Goal: Task Accomplishment & Management: Complete application form

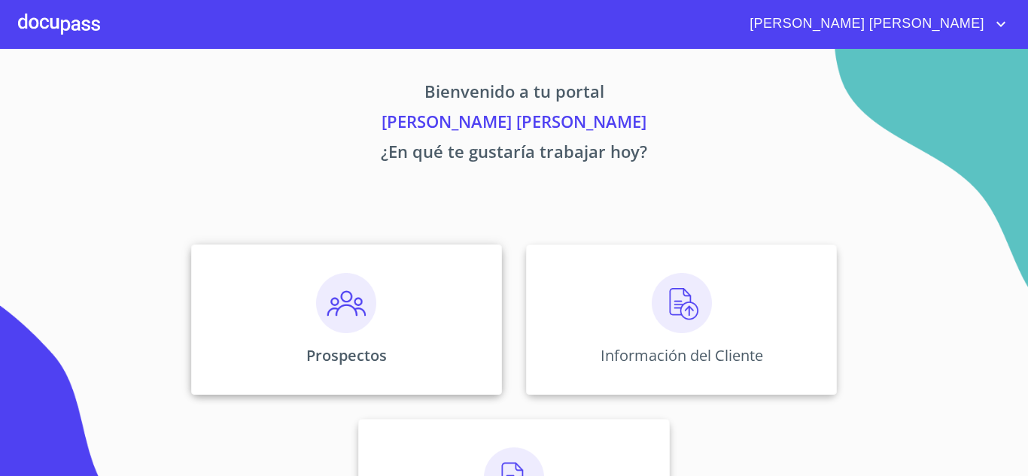
click at [396, 275] on div "Prospectos" at bounding box center [346, 320] width 311 height 150
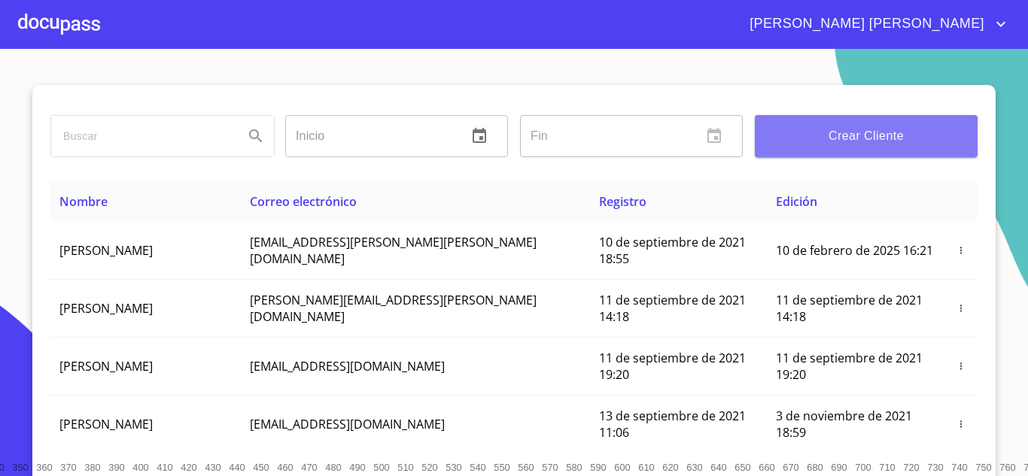
click at [885, 135] on span "Crear Cliente" at bounding box center [866, 136] width 199 height 21
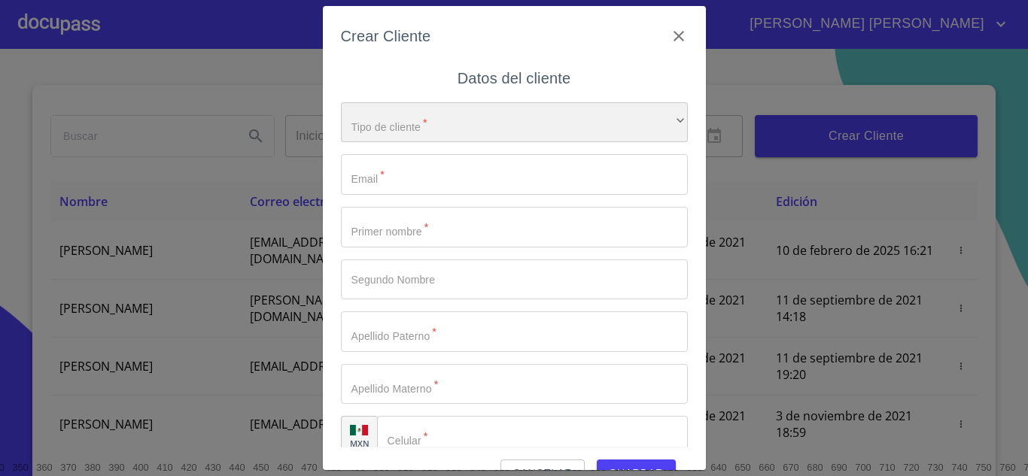
click at [446, 111] on div "​" at bounding box center [514, 122] width 347 height 41
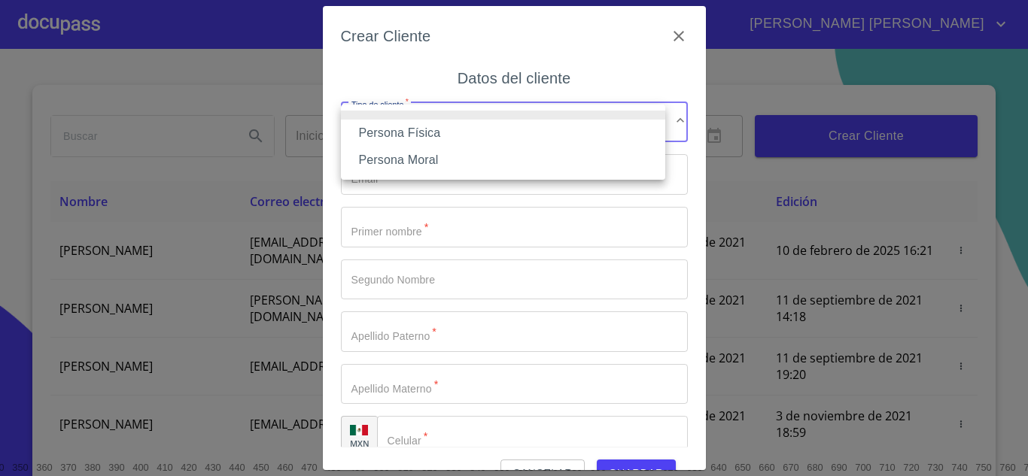
click at [441, 131] on li "Persona Física" at bounding box center [503, 133] width 324 height 27
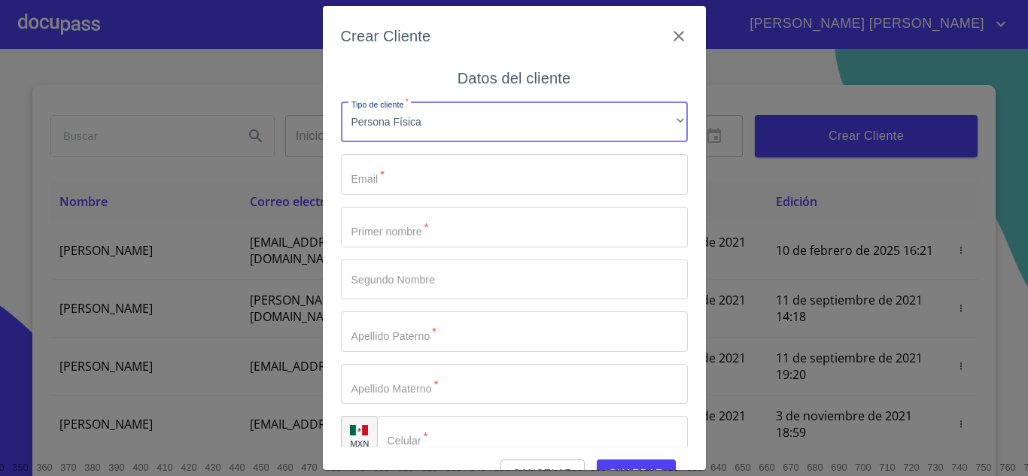
click at [433, 178] on input "Tipo de cliente   *" at bounding box center [514, 174] width 347 height 41
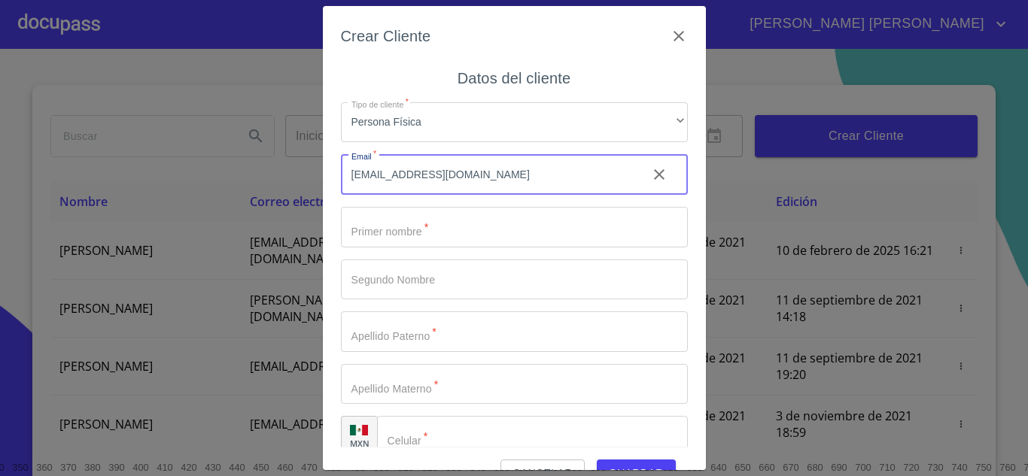
type input "[EMAIL_ADDRESS][DOMAIN_NAME]"
click at [428, 228] on input "Tipo de cliente   *" at bounding box center [514, 227] width 347 height 41
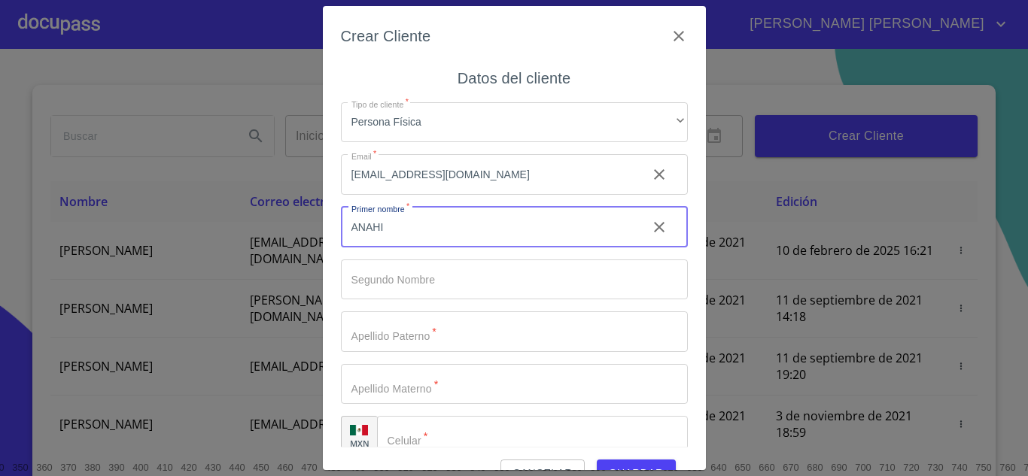
type input "ANAHI"
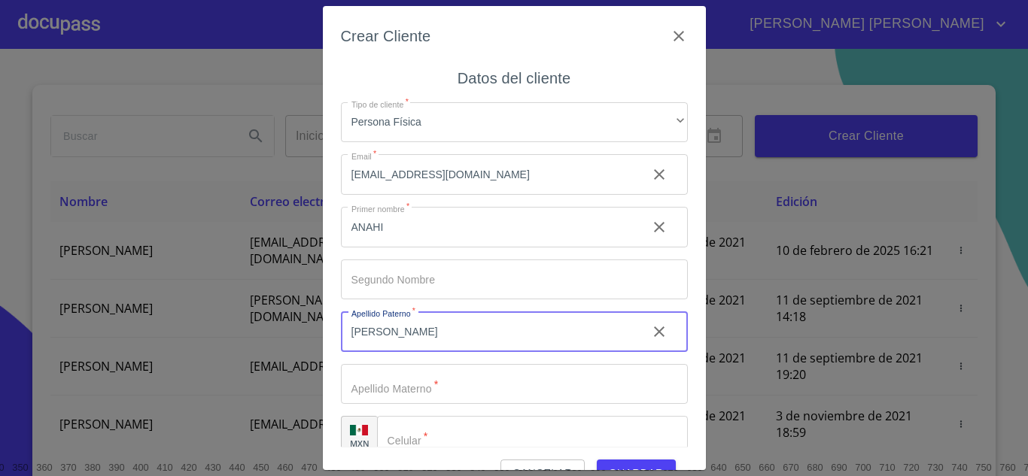
type input "[PERSON_NAME]"
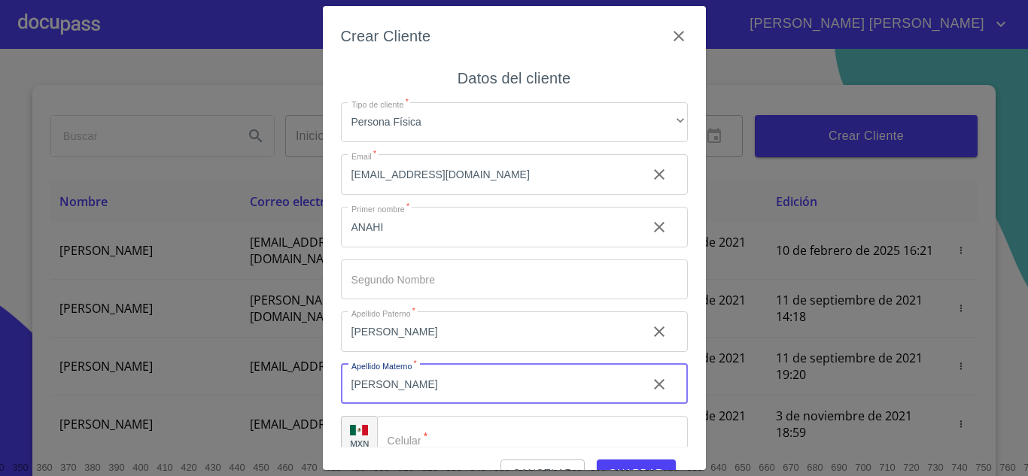
type input "[PERSON_NAME]"
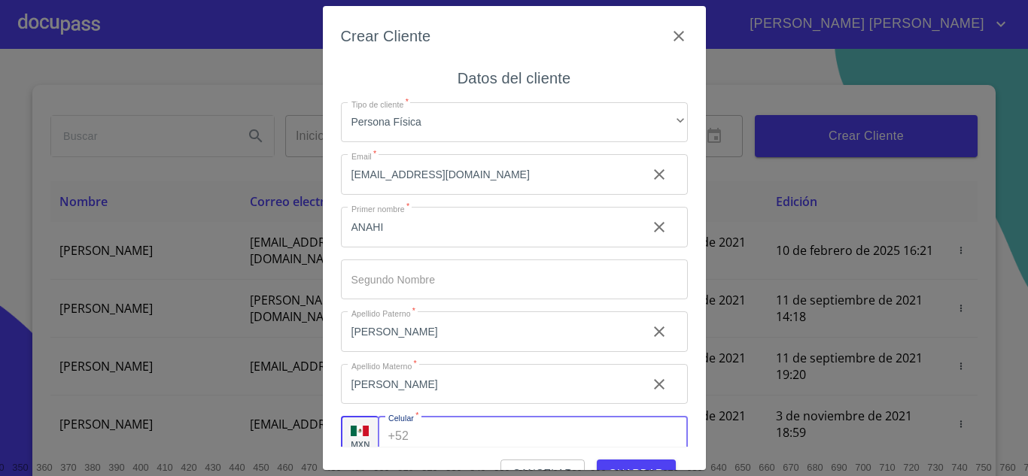
scroll to position [10, 0]
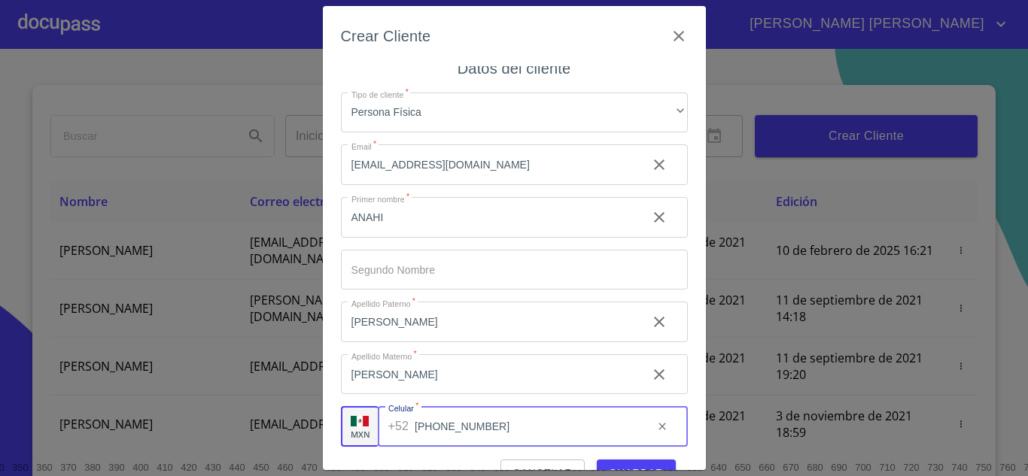
type input "[PHONE_NUMBER]"
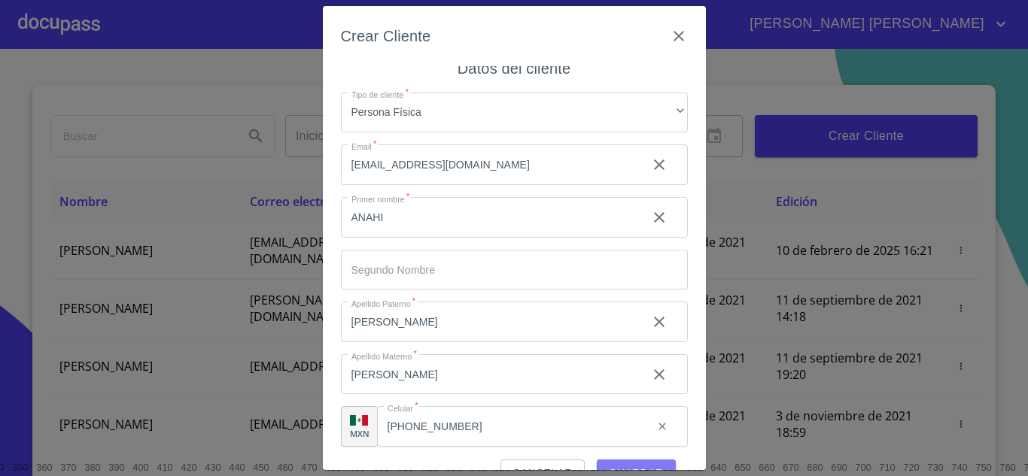
click at [639, 463] on button "Guardar" at bounding box center [636, 474] width 79 height 28
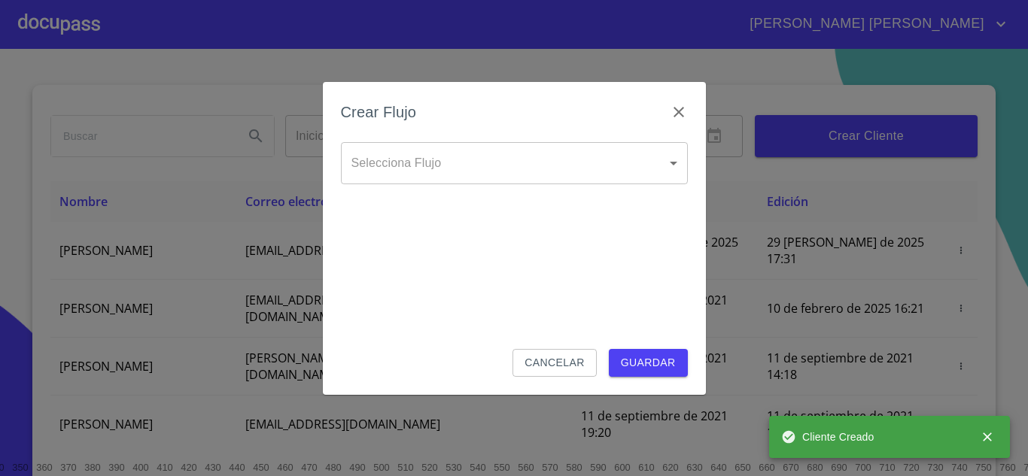
click at [517, 163] on body "[PERSON_NAME] [PERSON_NAME] Inicio ​ Fin ​ Crear Cliente Nombre Correo electrón…" at bounding box center [514, 238] width 1028 height 476
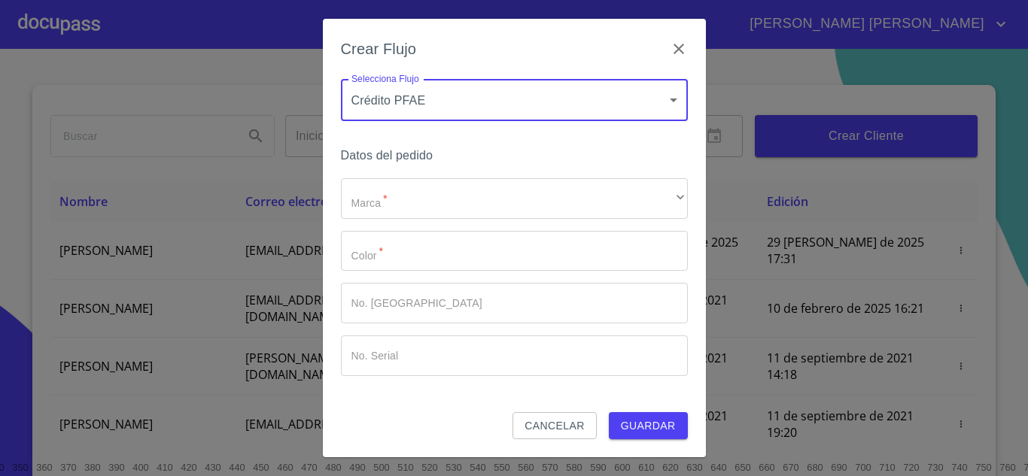
click at [540, 98] on body "[PERSON_NAME] [PERSON_NAME] Inicio ​ Fin ​ Crear Cliente Nombre Correo electrón…" at bounding box center [514, 238] width 1028 height 476
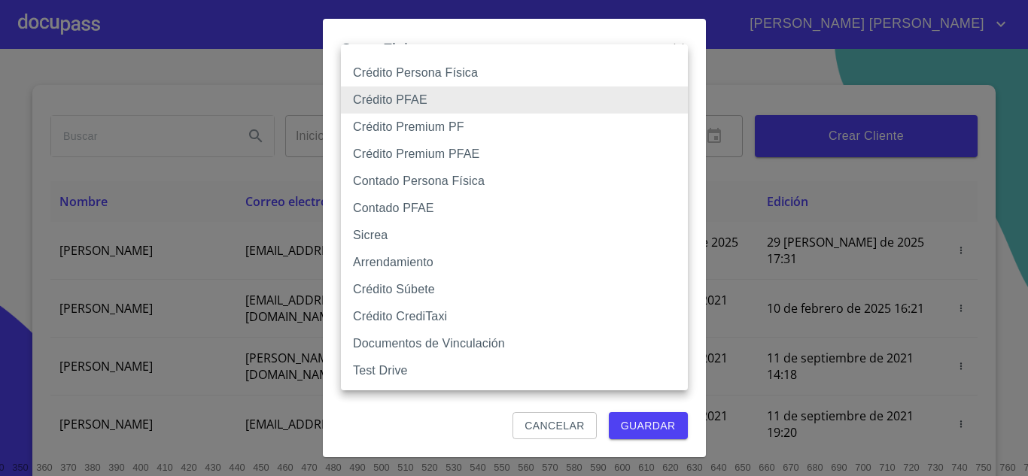
click at [475, 68] on li "Crédito Persona Física" at bounding box center [514, 72] width 347 height 27
type input "6009fb3c7d1714eb8809aa97"
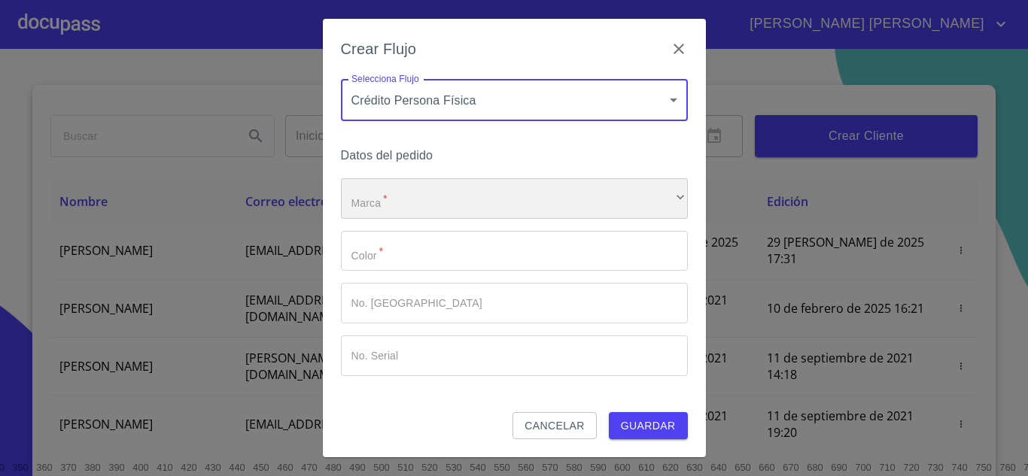
click at [428, 189] on div "​" at bounding box center [514, 198] width 347 height 41
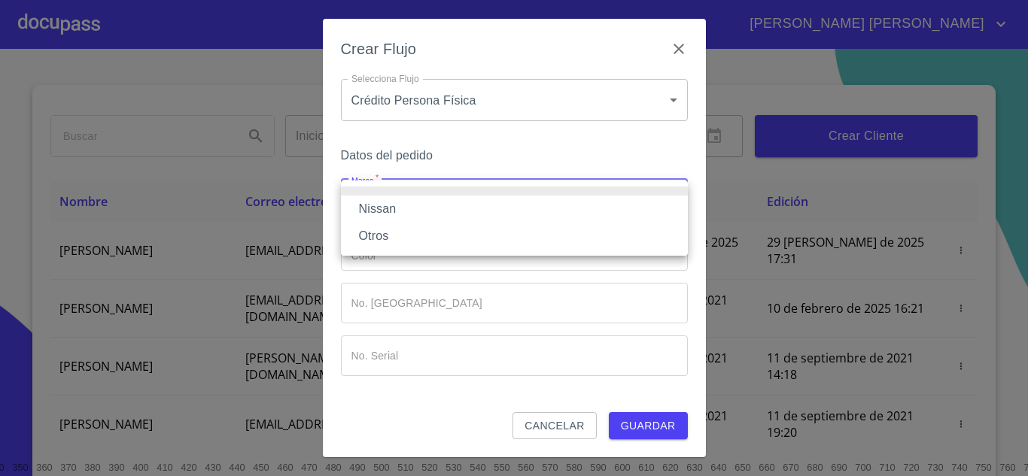
click at [409, 205] on li "Nissan" at bounding box center [514, 209] width 347 height 27
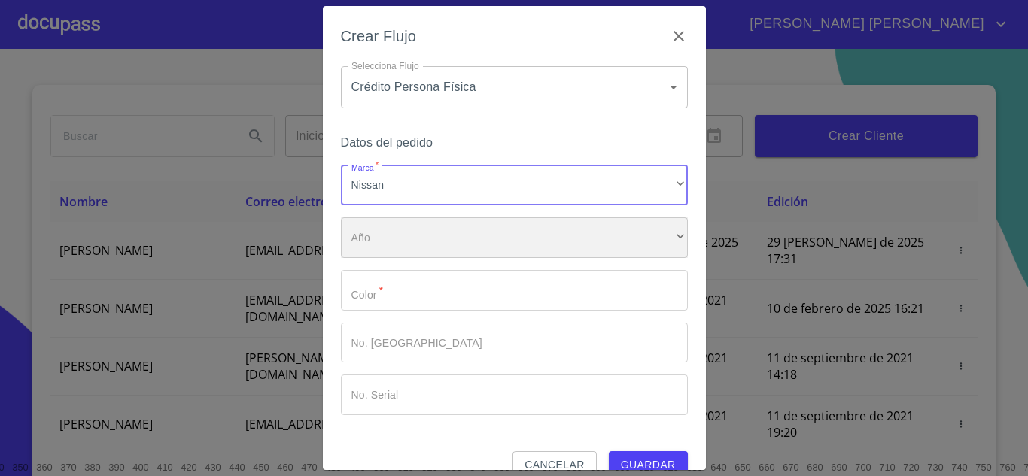
click at [412, 244] on div "​" at bounding box center [514, 237] width 347 height 41
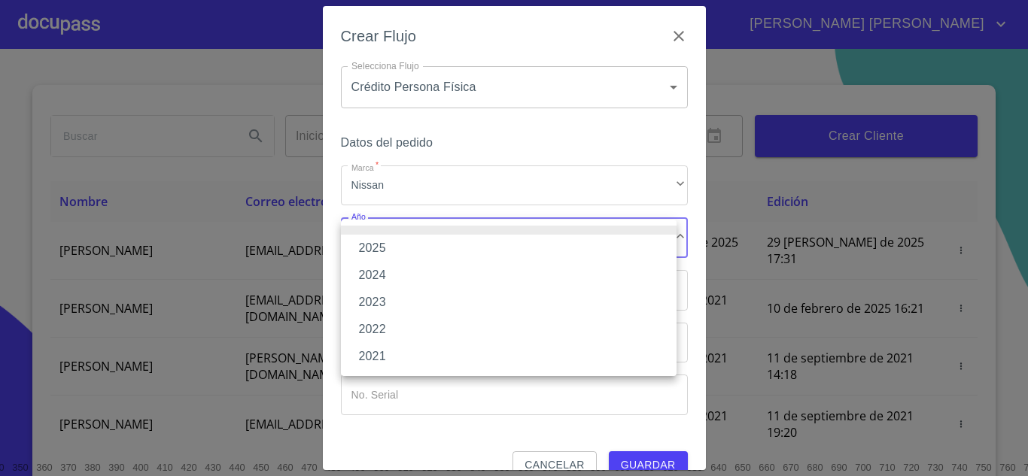
click at [410, 245] on li "2025" at bounding box center [509, 248] width 336 height 27
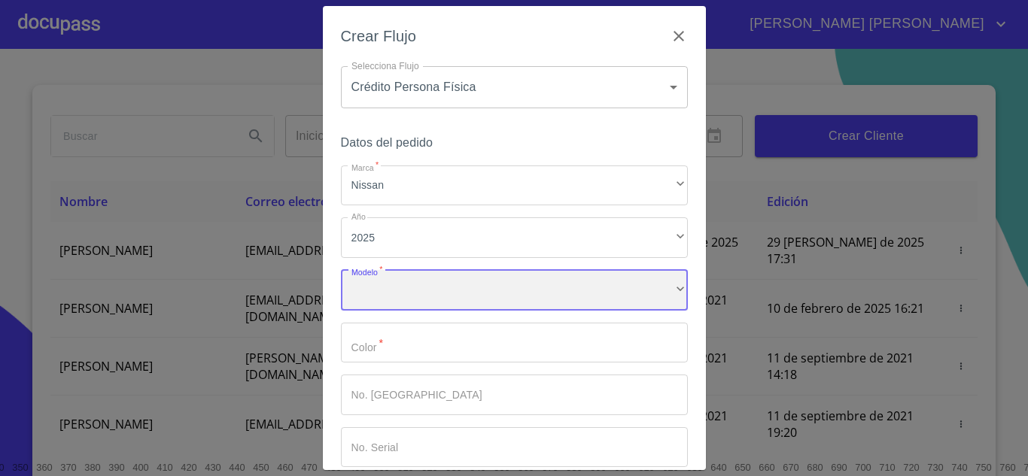
click at [409, 280] on div "​" at bounding box center [514, 290] width 347 height 41
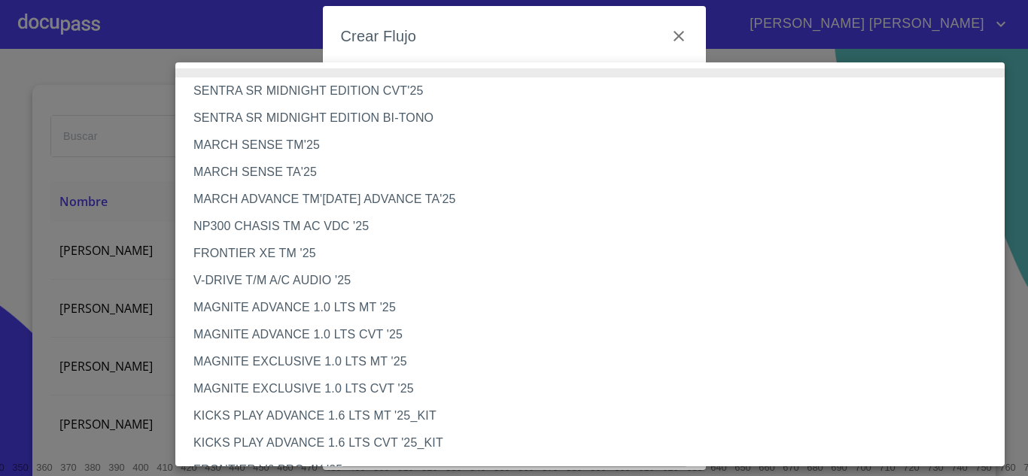
click at [311, 308] on li "MAGNITE ADVANCE 1.0 LTS MT '25" at bounding box center [595, 307] width 840 height 27
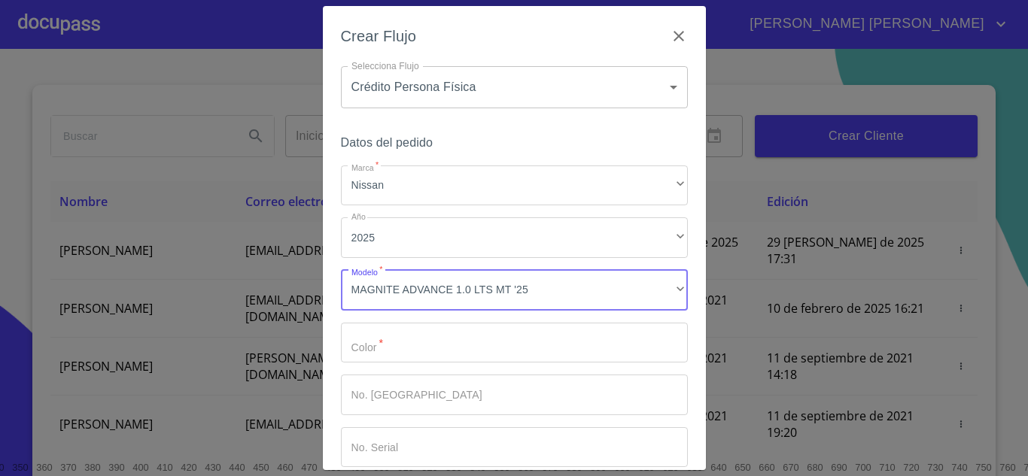
click at [392, 351] on input "Marca   *" at bounding box center [514, 343] width 347 height 41
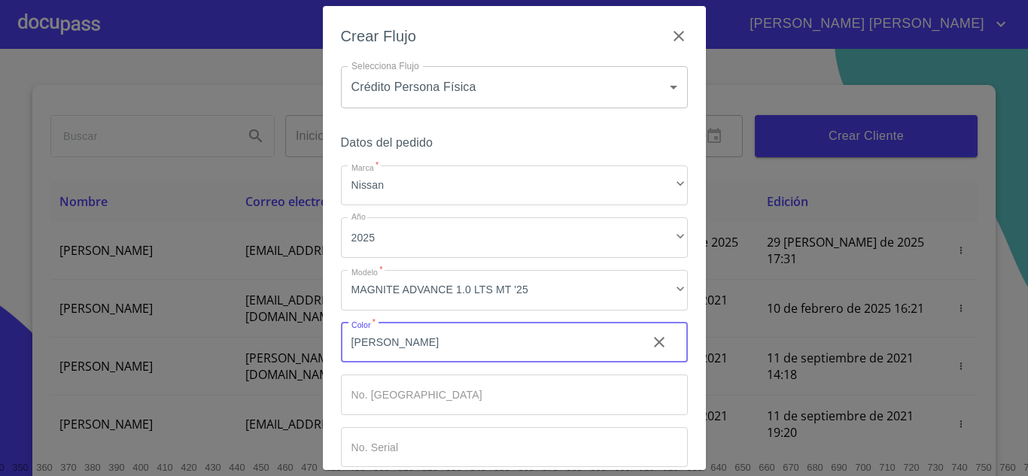
type input "[PERSON_NAME]"
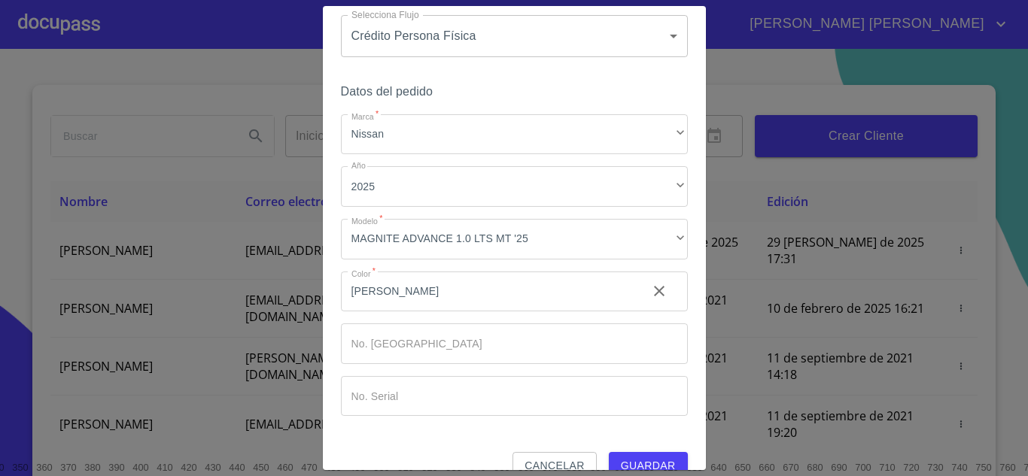
scroll to position [59, 0]
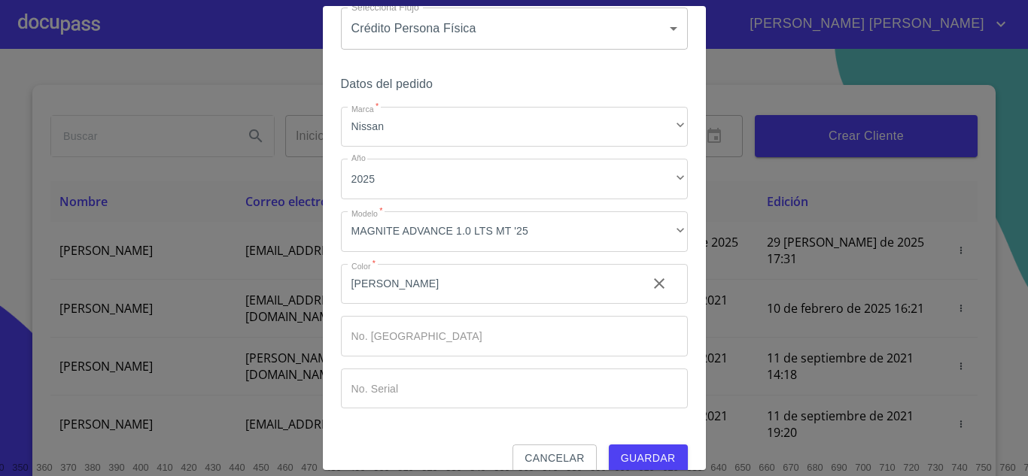
click at [640, 452] on span "Guardar" at bounding box center [648, 458] width 55 height 19
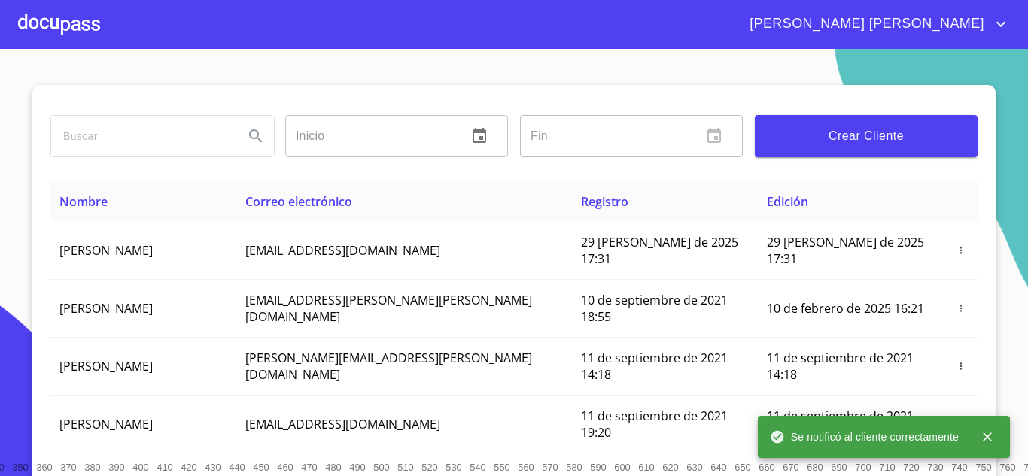
click at [84, 14] on div at bounding box center [59, 24] width 82 height 48
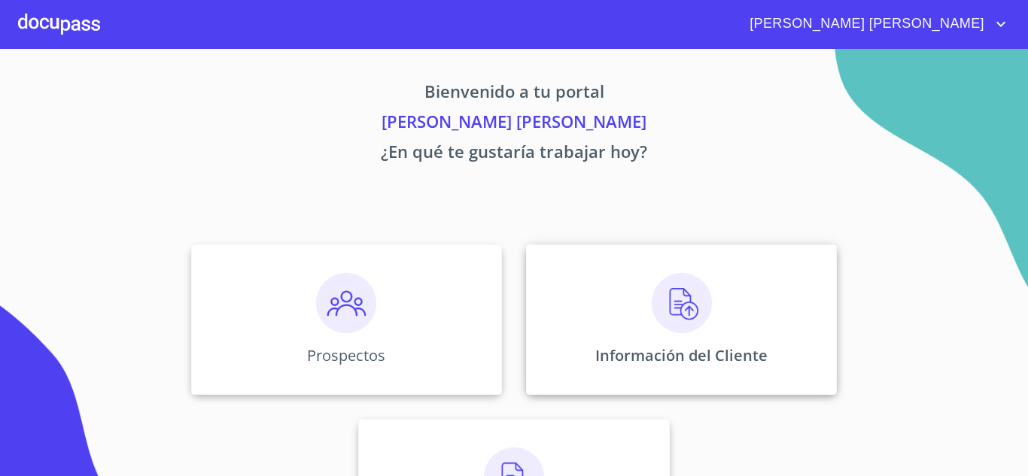
click at [615, 281] on div "Información del Cliente" at bounding box center [681, 320] width 311 height 150
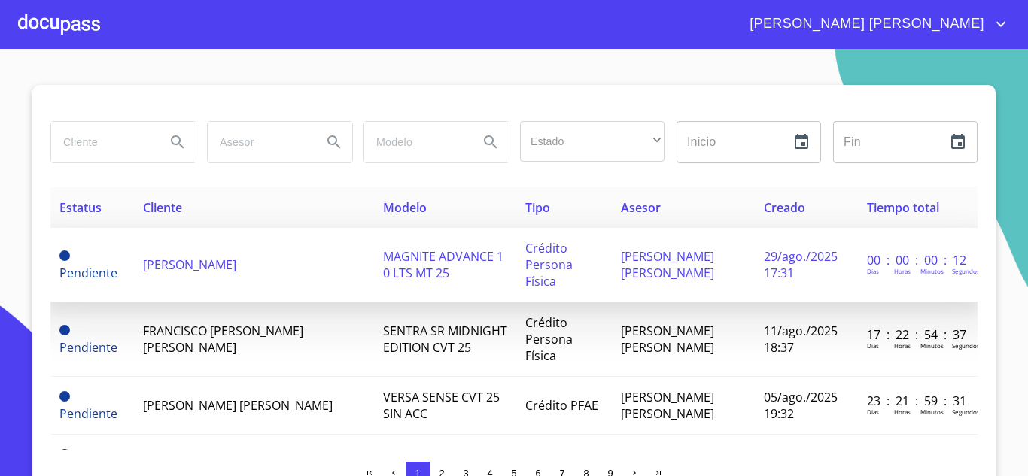
click at [245, 255] on td "[PERSON_NAME]" at bounding box center [254, 265] width 240 height 74
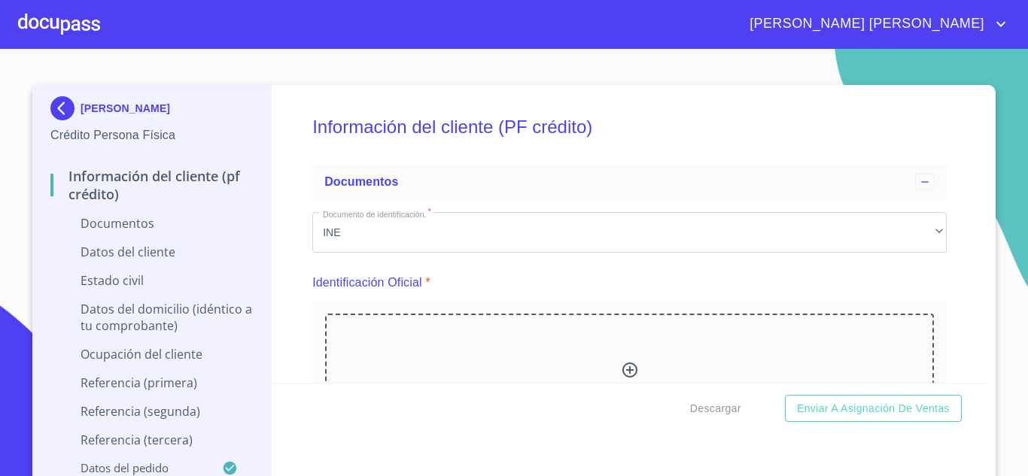
click at [622, 366] on icon at bounding box center [629, 370] width 15 height 15
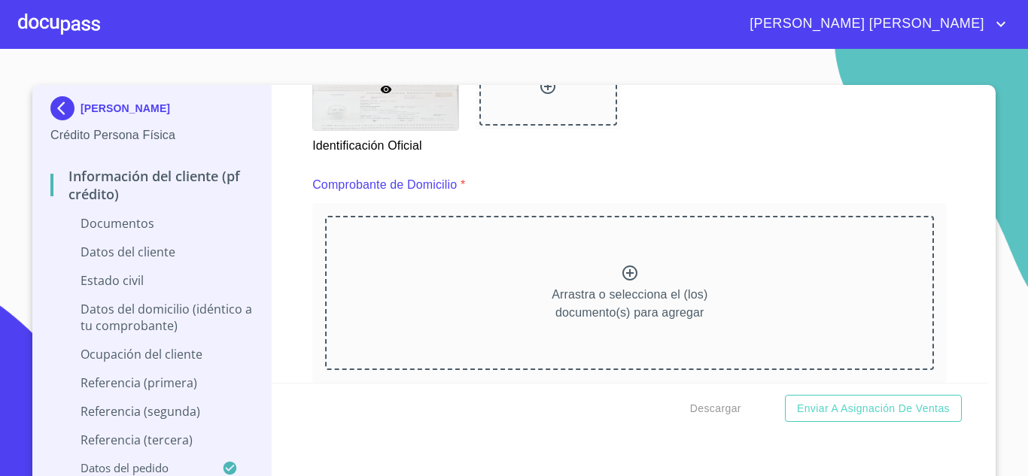
scroll to position [781, 0]
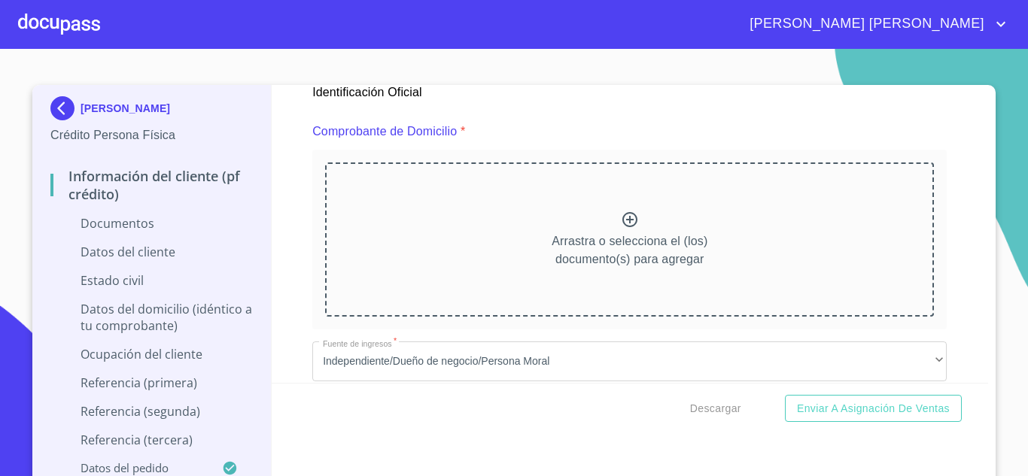
click at [622, 220] on icon at bounding box center [630, 220] width 18 height 18
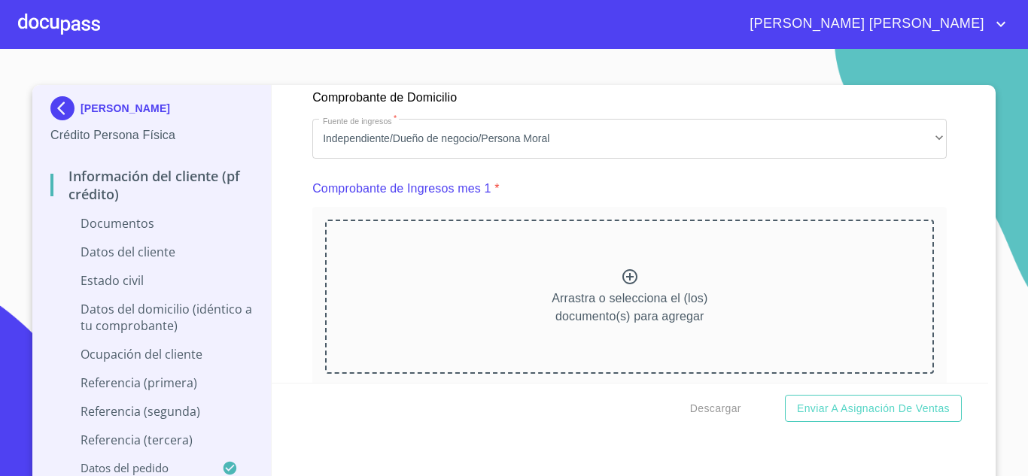
scroll to position [1463, 0]
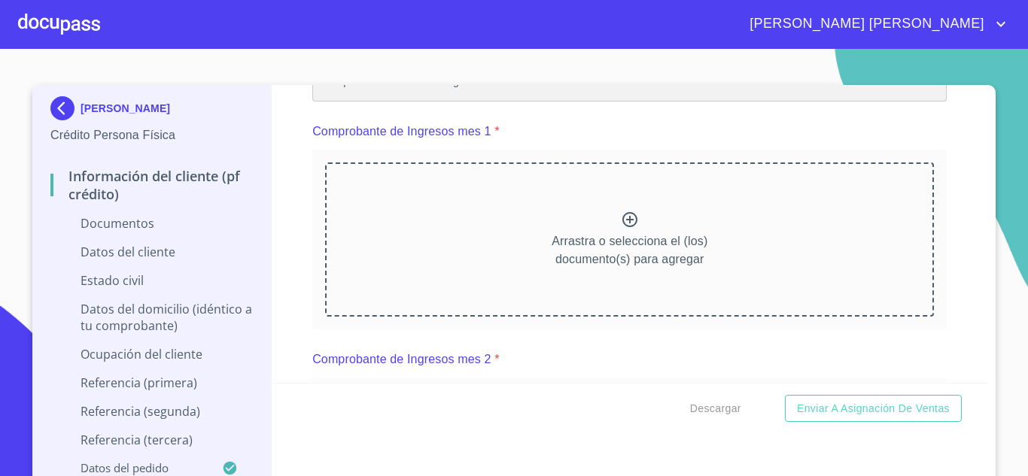
click at [536, 102] on div "Independiente/Dueño de negocio/Persona Moral" at bounding box center [629, 82] width 634 height 41
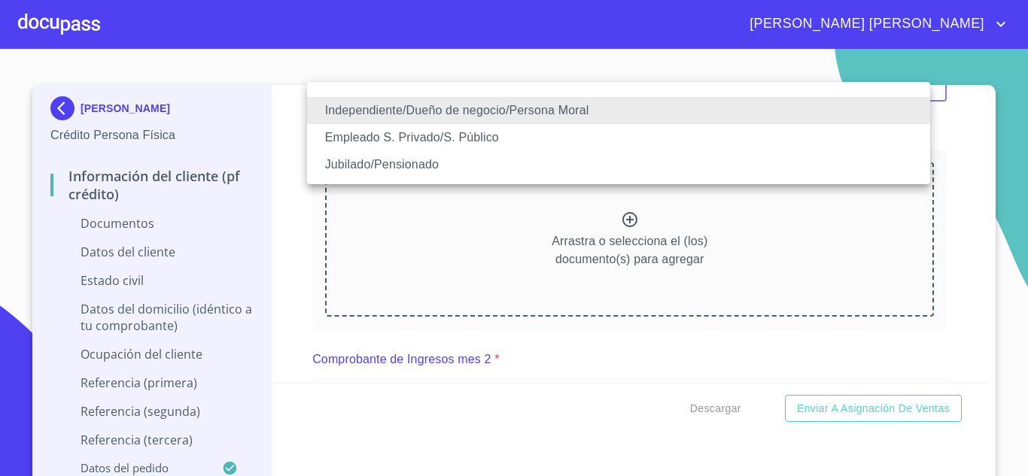
click at [418, 127] on li "Empleado S. Privado/S. Público" at bounding box center [618, 137] width 623 height 27
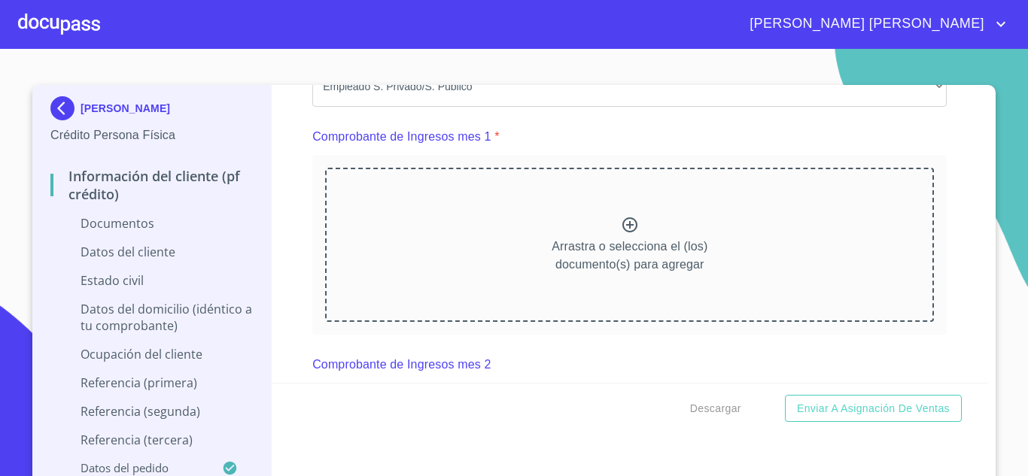
click at [630, 245] on div "Arrastra o selecciona el (los) documento(s) para agregar" at bounding box center [629, 244] width 609 height 153
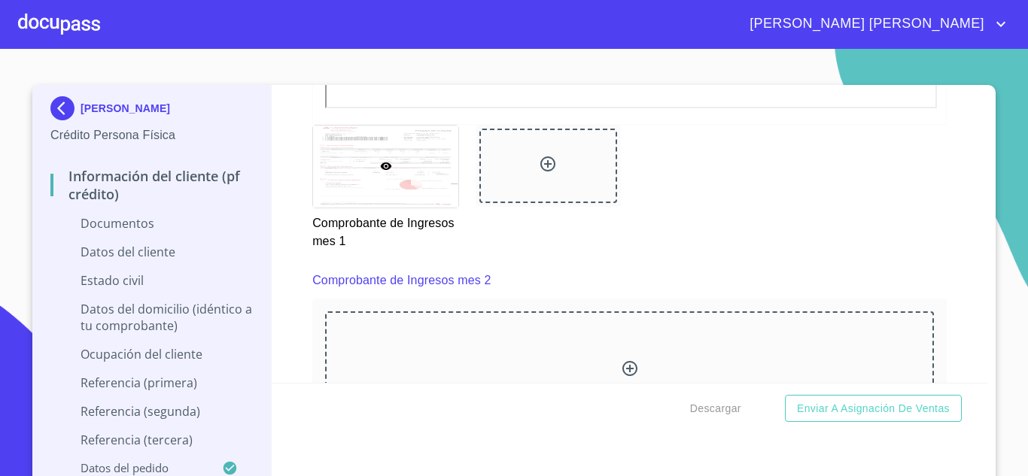
scroll to position [2084, 0]
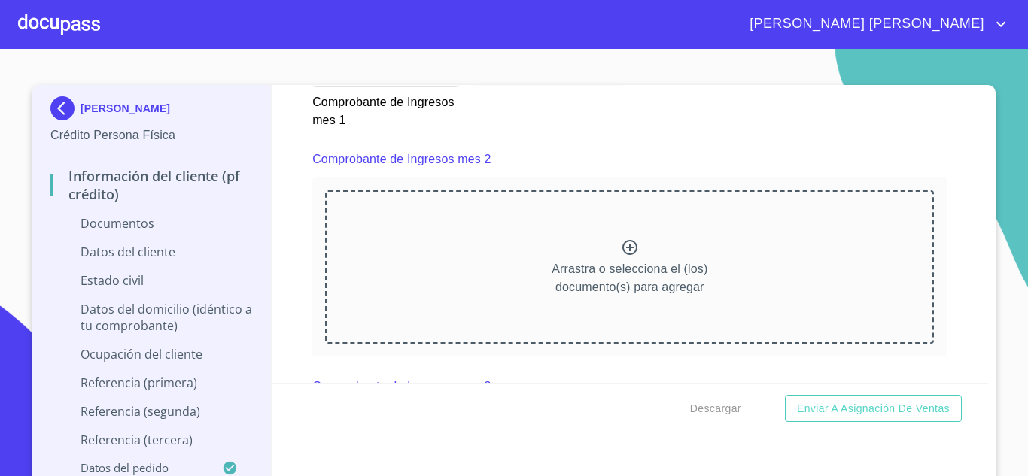
click at [602, 269] on div "Arrastra o selecciona el (los) documento(s) para agregar" at bounding box center [629, 266] width 609 height 153
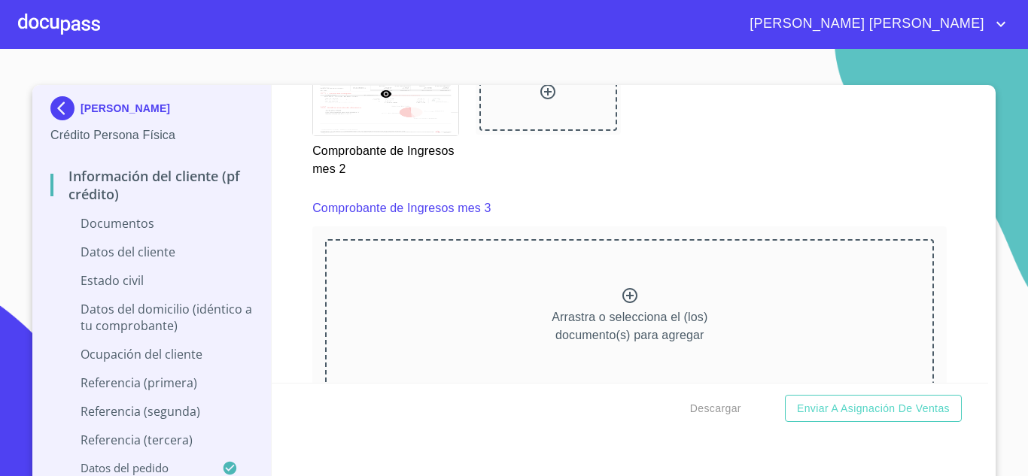
scroll to position [2726, 0]
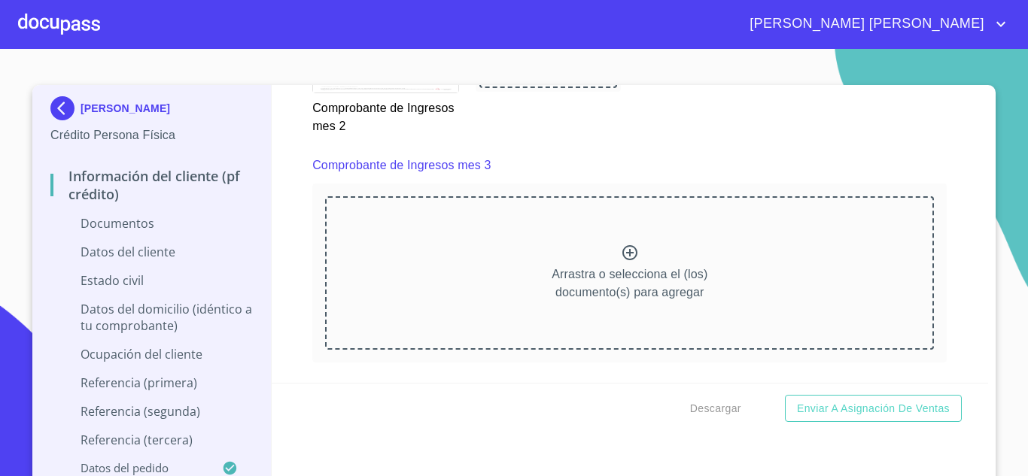
click at [621, 262] on icon at bounding box center [630, 253] width 18 height 18
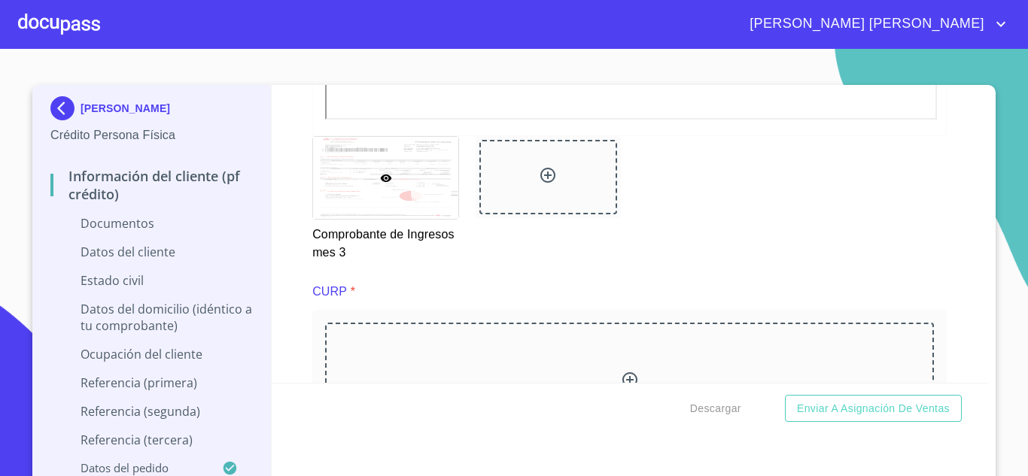
scroll to position [3338, 0]
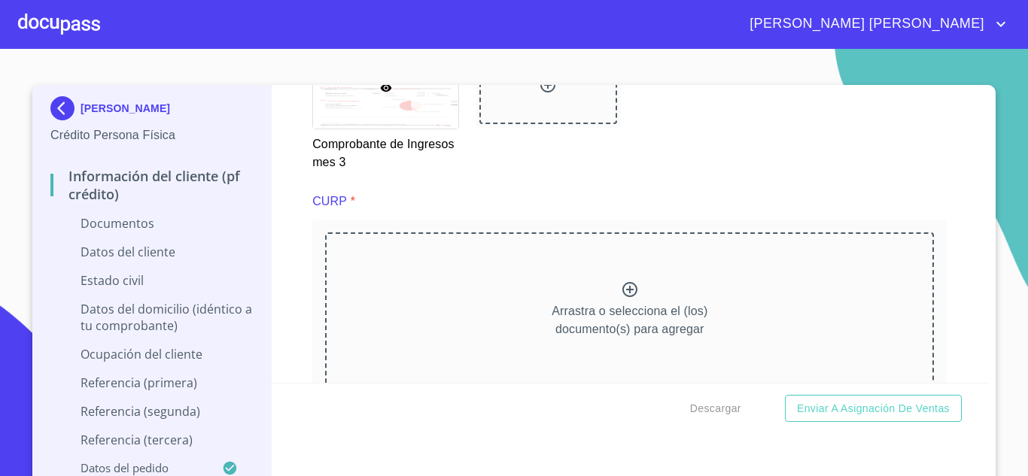
click at [621, 299] on icon at bounding box center [630, 290] width 18 height 18
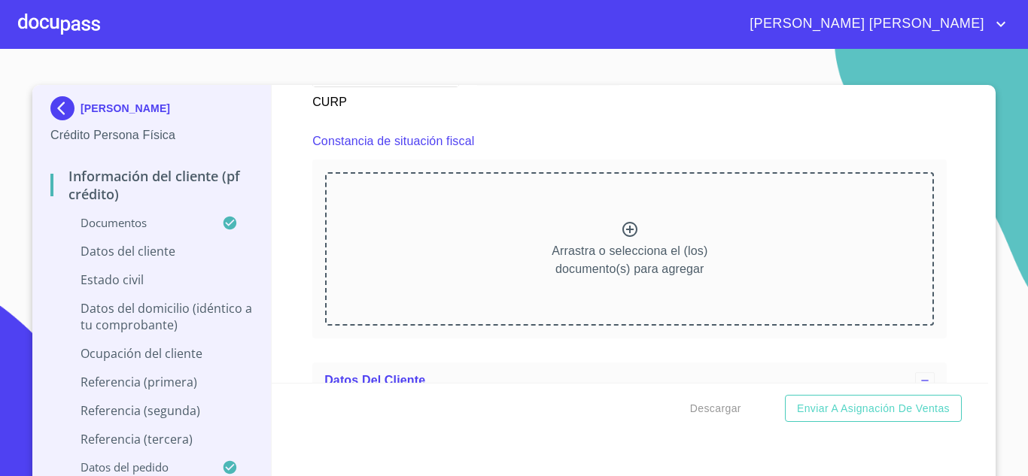
scroll to position [4053, 0]
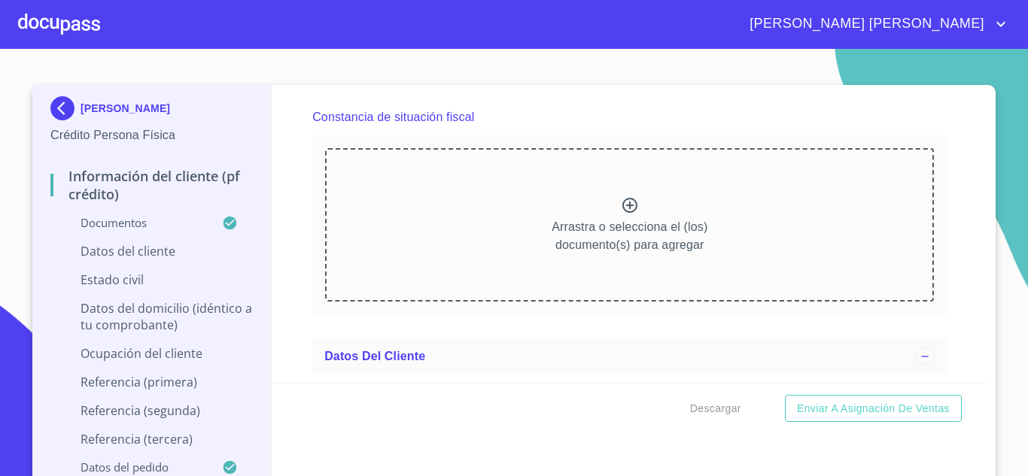
click at [627, 214] on icon at bounding box center [630, 205] width 18 height 18
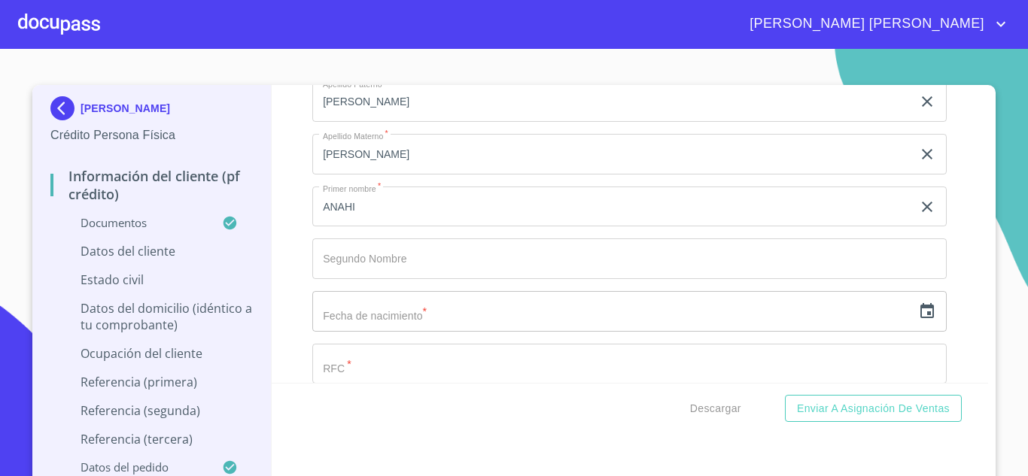
scroll to position [4854, 0]
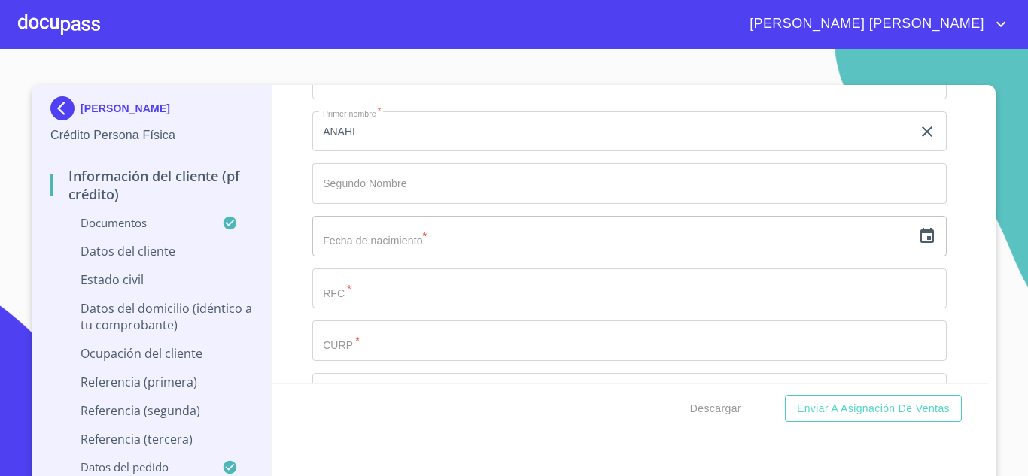
click at [899, 256] on div "​" at bounding box center [629, 236] width 634 height 41
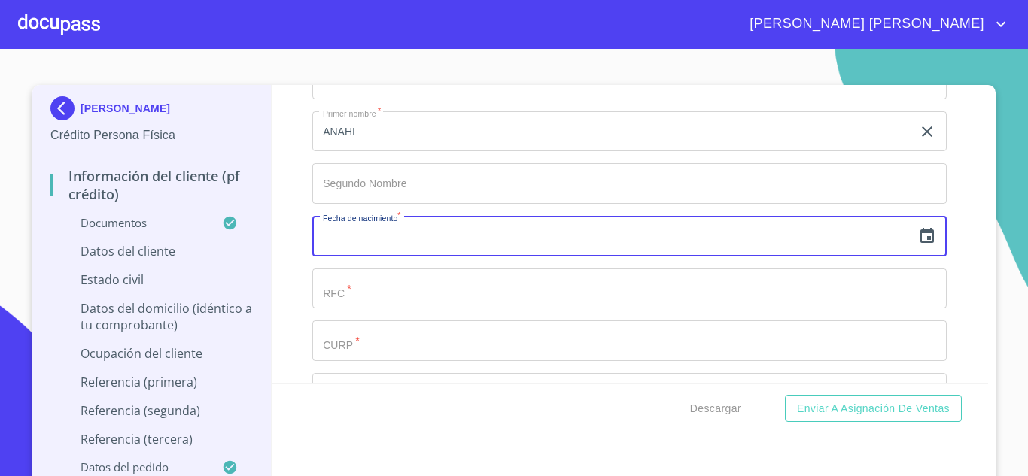
click at [920, 243] on icon "button" at bounding box center [927, 235] width 14 height 15
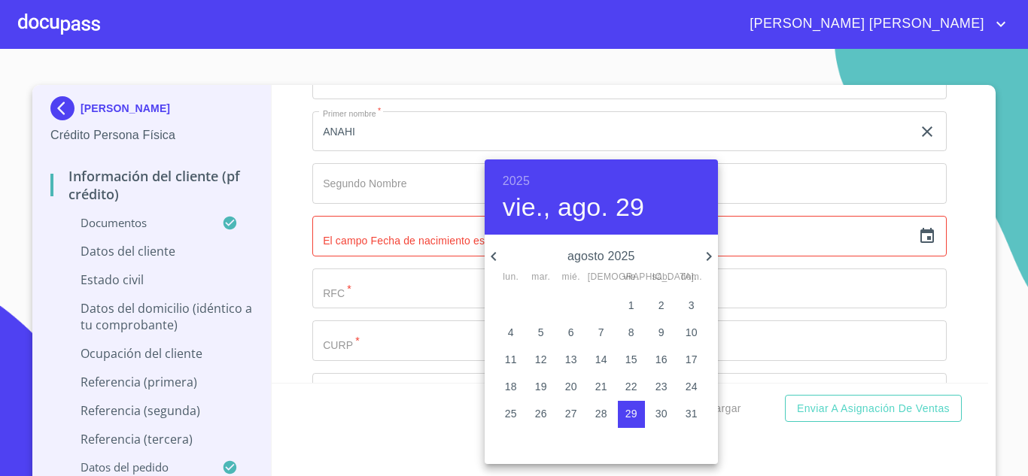
click at [513, 184] on h6 "2025" at bounding box center [516, 181] width 27 height 21
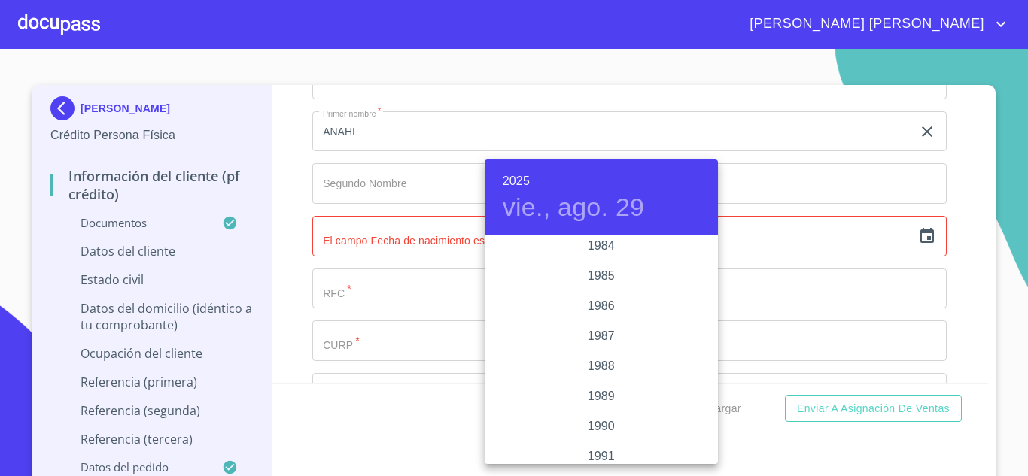
scroll to position [1712, 0]
click at [602, 257] on div "1982" at bounding box center [601, 256] width 233 height 30
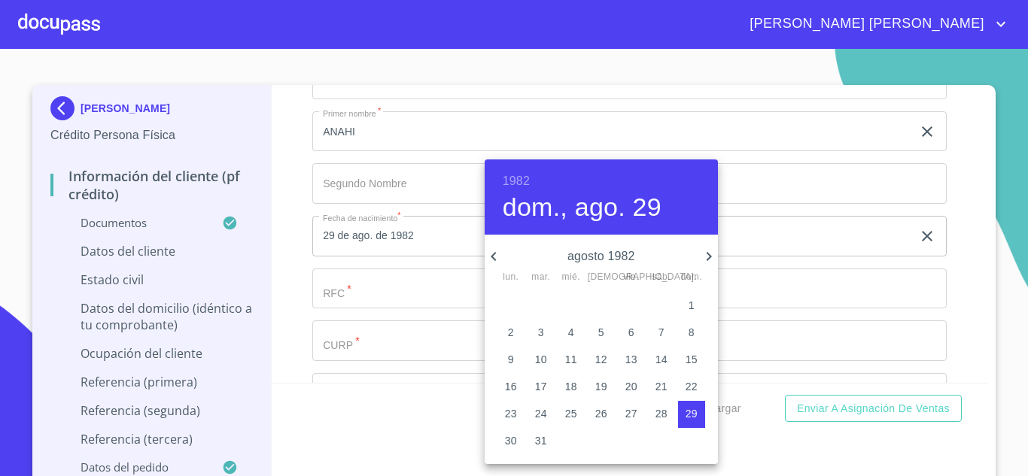
click at [507, 409] on p "23" at bounding box center [511, 413] width 12 height 15
type input "23 de ago. de 1982"
click at [377, 306] on div at bounding box center [514, 238] width 1028 height 476
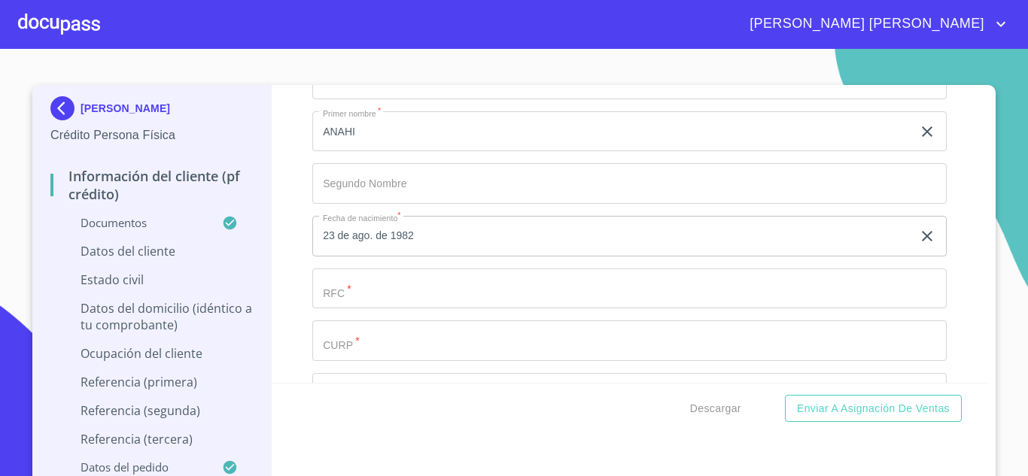
click at [369, 47] on input "Documento de identificación.   *" at bounding box center [612, 27] width 600 height 41
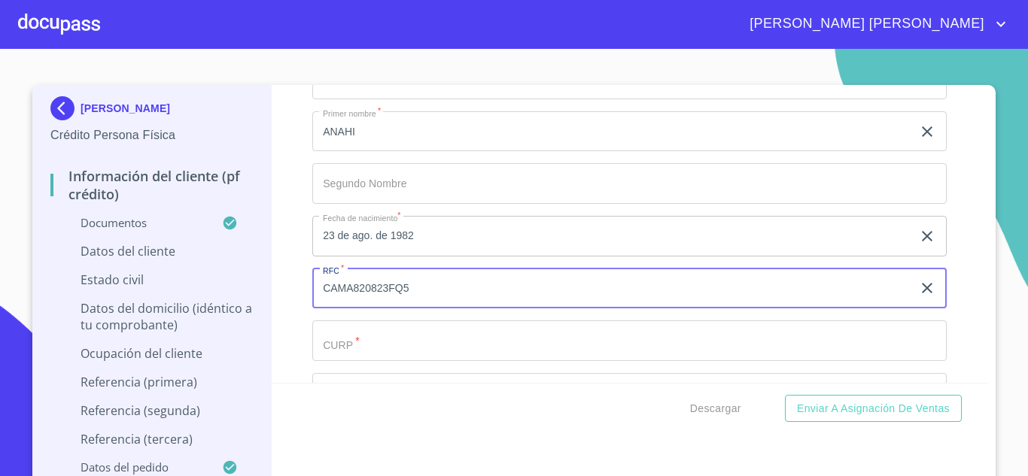
type input "CAMA820823FQ5"
click at [384, 47] on input "Documento de identificación.   *" at bounding box center [612, 27] width 600 height 41
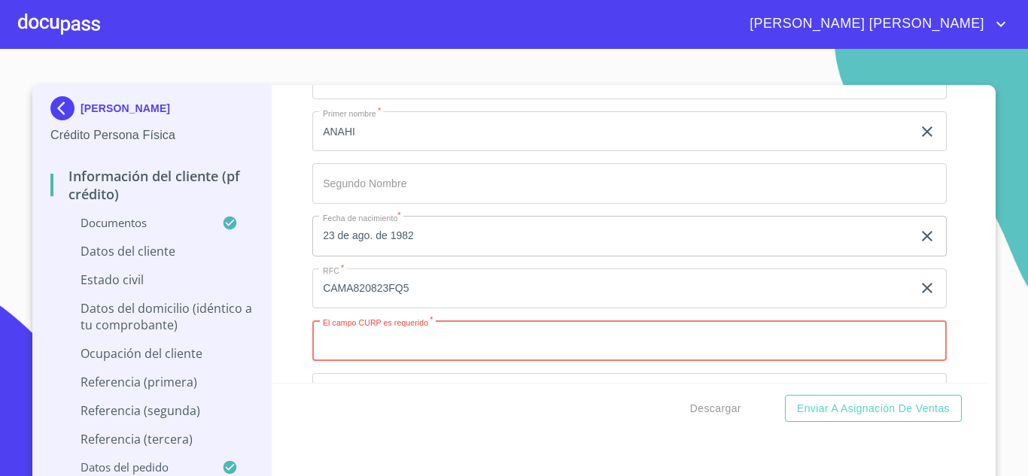
click at [381, 356] on input "Documento de identificación.   *" at bounding box center [629, 340] width 634 height 41
paste input "CAMA820823MZSSRN01"
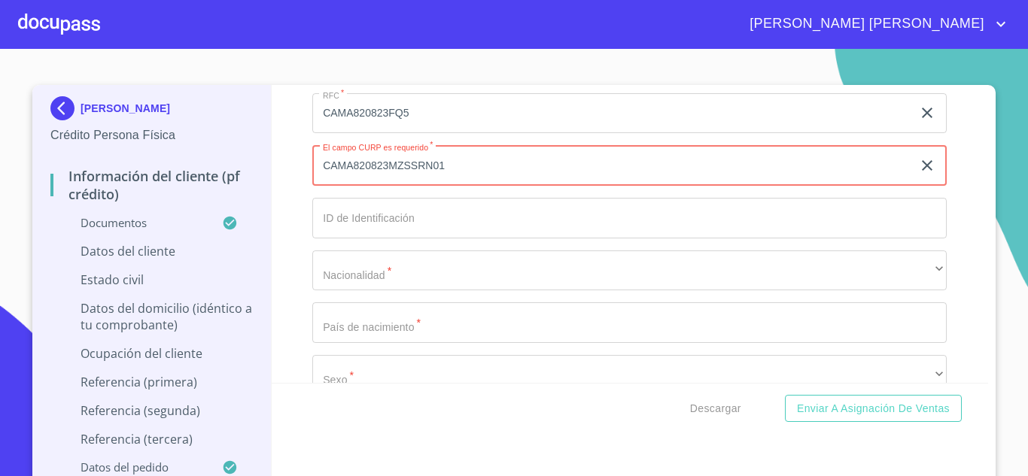
scroll to position [5080, 0]
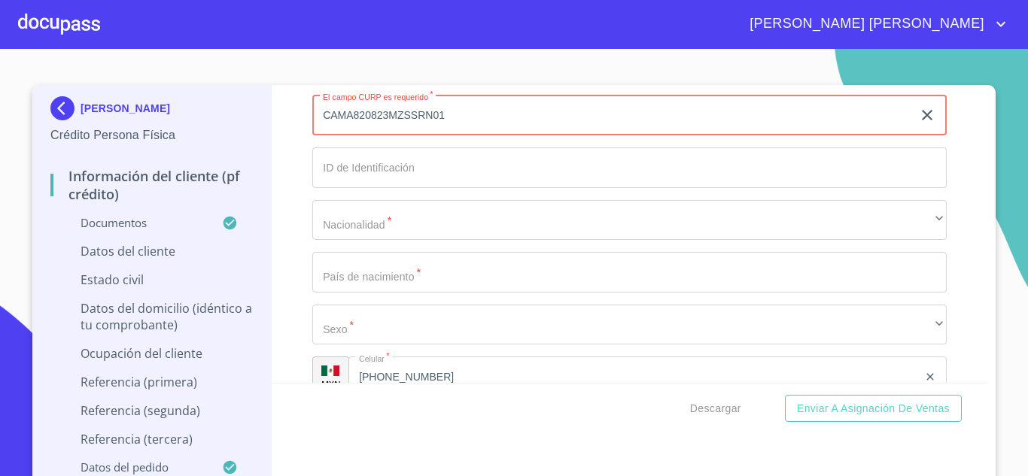
type input "CAMA820823MZSSRN01"
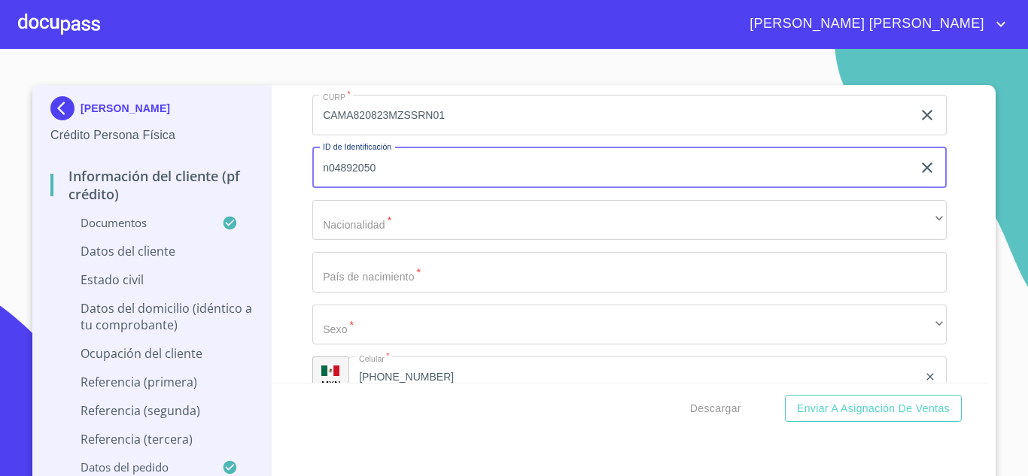
click at [323, 185] on input "n04892050" at bounding box center [612, 167] width 600 height 41
type input "N04892050"
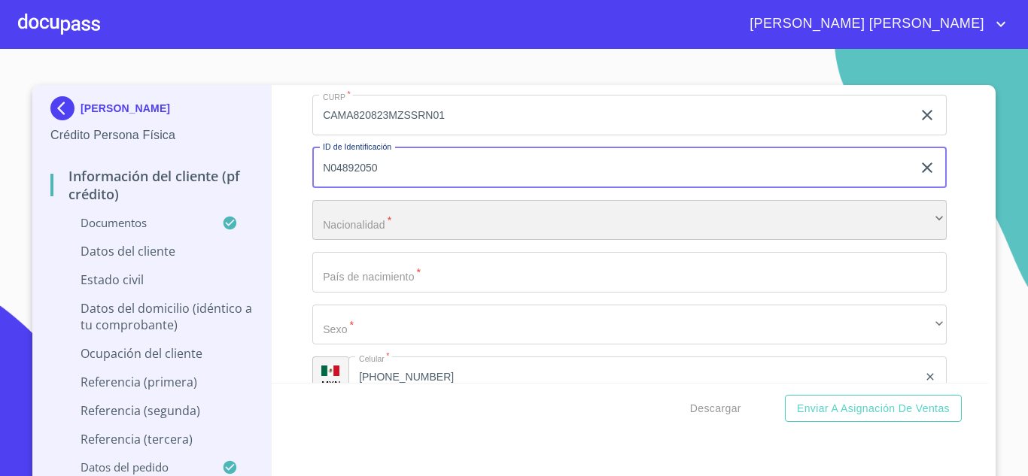
click at [363, 241] on div "​" at bounding box center [629, 220] width 634 height 41
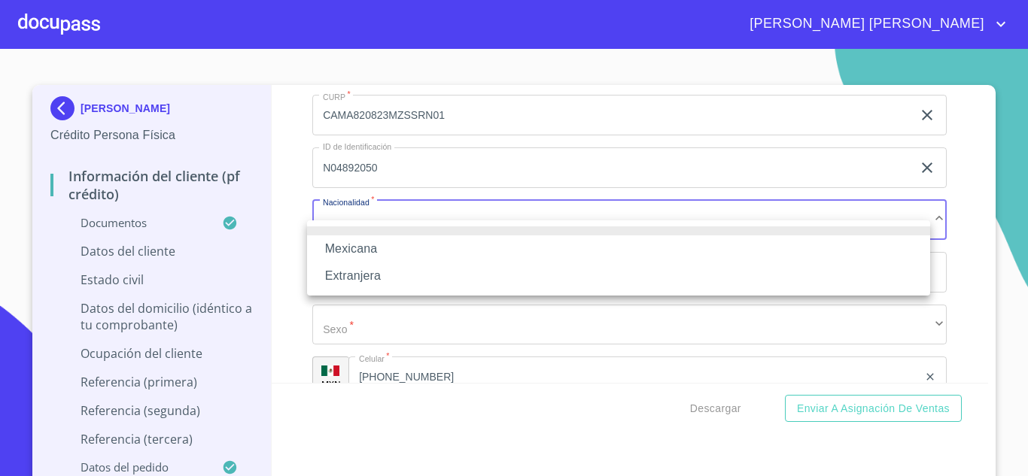
click at [360, 248] on li "Mexicana" at bounding box center [618, 248] width 623 height 27
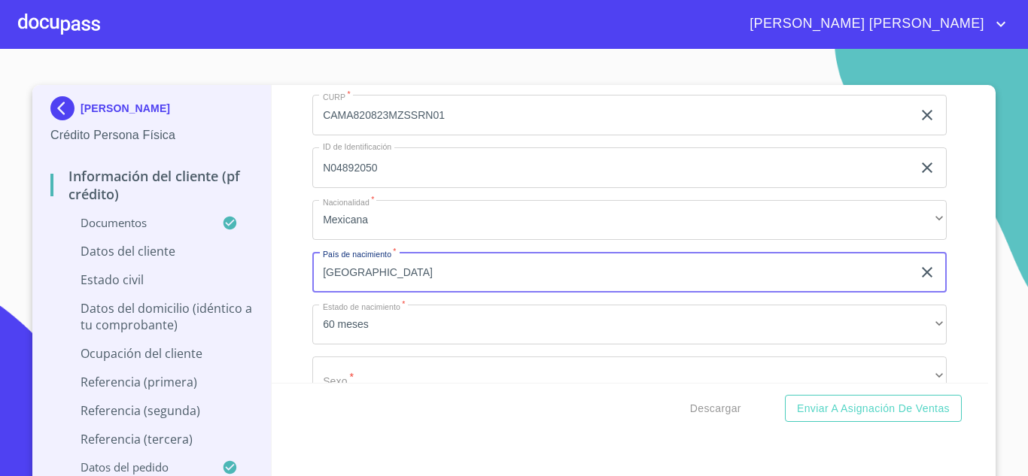
type input "[GEOGRAPHIC_DATA]"
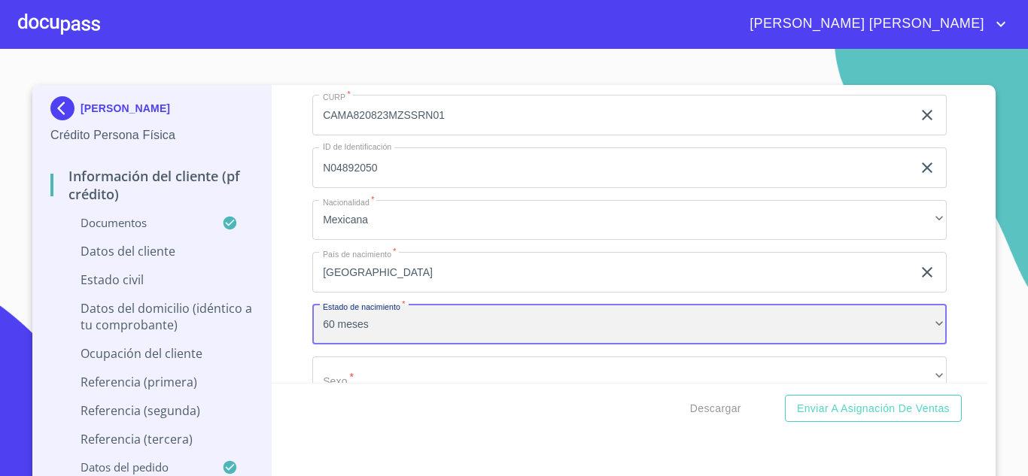
click at [368, 341] on div "60 meses" at bounding box center [629, 325] width 634 height 41
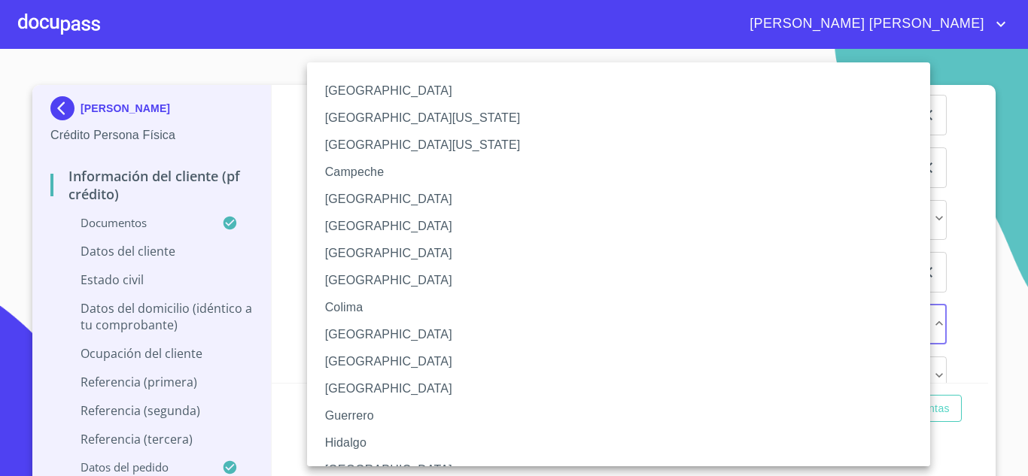
scroll to position [484, 0]
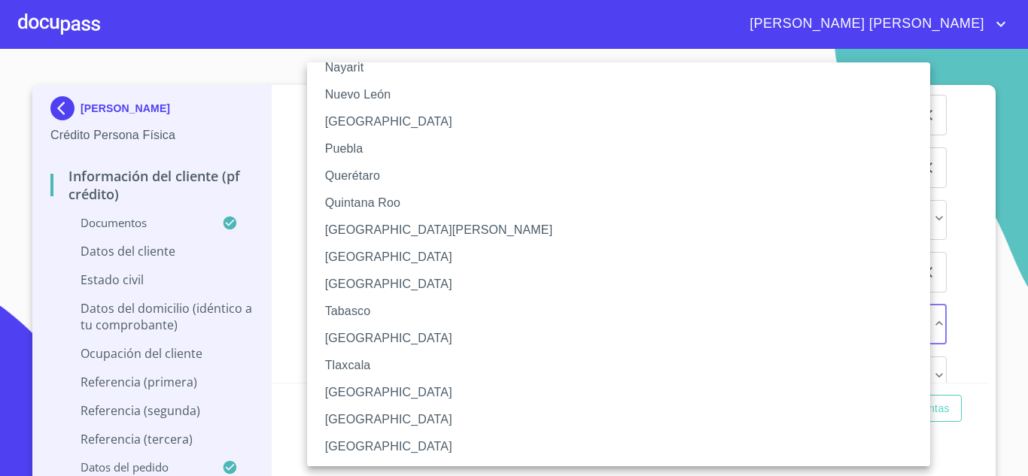
click at [357, 441] on li "[GEOGRAPHIC_DATA]" at bounding box center [624, 446] width 634 height 27
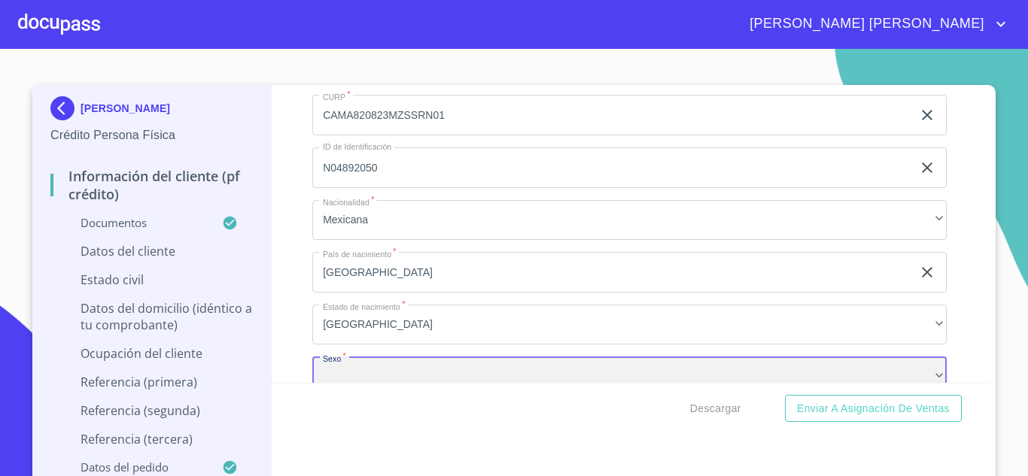
scroll to position [5113, 0]
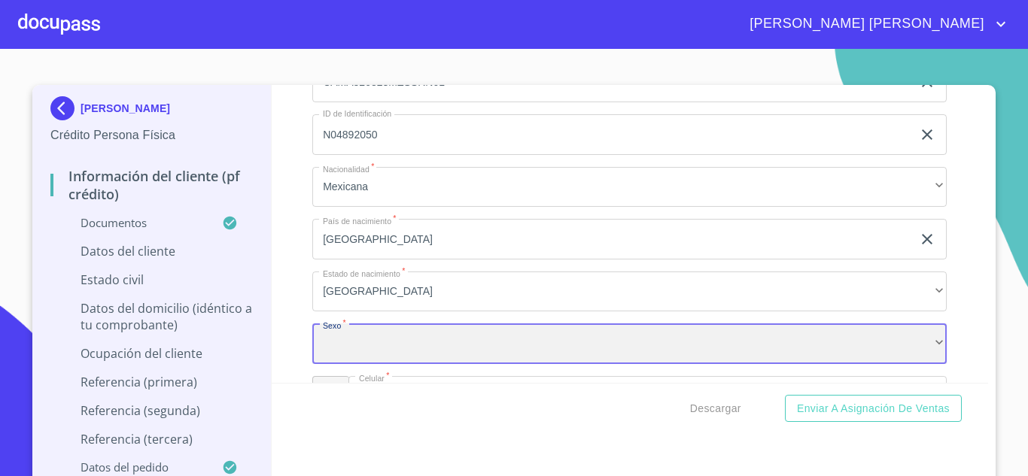
click at [378, 351] on div "​" at bounding box center [629, 344] width 634 height 41
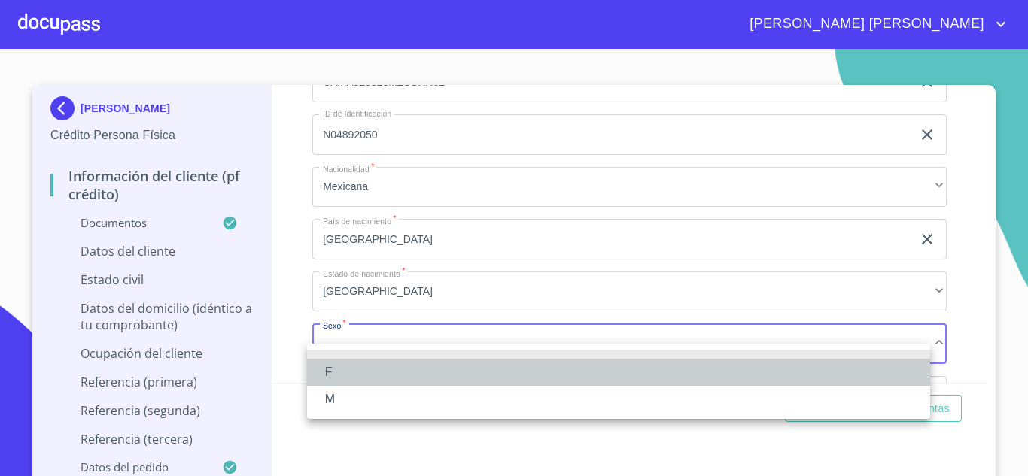
click at [342, 364] on li "F" at bounding box center [618, 372] width 623 height 27
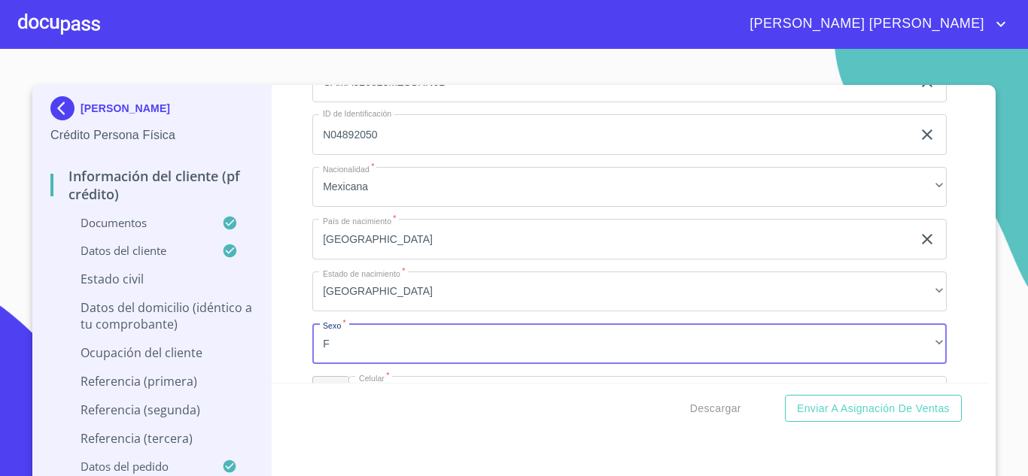
scroll to position [5293, 0]
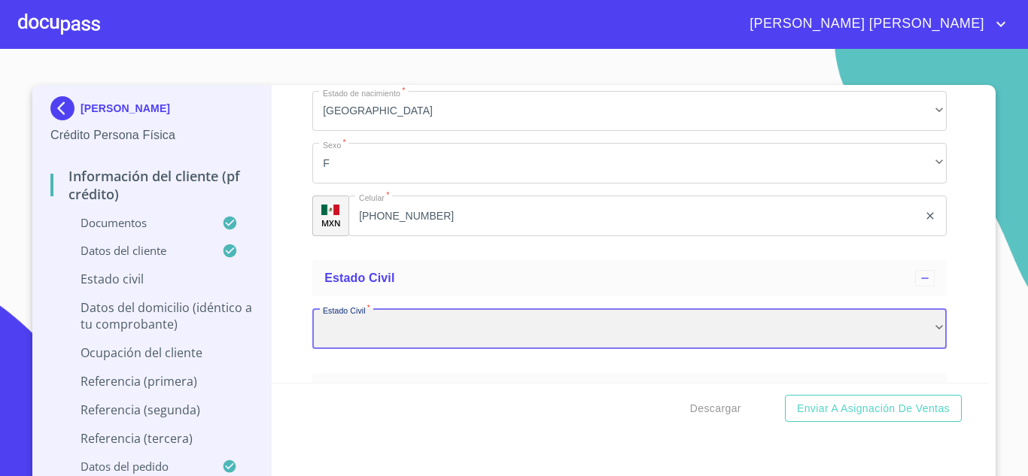
click at [375, 344] on div "​" at bounding box center [629, 328] width 634 height 41
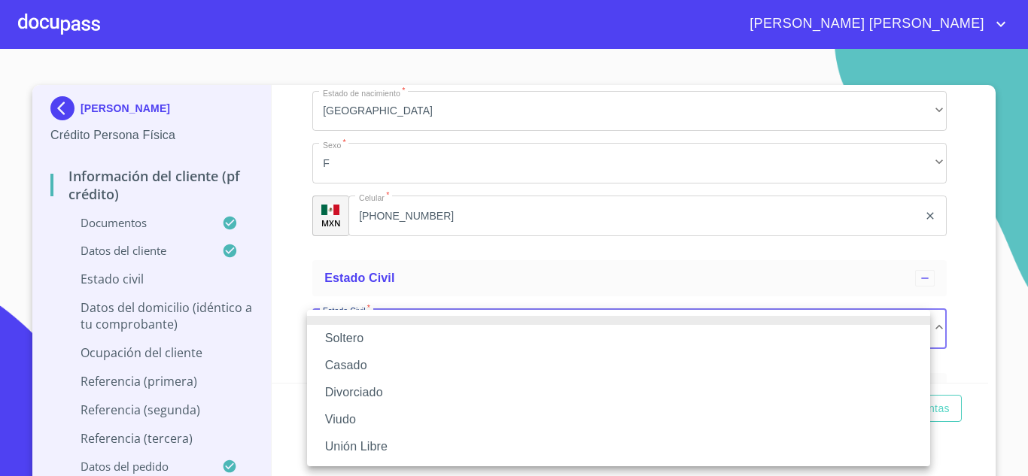
click at [372, 330] on li "Soltero" at bounding box center [618, 338] width 623 height 27
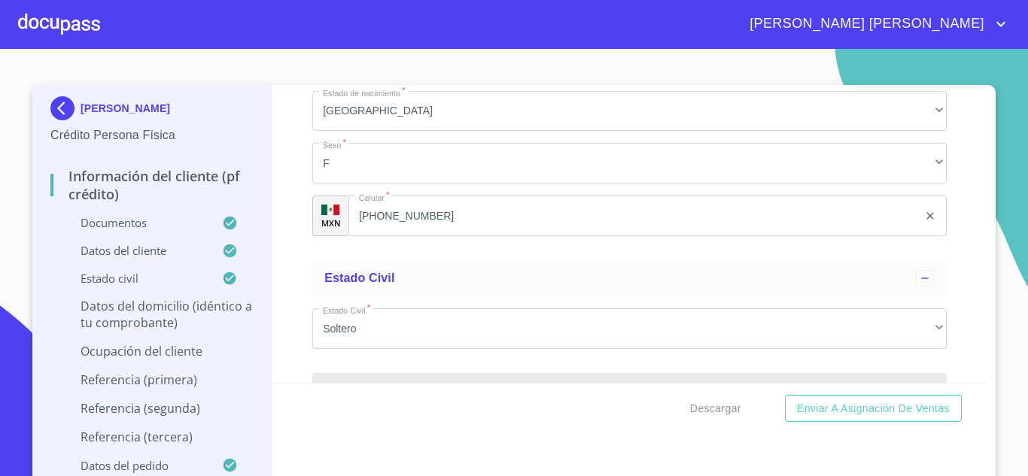
scroll to position [5469, 0]
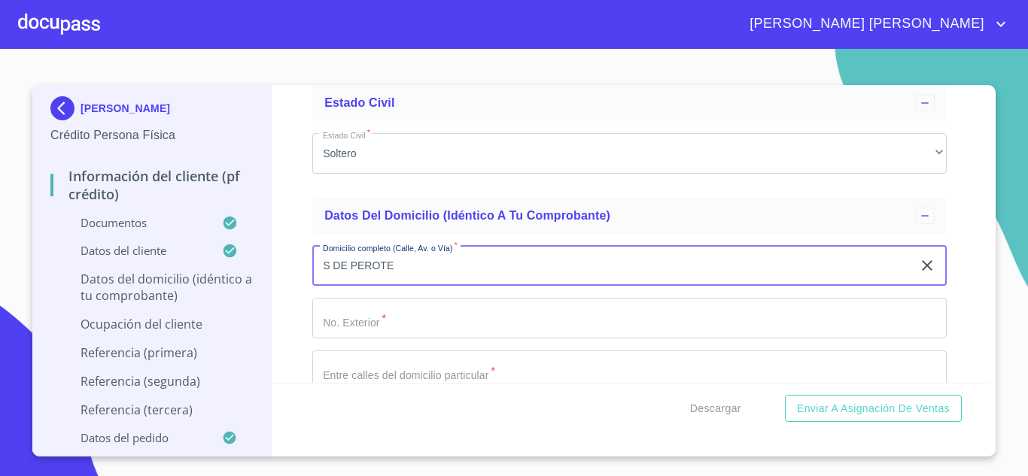
type input "S DE PEROTE"
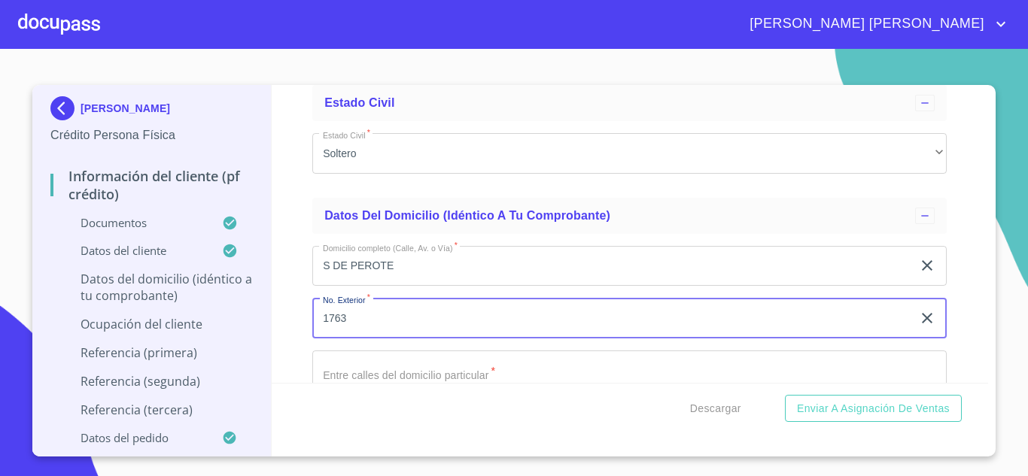
type input "1763"
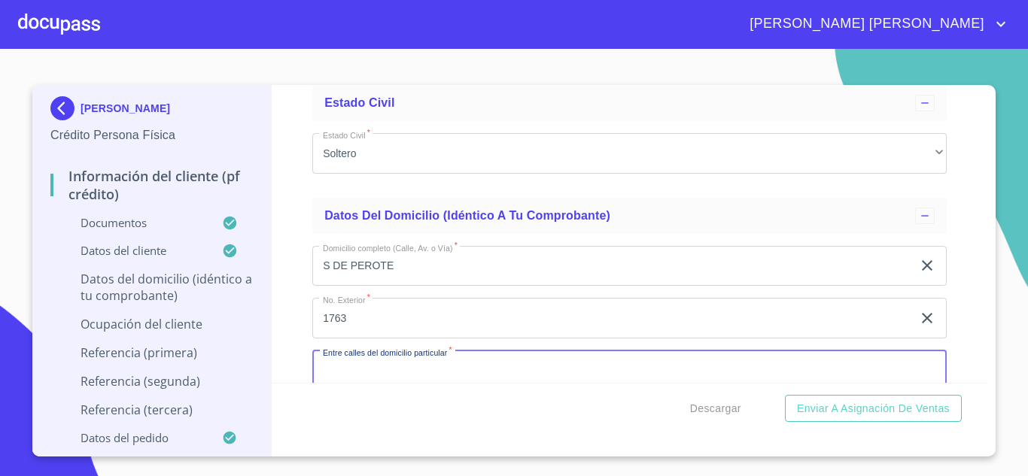
scroll to position [5495, 0]
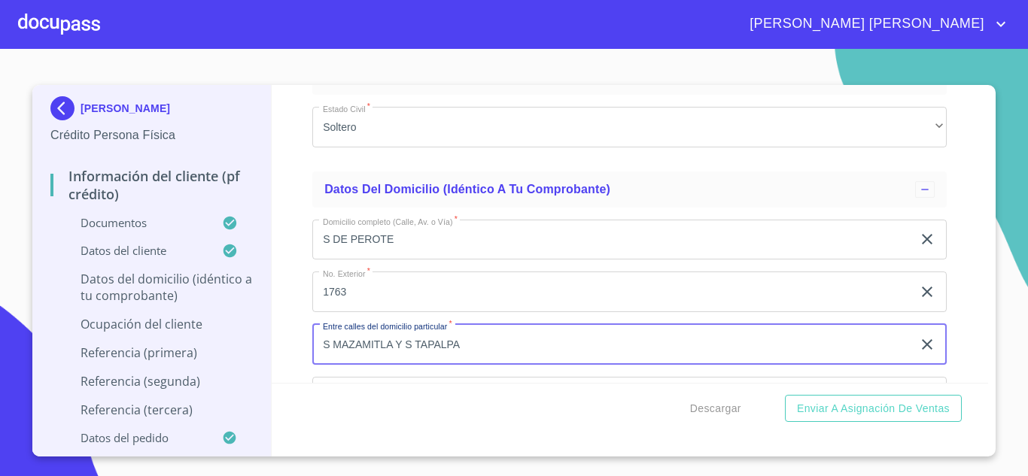
type input "S MAZAMITLA Y S TAPALPA"
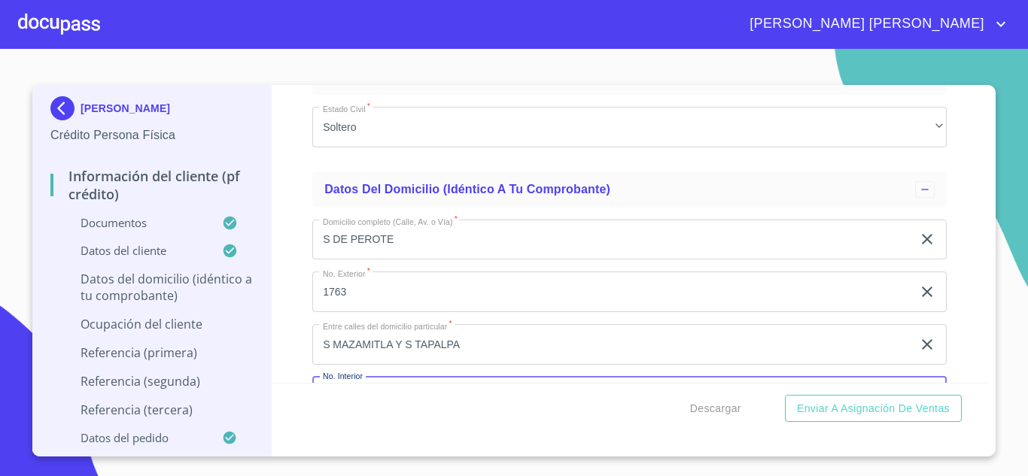
scroll to position [5676, 0]
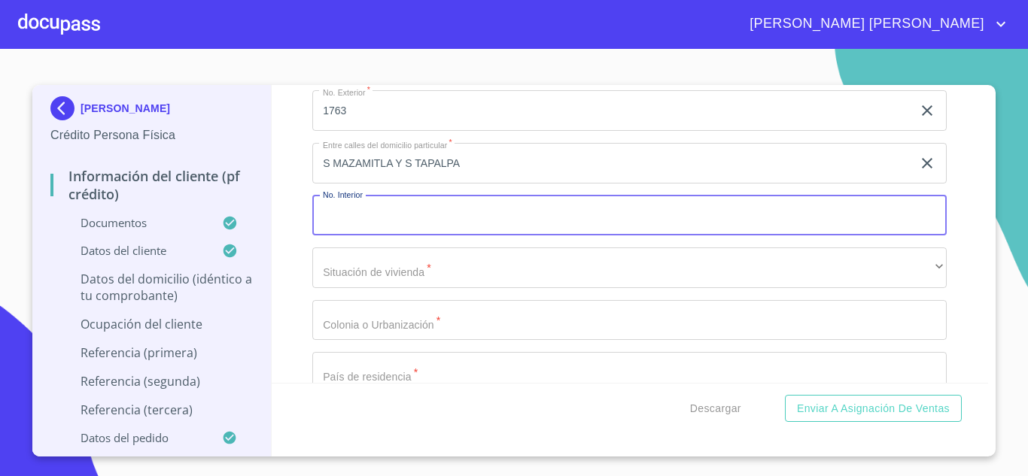
click at [349, 235] on input "Documento de identificación.   *" at bounding box center [629, 216] width 634 height 41
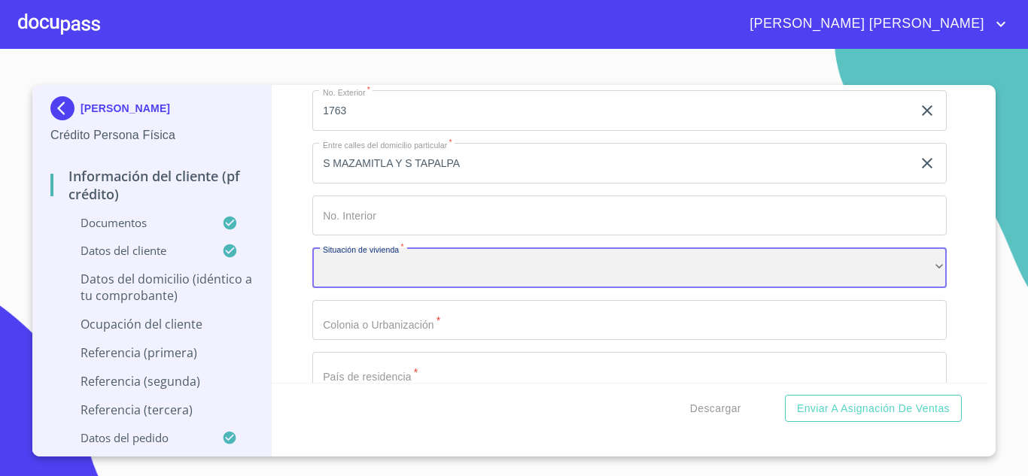
click at [343, 288] on div "​" at bounding box center [629, 268] width 634 height 41
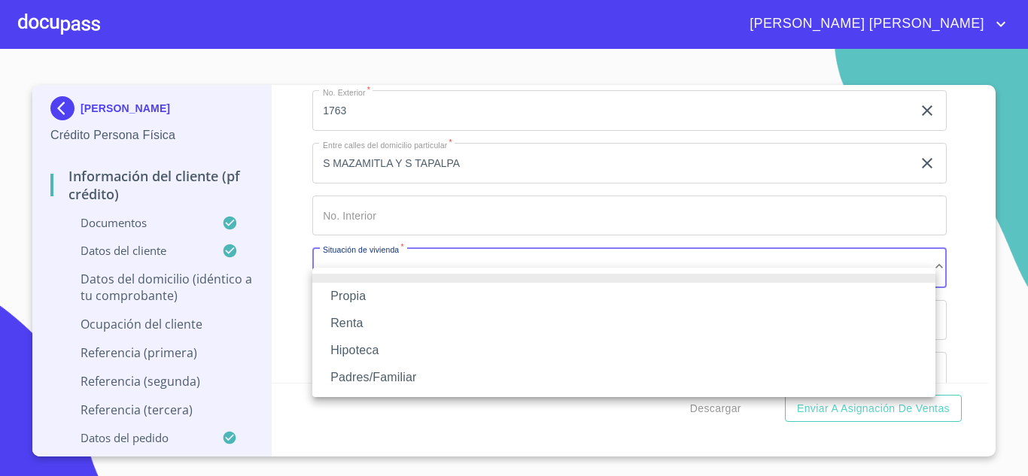
click at [349, 320] on li "Renta" at bounding box center [623, 323] width 623 height 27
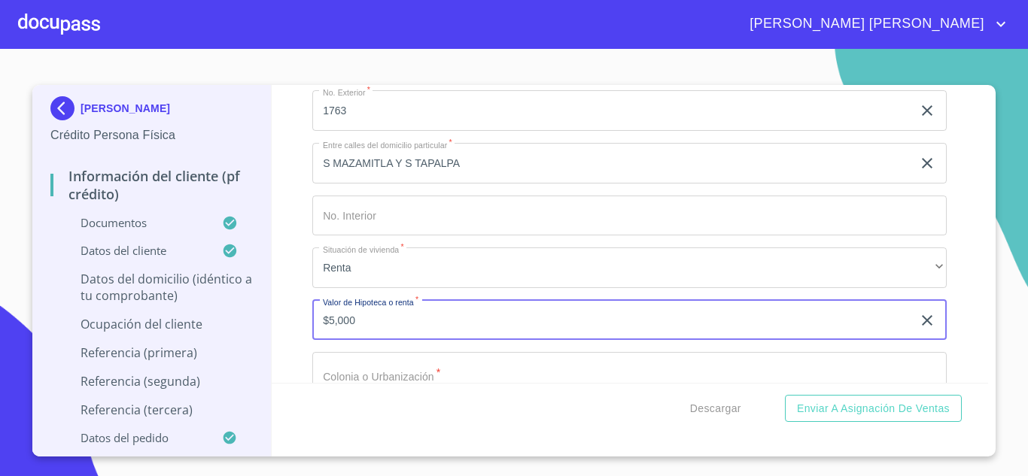
type input "$5,000"
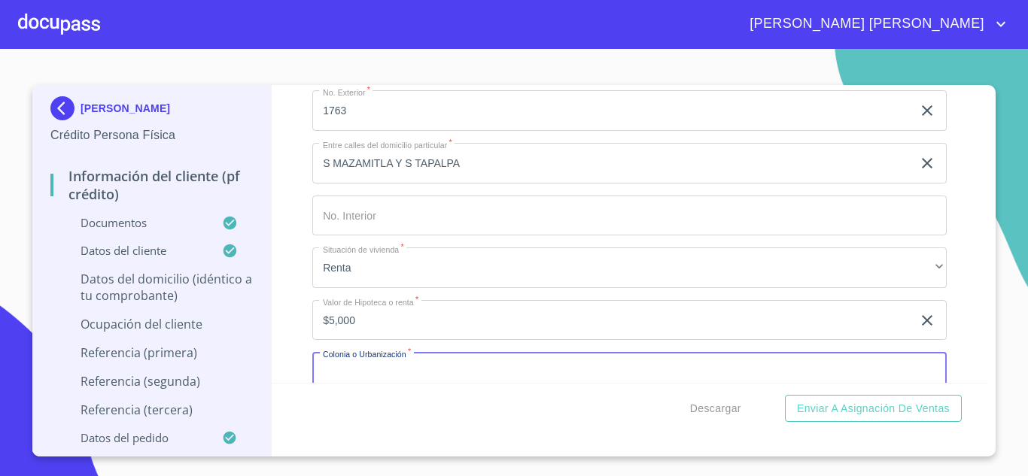
scroll to position [5705, 0]
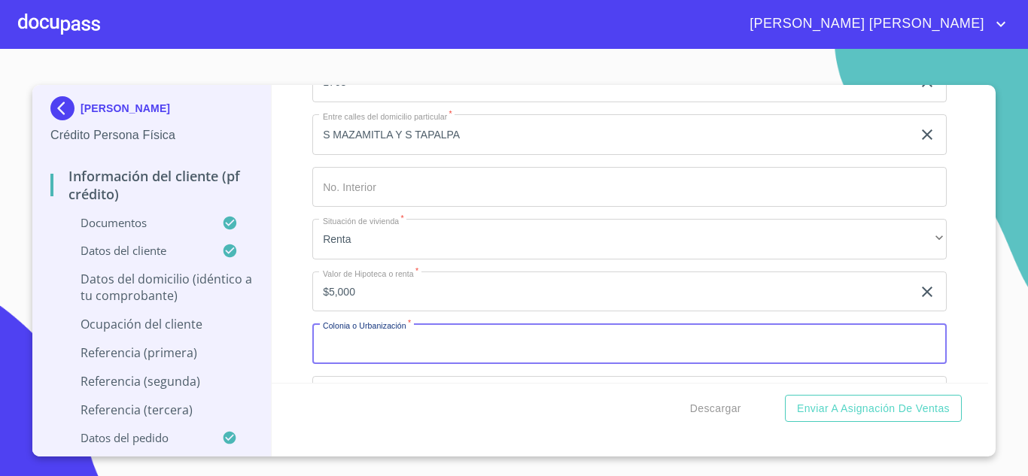
click at [369, 358] on input "Documento de identificación.   *" at bounding box center [629, 344] width 634 height 41
type input "LAS AGUILAS"
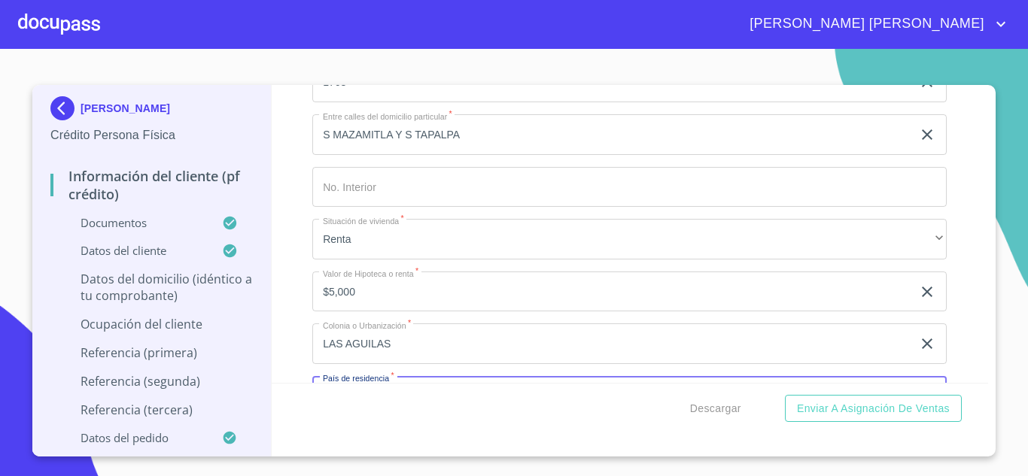
scroll to position [5886, 0]
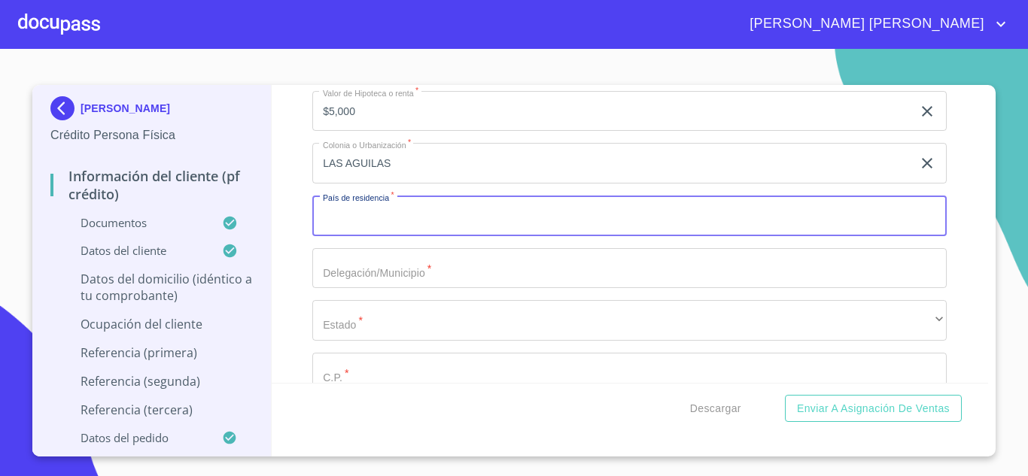
click at [372, 236] on input "Documento de identificación.   *" at bounding box center [629, 216] width 634 height 41
type input "[GEOGRAPHIC_DATA]"
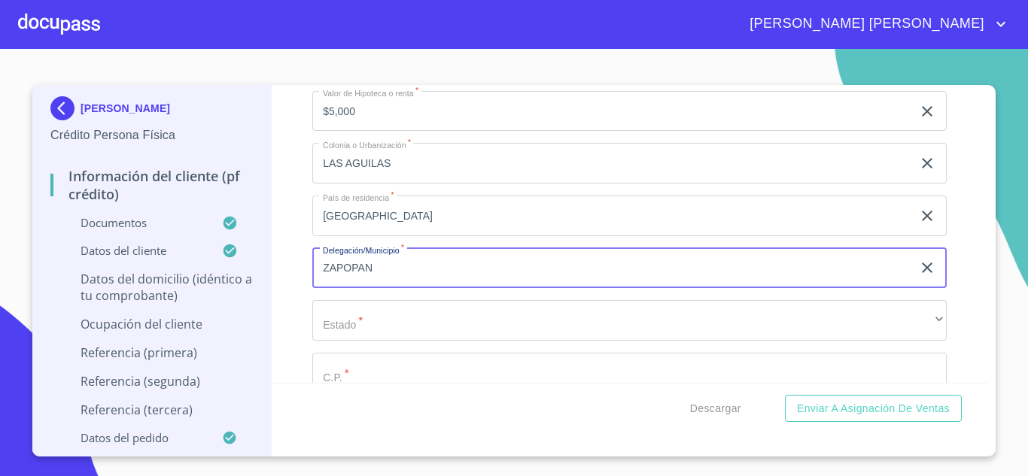
type input "ZAPOPAN"
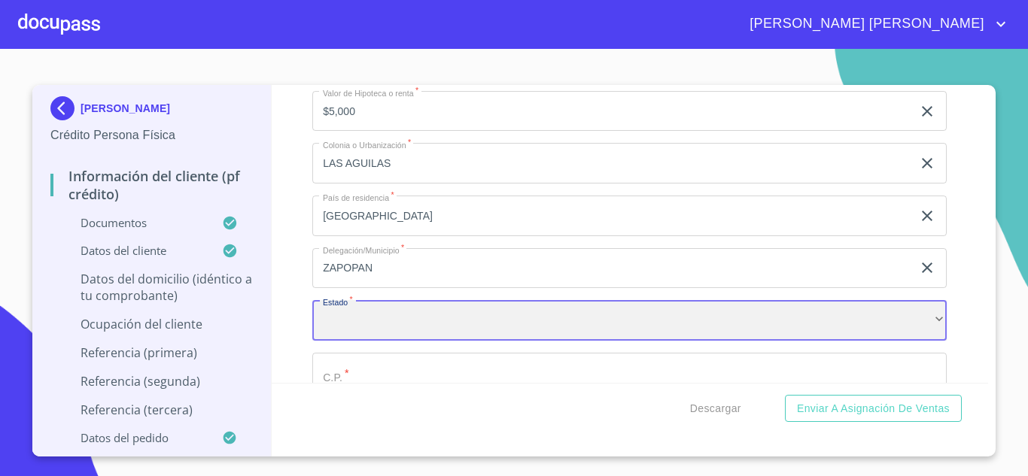
click at [379, 341] on div "​" at bounding box center [629, 320] width 634 height 41
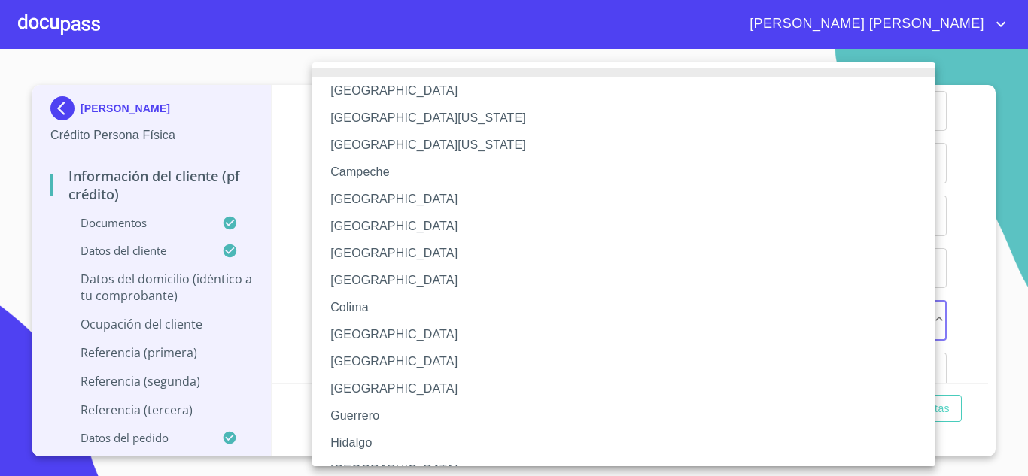
click at [349, 463] on li "[GEOGRAPHIC_DATA]" at bounding box center [629, 470] width 634 height 27
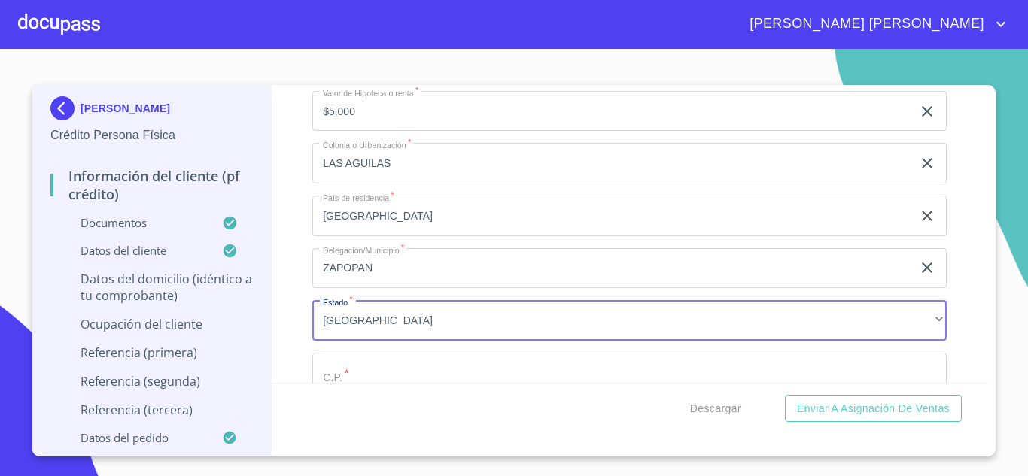
scroll to position [5914, 0]
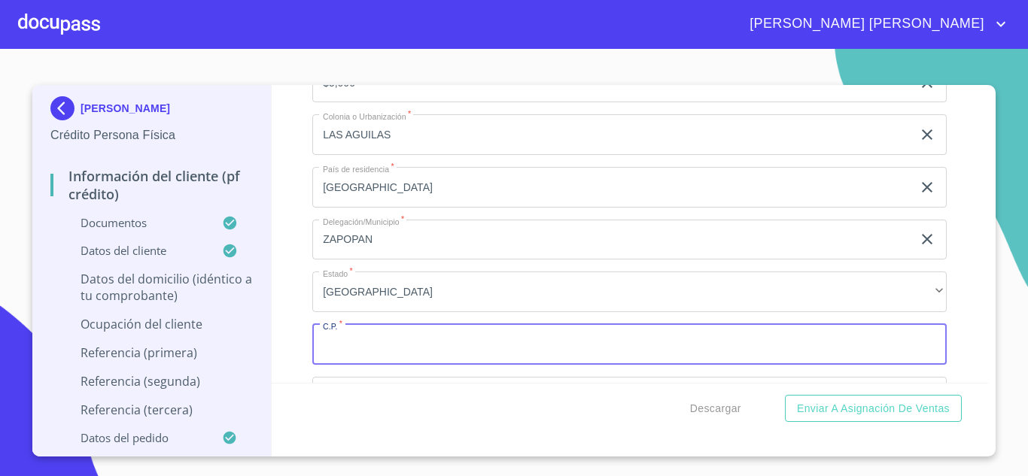
click at [376, 354] on input "Documento de identificación.   *" at bounding box center [629, 344] width 634 height 41
type input "45080"
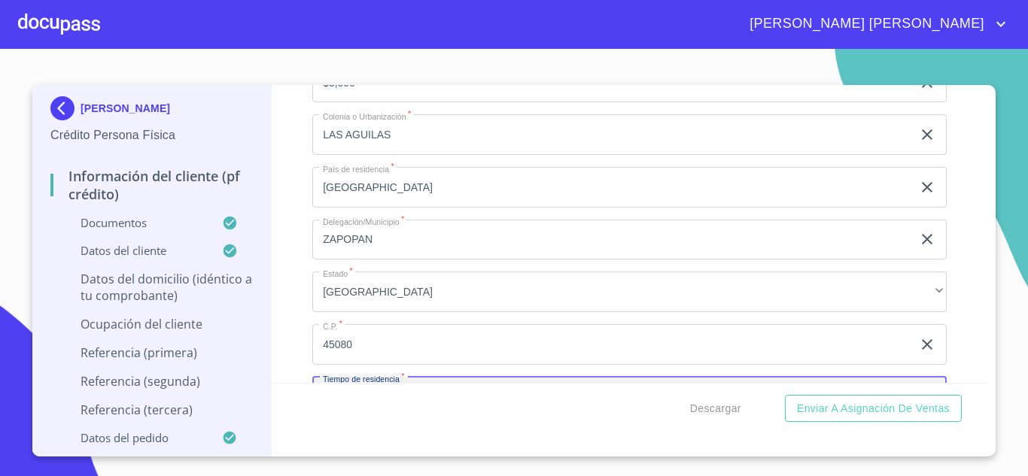
scroll to position [6095, 0]
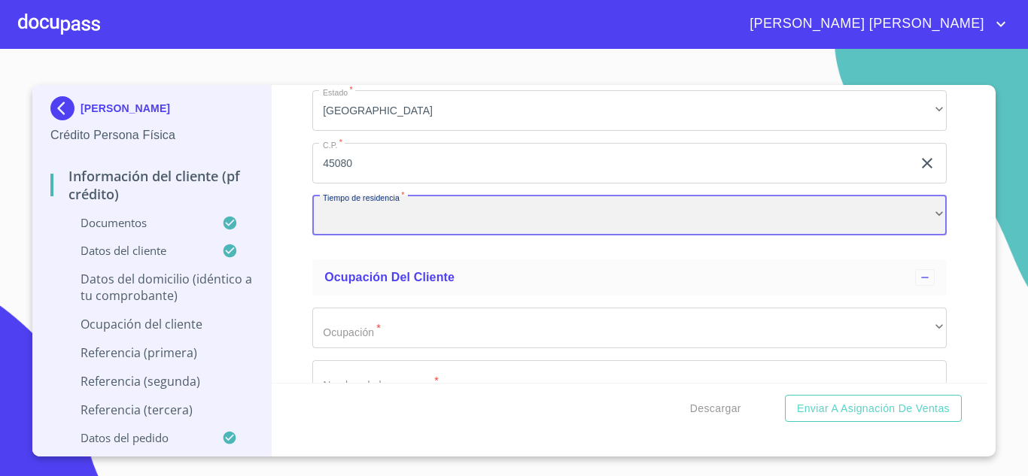
click at [344, 225] on div "​" at bounding box center [629, 216] width 634 height 41
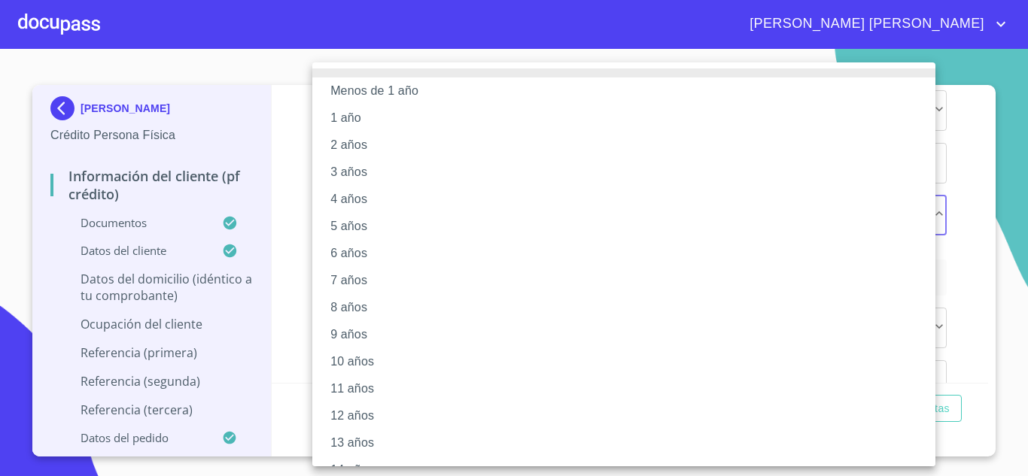
click at [339, 222] on li "5 años" at bounding box center [629, 226] width 634 height 27
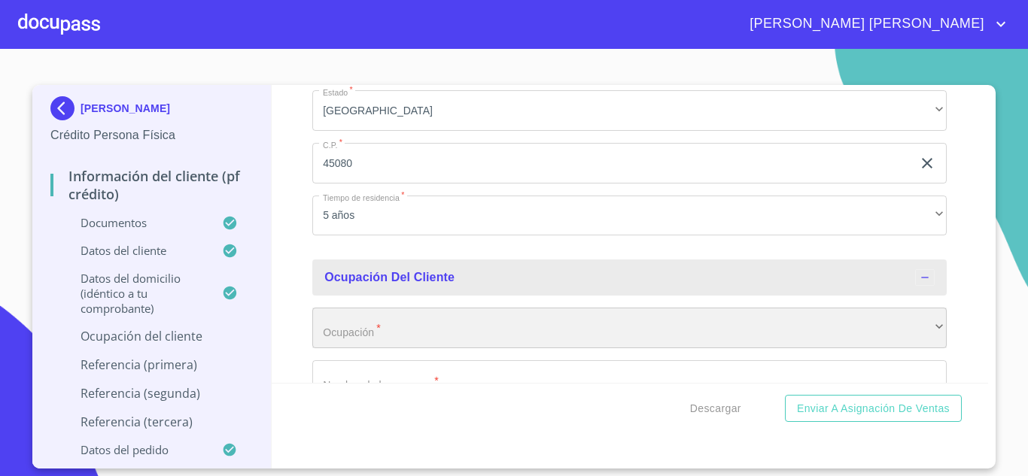
click at [364, 347] on div "​" at bounding box center [629, 328] width 634 height 41
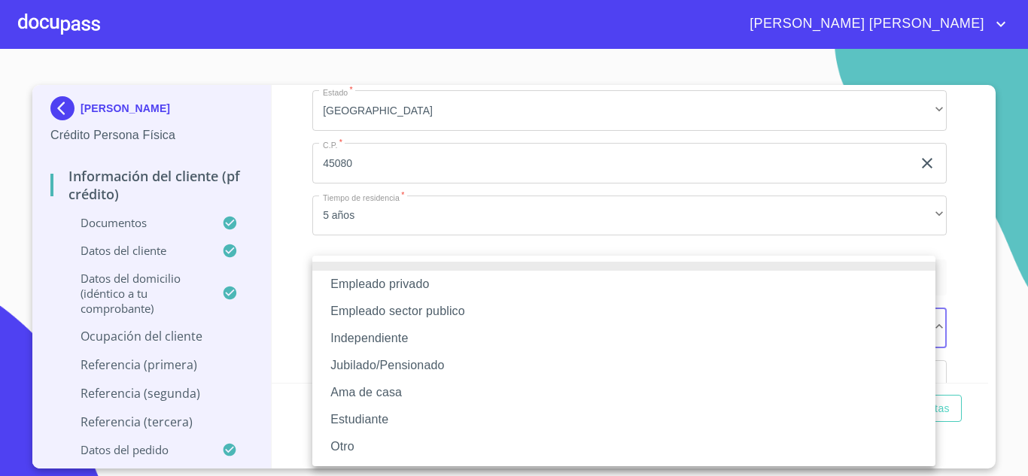
click at [416, 311] on li "Empleado sector publico" at bounding box center [623, 311] width 623 height 27
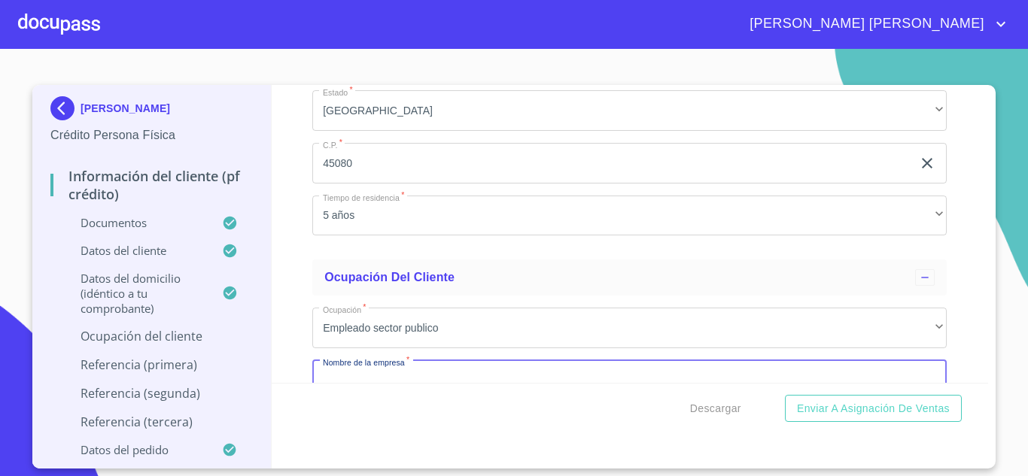
scroll to position [6132, 0]
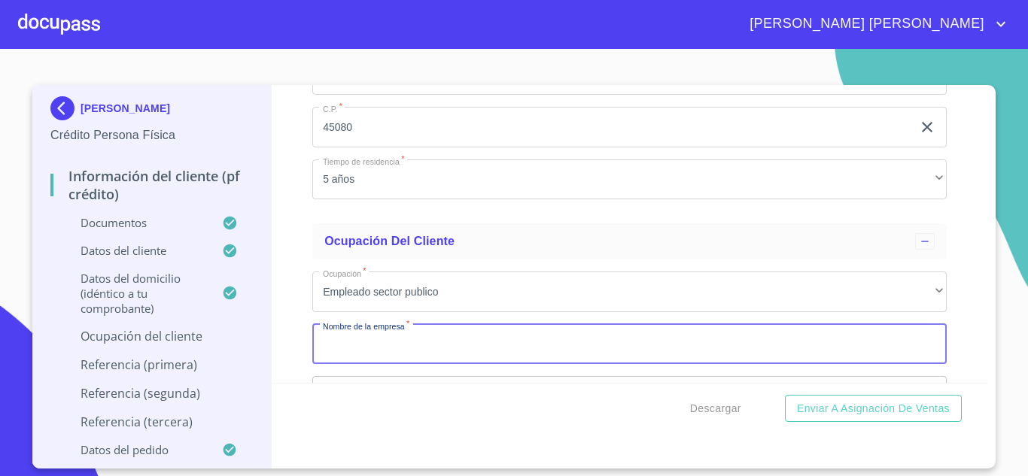
click at [369, 358] on input "Documento de identificación.   *" at bounding box center [629, 344] width 634 height 41
type input "PRIMARIA [PERSON_NAME]"
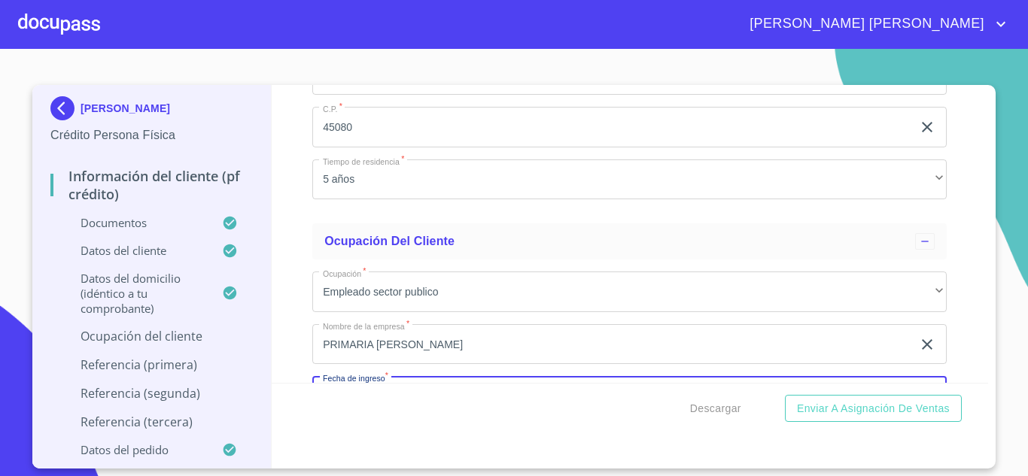
scroll to position [6312, 0]
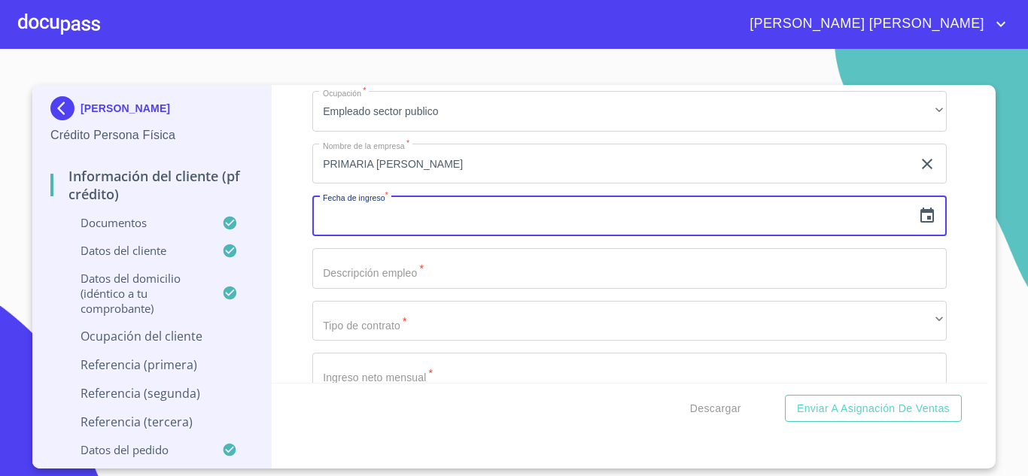
click at [366, 236] on input "text" at bounding box center [612, 216] width 600 height 41
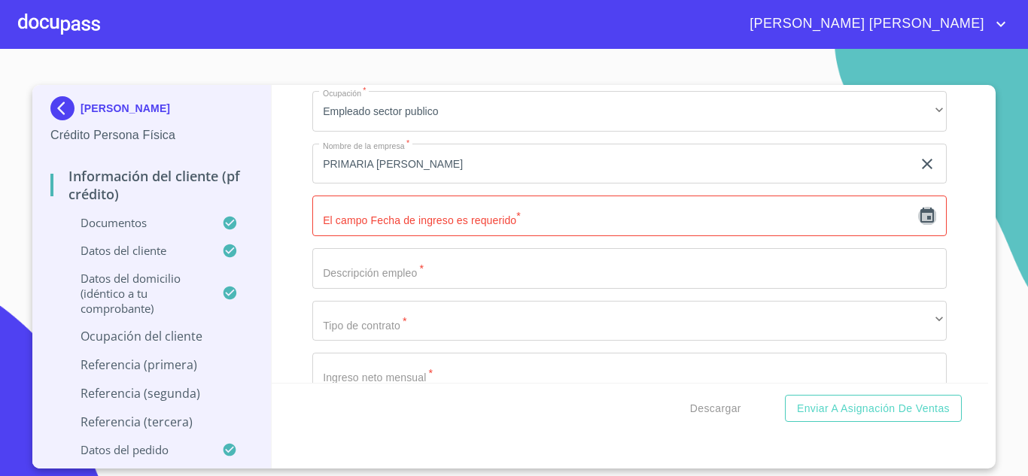
click at [918, 225] on icon "button" at bounding box center [927, 216] width 18 height 18
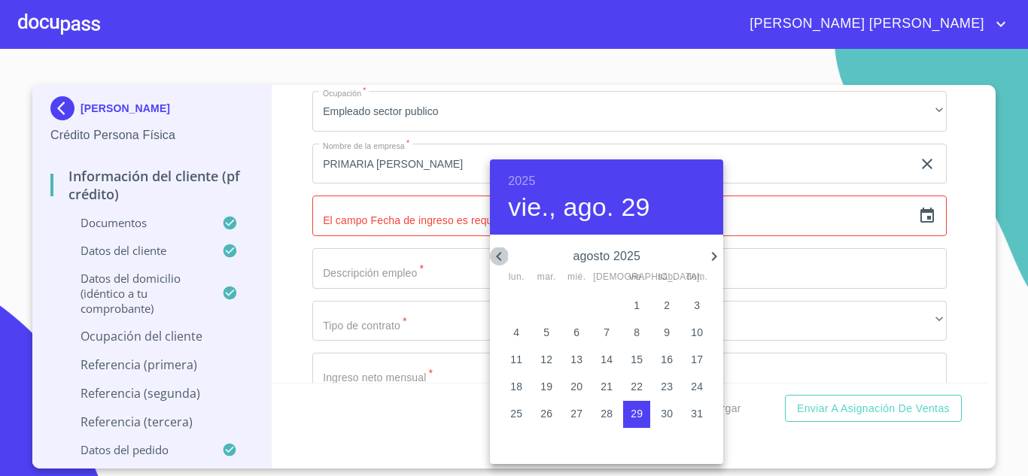
click at [503, 257] on icon "button" at bounding box center [499, 257] width 18 height 18
click at [550, 380] on p "22" at bounding box center [546, 386] width 12 height 15
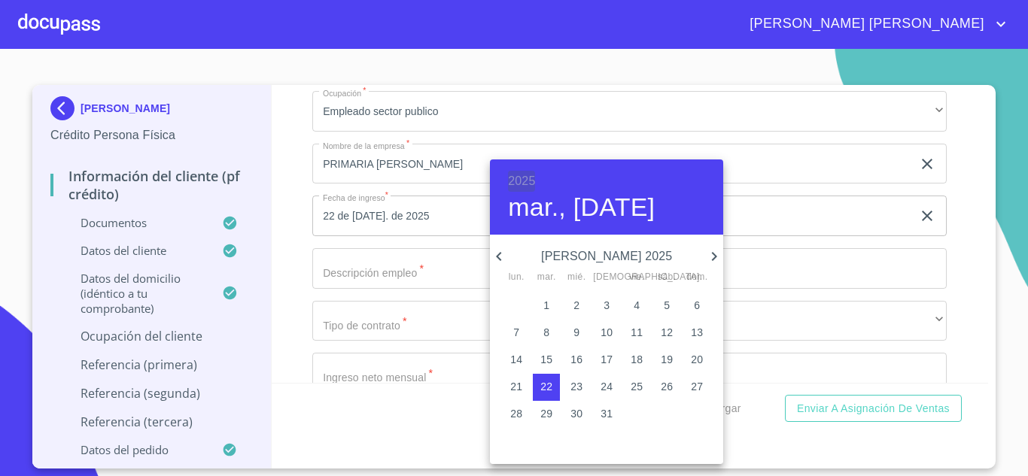
click at [527, 178] on h6 "2025" at bounding box center [521, 181] width 27 height 21
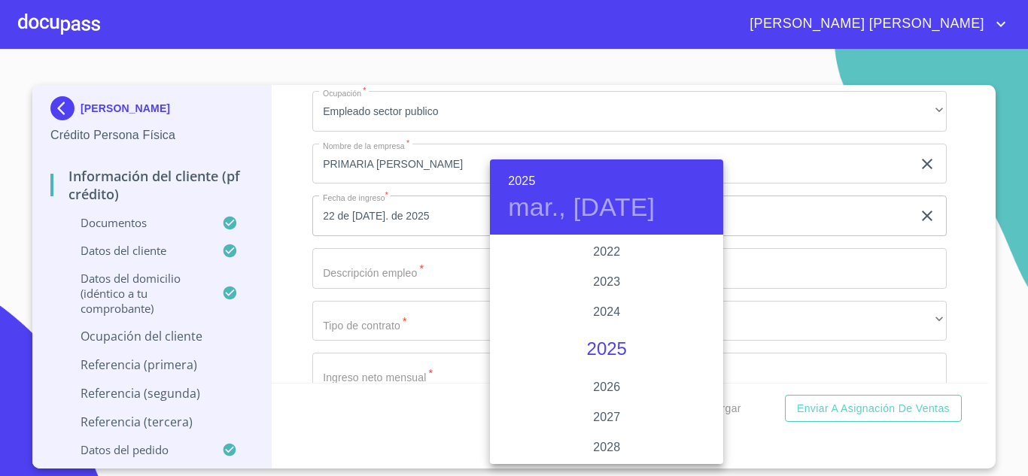
scroll to position [2844, 0]
click at [606, 267] on div "2020" at bounding box center [606, 267] width 233 height 30
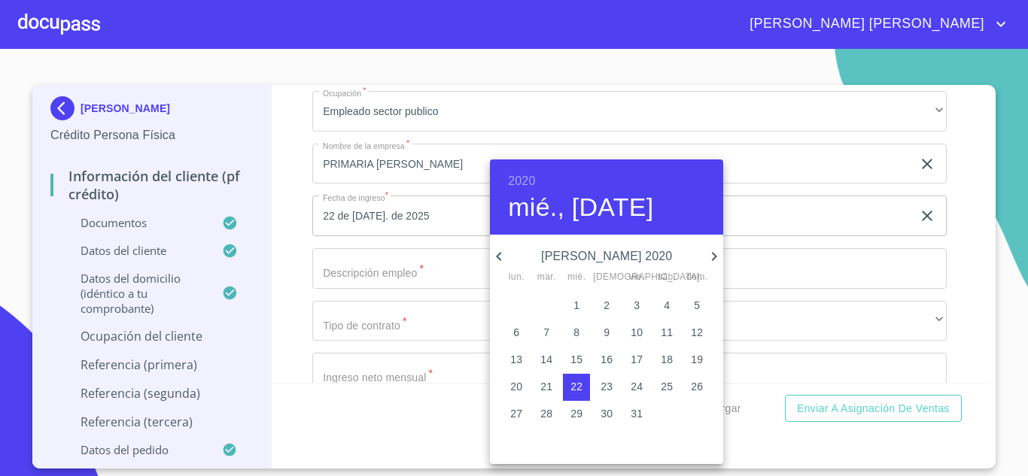
type input "22 de [DATE]. de 2020"
click at [391, 284] on div at bounding box center [514, 238] width 1028 height 476
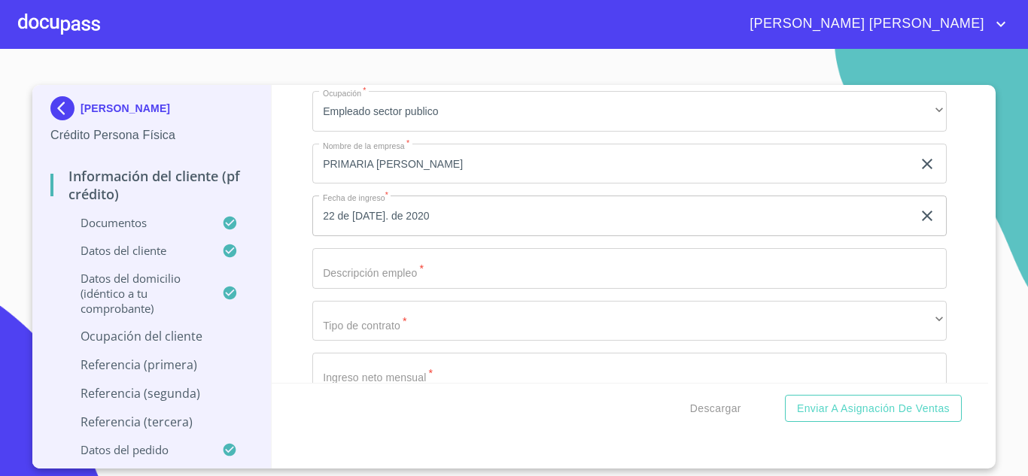
click at [391, 284] on div "2020 mié., [DATE] [PERSON_NAME] 2020 lun. mar. mié. jue. vie. sáb. dom. 29 30 1…" at bounding box center [514, 238] width 1028 height 476
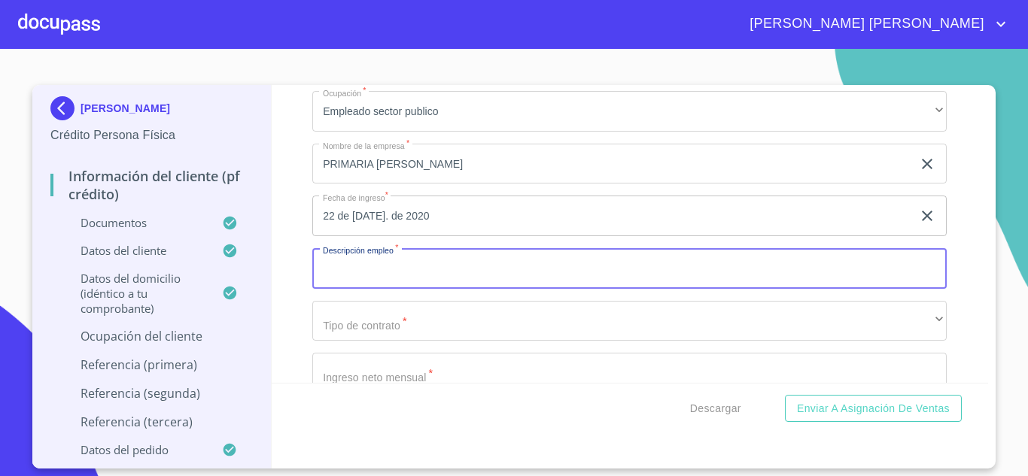
click at [391, 284] on input "Documento de identificación.   *" at bounding box center [629, 268] width 634 height 41
type input "PROFESORA DE EDUACION FISICA"
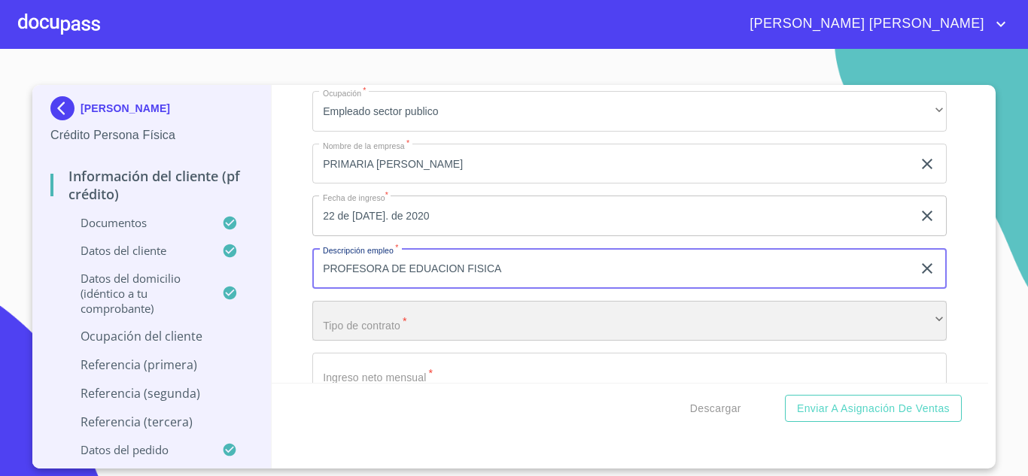
click at [424, 330] on div "​" at bounding box center [629, 321] width 634 height 41
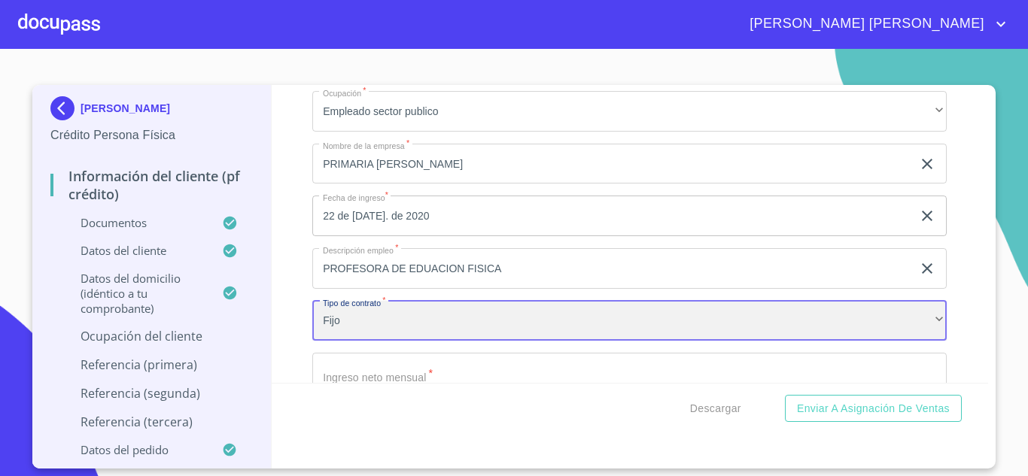
click at [372, 330] on div "Fijo" at bounding box center [629, 321] width 634 height 41
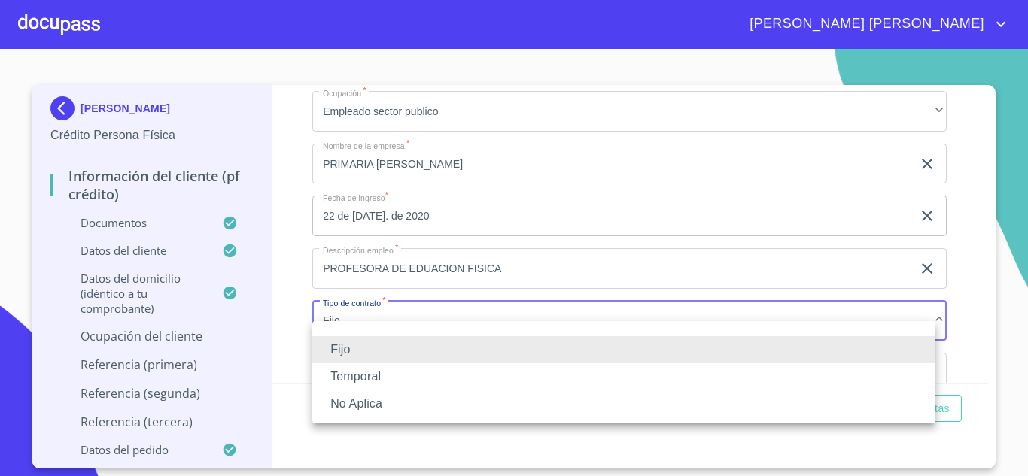
click at [391, 339] on li "Fijo" at bounding box center [623, 349] width 623 height 27
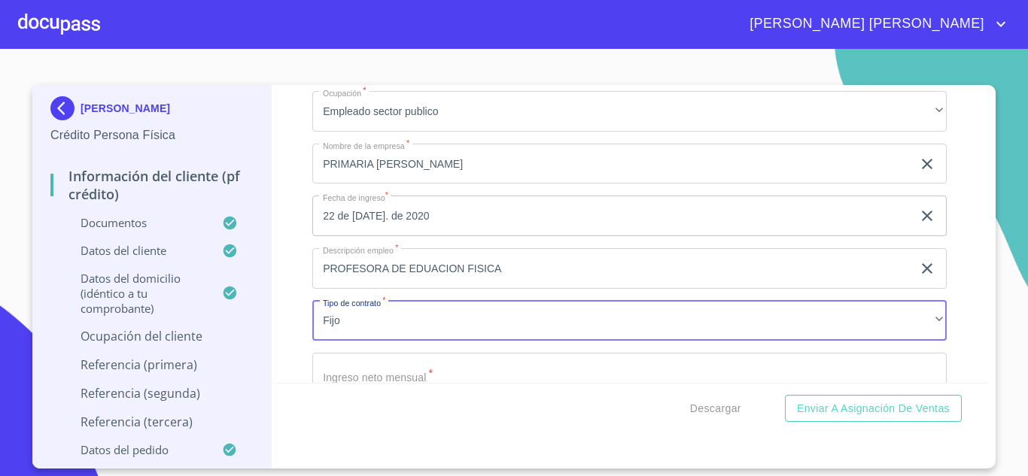
scroll to position [6341, 0]
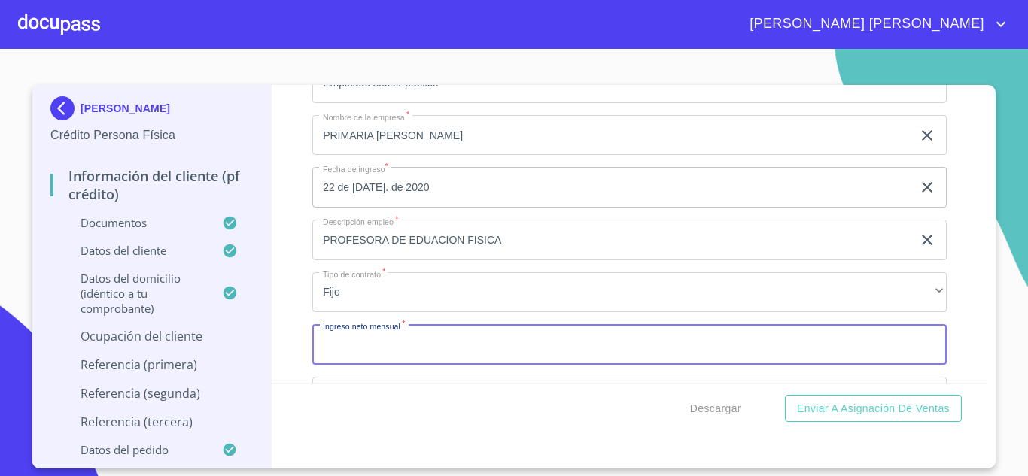
click at [372, 363] on input "Documento de identificación.   *" at bounding box center [629, 344] width 634 height 41
type input "38000"
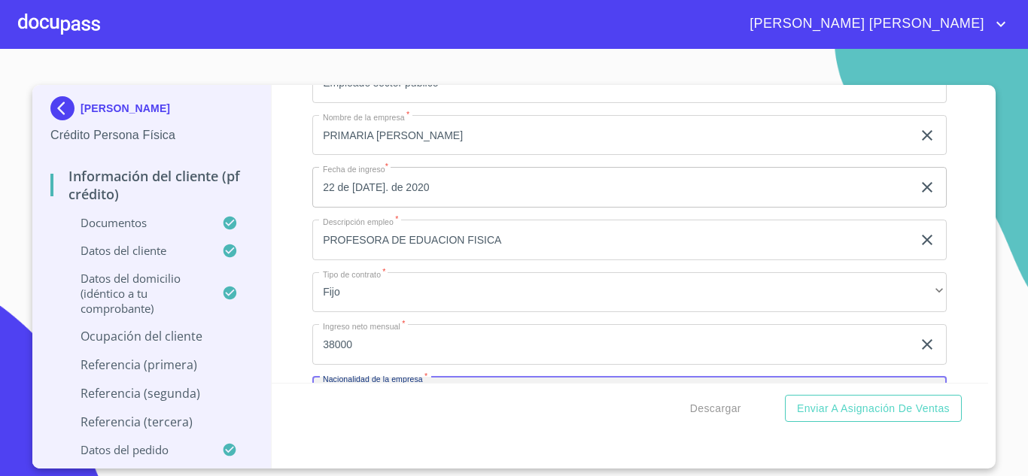
scroll to position [6522, 0]
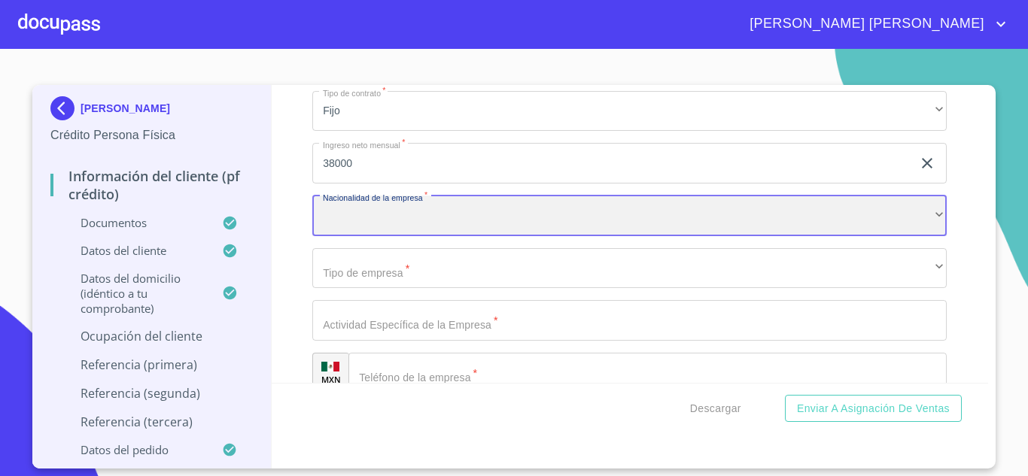
click at [357, 226] on div "​" at bounding box center [629, 216] width 634 height 41
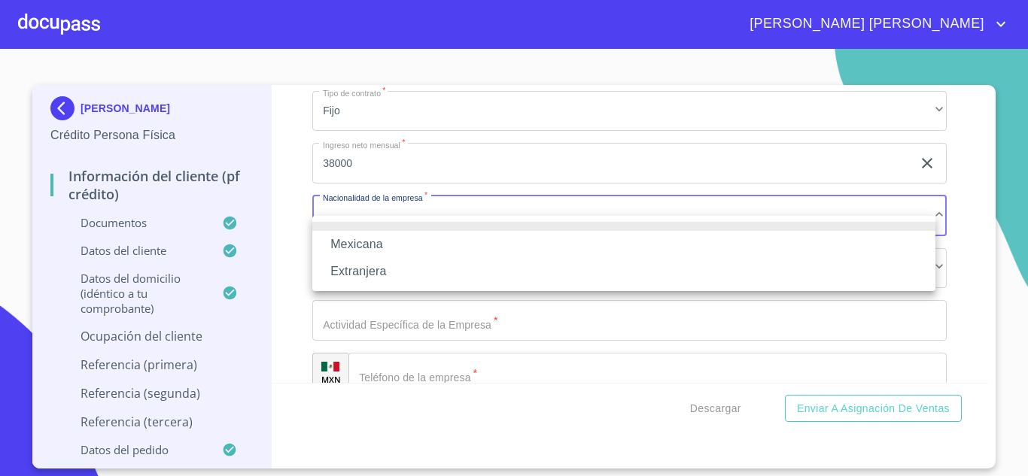
click at [357, 238] on li "Mexicana" at bounding box center [623, 244] width 623 height 27
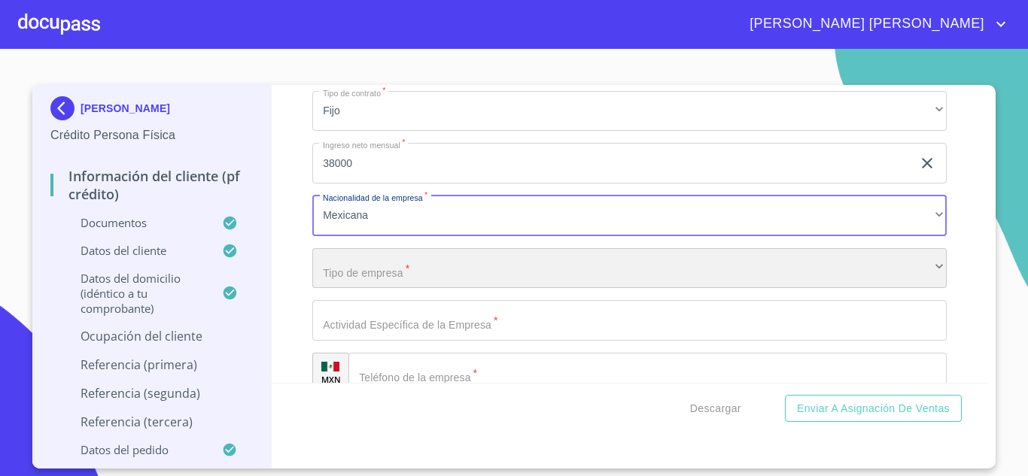
click at [363, 282] on div "​" at bounding box center [629, 268] width 634 height 41
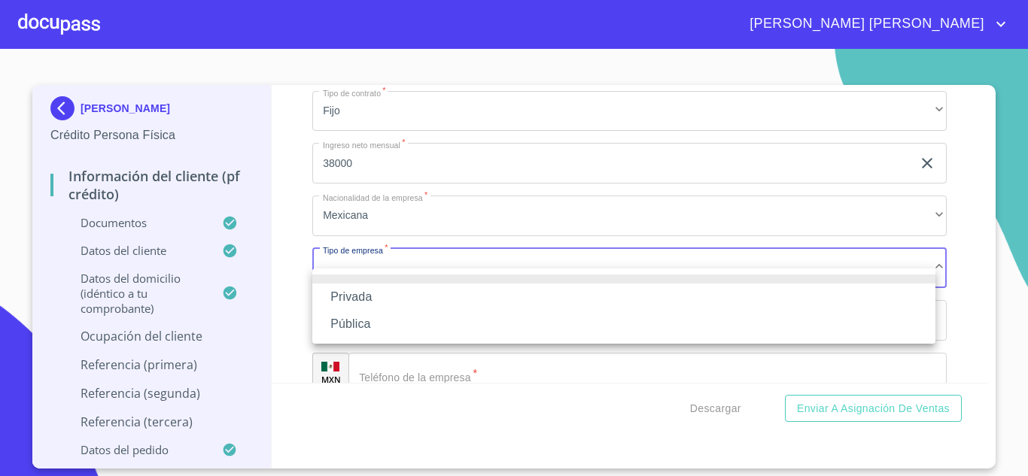
click at [360, 290] on li "Privada" at bounding box center [623, 297] width 623 height 27
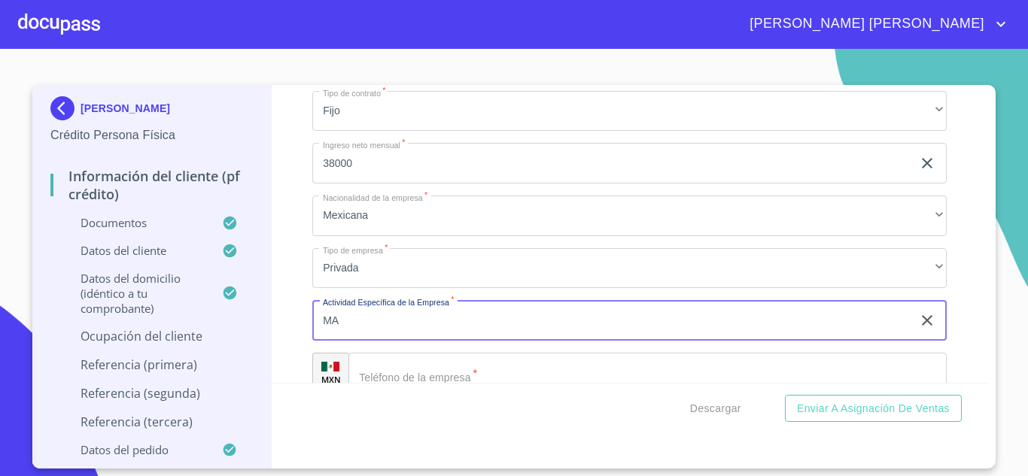
type input "M"
type input "PROFESORA DE EDUCACION FISICA"
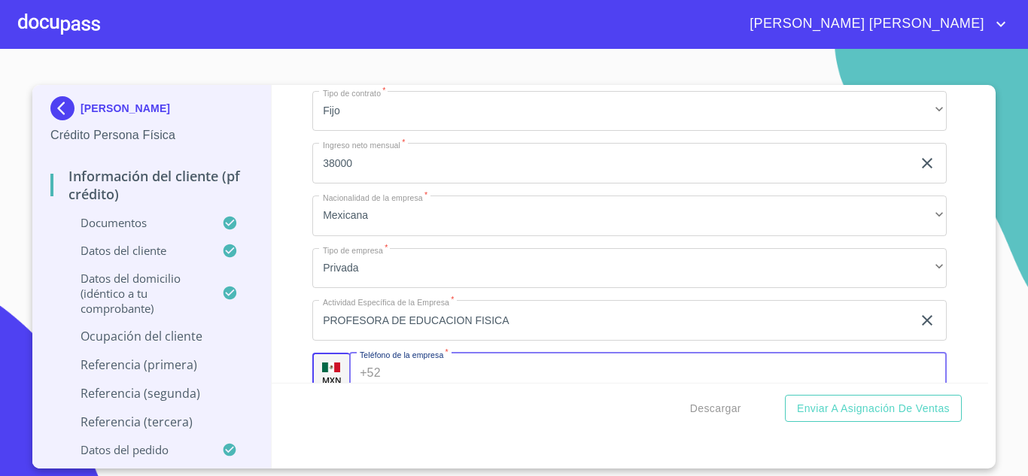
scroll to position [6551, 0]
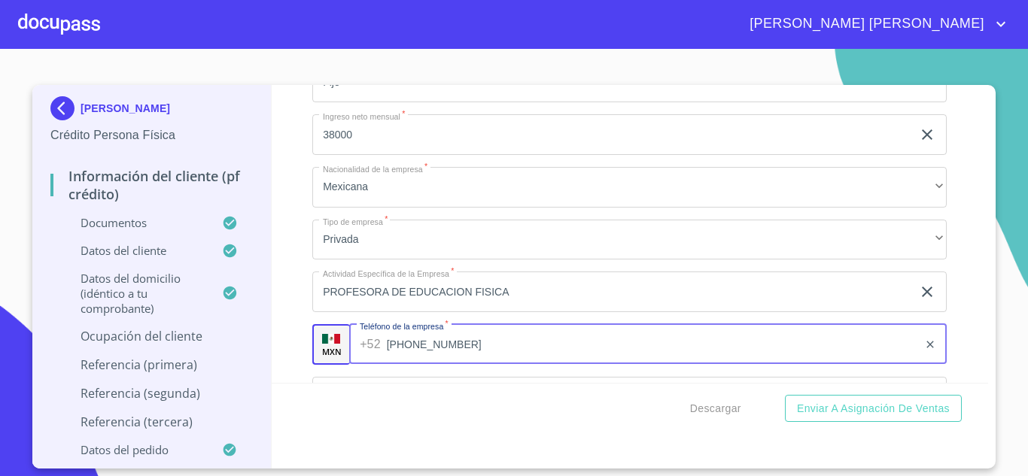
type input "[PHONE_NUMBER]"
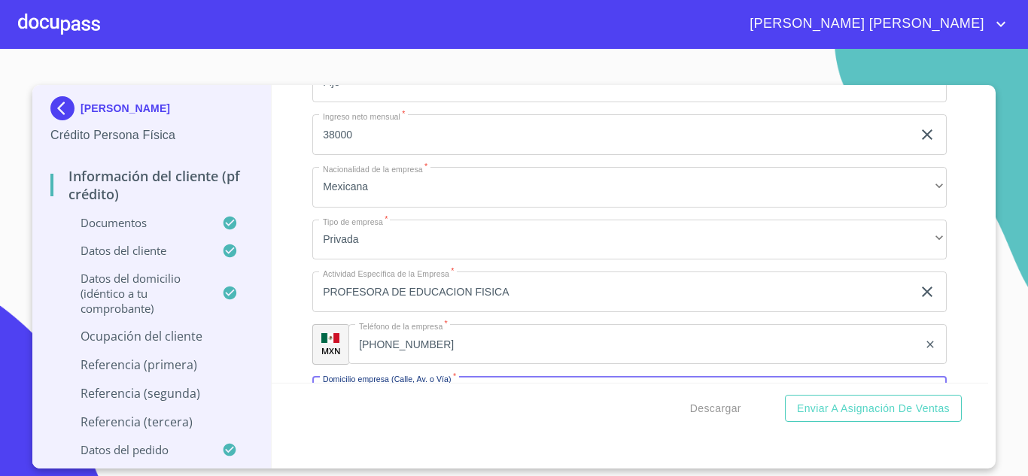
scroll to position [6732, 0]
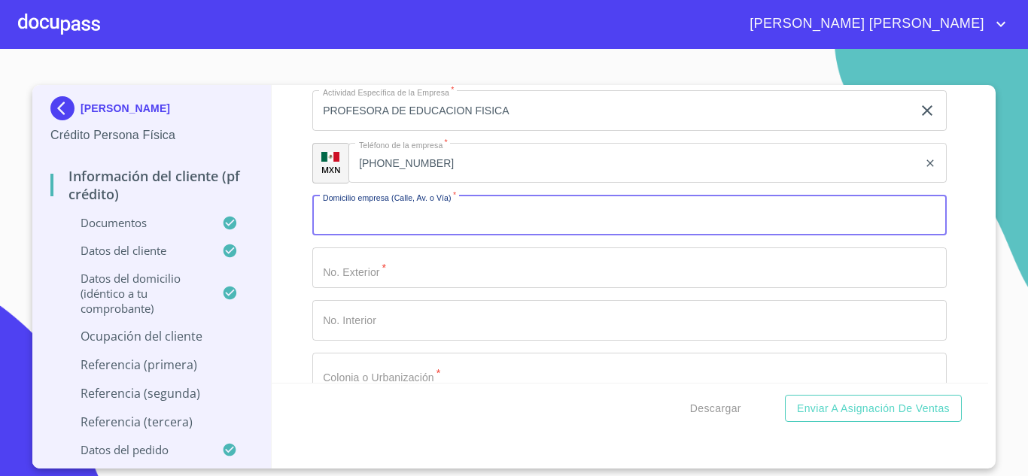
click at [364, 236] on input "Documento de identificación.   *" at bounding box center [629, 216] width 634 height 41
type input "ISLA SANZIBAR"
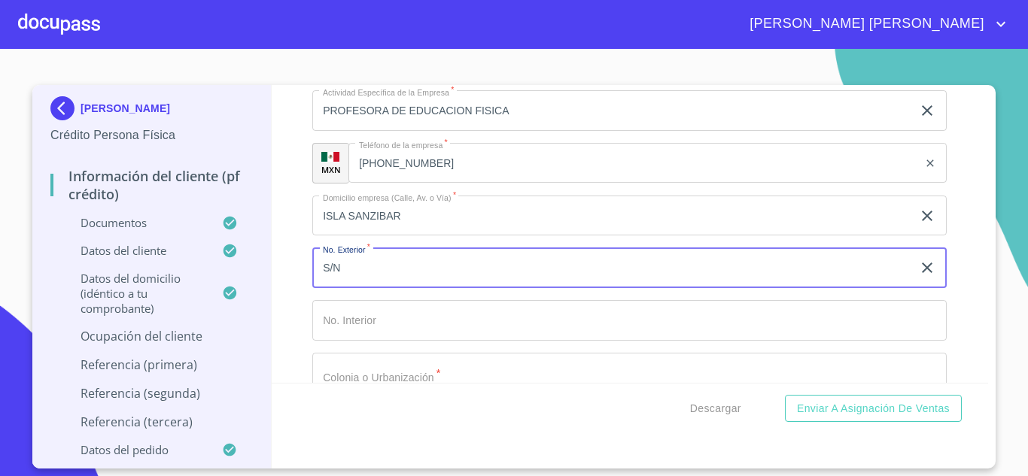
type input "S/N"
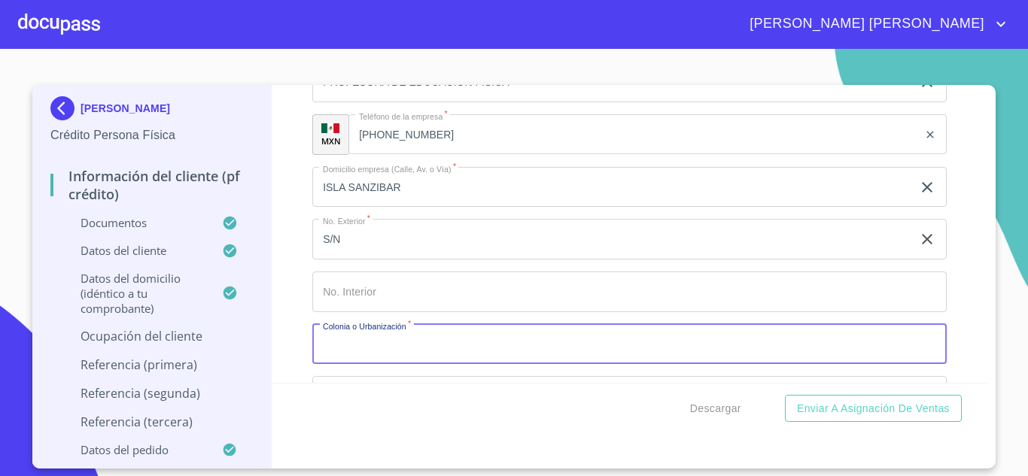
scroll to position [6941, 0]
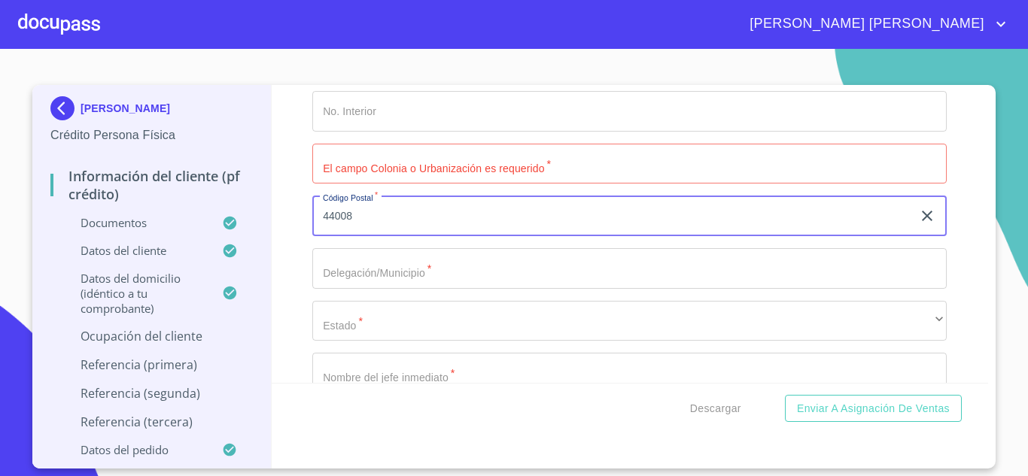
type input "44008"
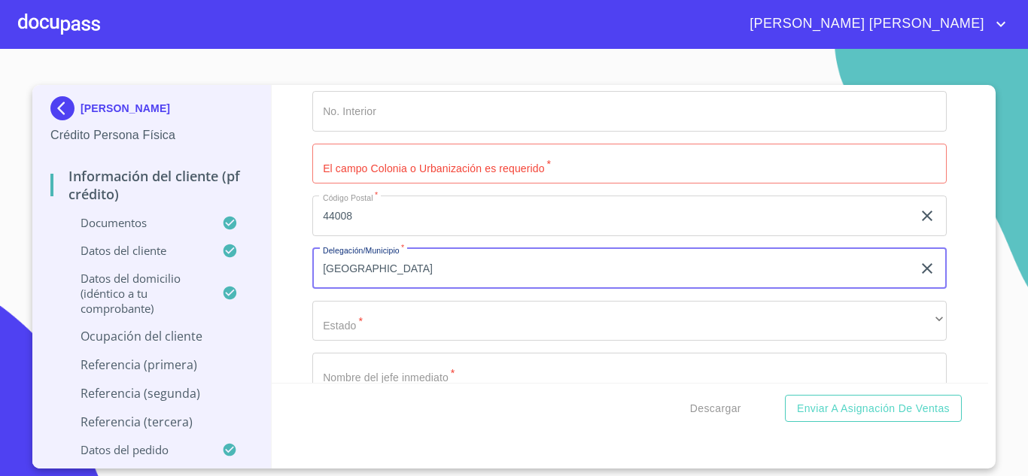
type input "[GEOGRAPHIC_DATA]"
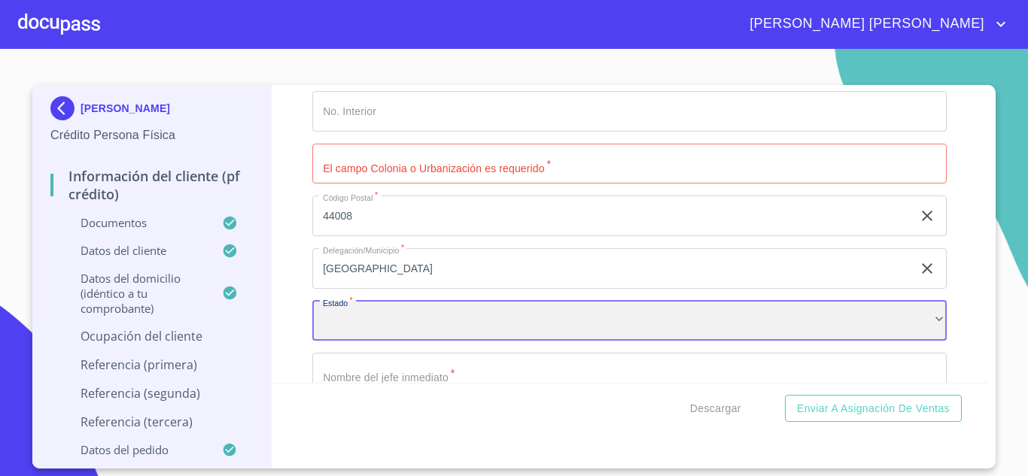
click at [370, 342] on div "​" at bounding box center [629, 321] width 634 height 41
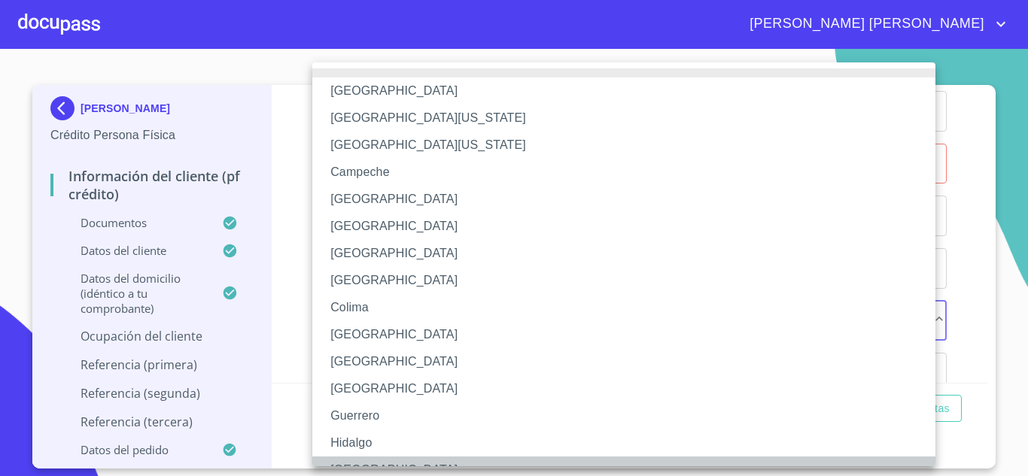
click at [363, 459] on li "[GEOGRAPHIC_DATA]" at bounding box center [629, 470] width 634 height 27
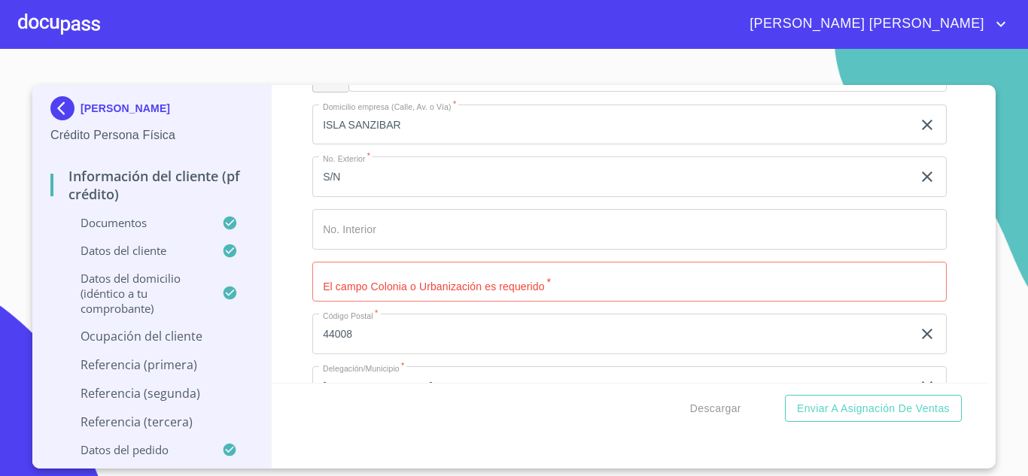
scroll to position [6791, 0]
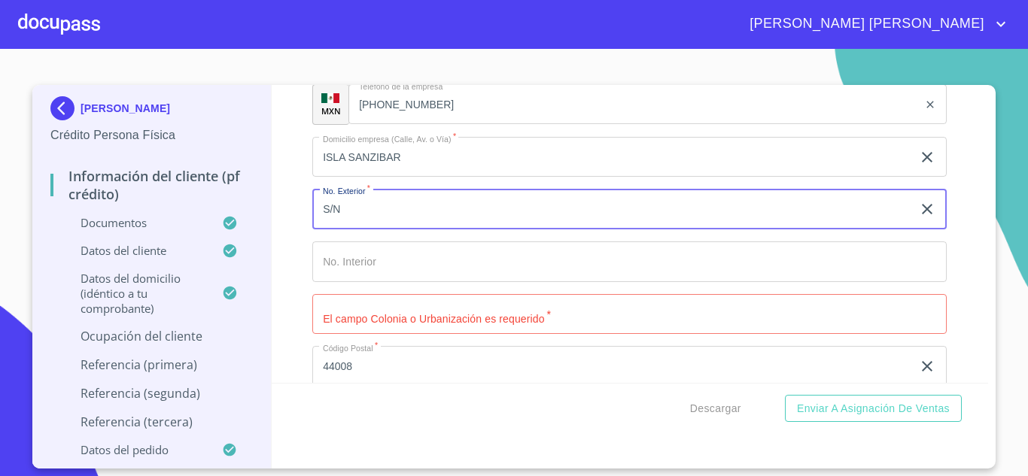
scroll to position [6715, 0]
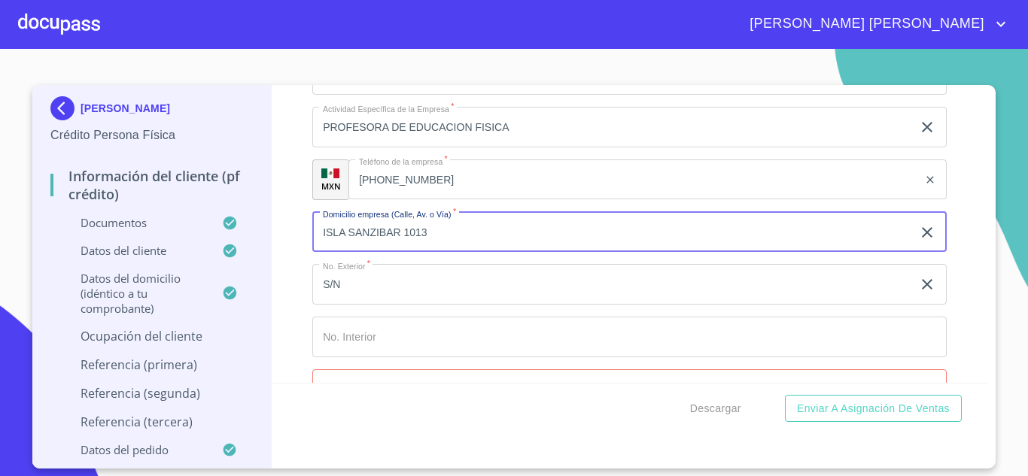
click at [355, 248] on input "ISLA SANZIBAR 1013" at bounding box center [612, 232] width 600 height 41
click at [448, 248] on input "[GEOGRAPHIC_DATA] 1013" at bounding box center [612, 232] width 600 height 41
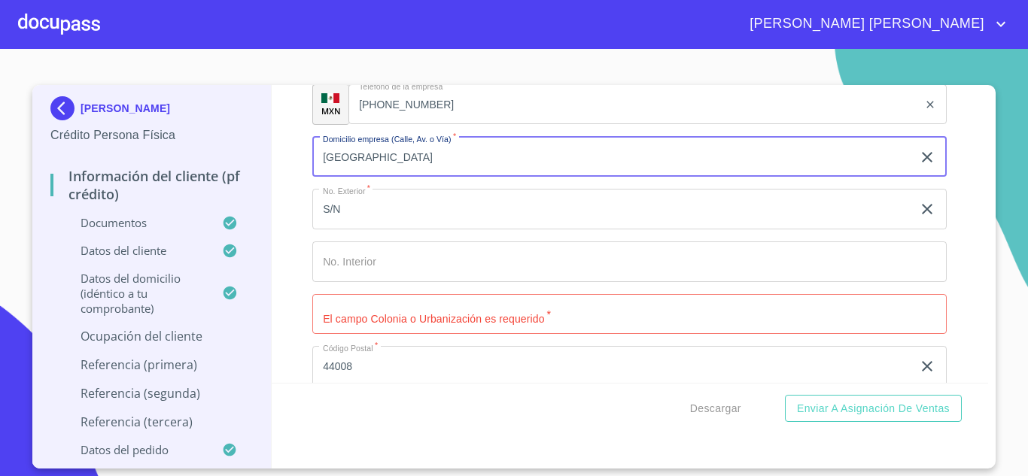
type input "[GEOGRAPHIC_DATA]"
click at [372, 335] on input "Documento de identificación.   *" at bounding box center [629, 314] width 634 height 41
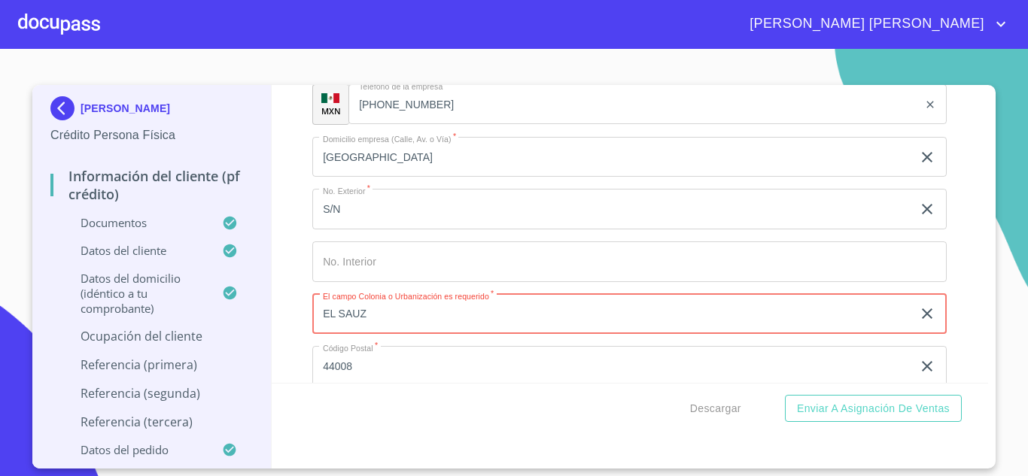
type input "EL SAUZ"
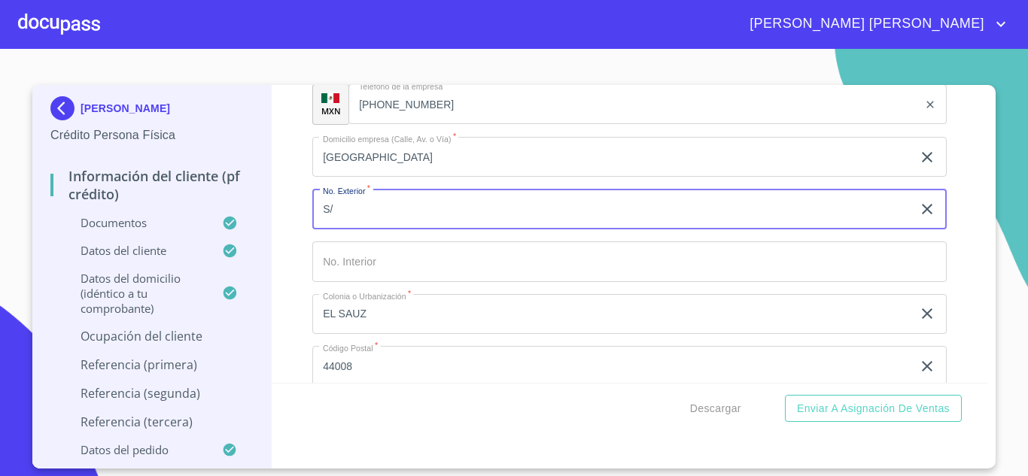
type input "S"
type input "S/N"
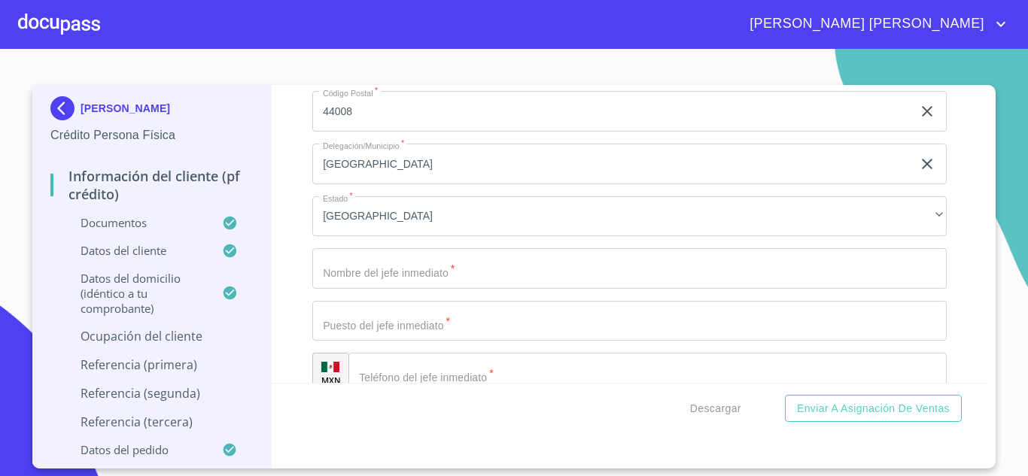
scroll to position [7071, 0]
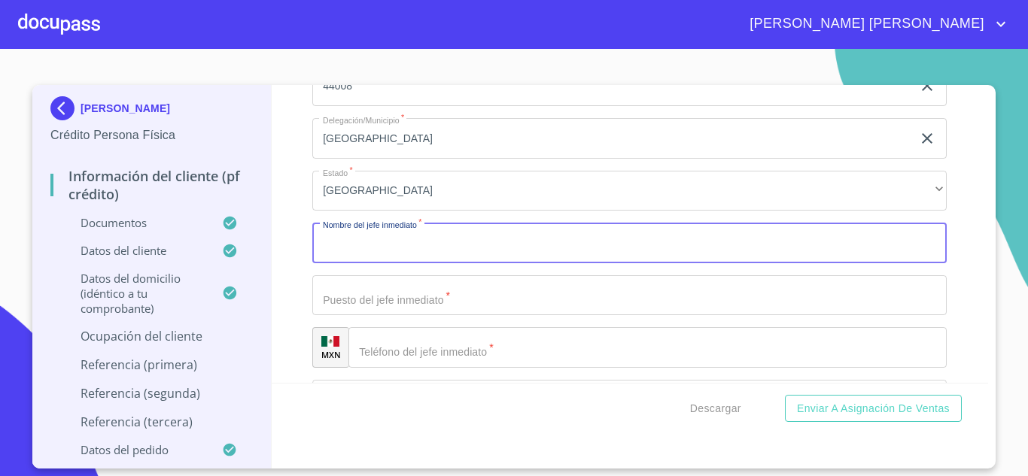
click at [421, 263] on input "Documento de identificación.   *" at bounding box center [629, 243] width 634 height 41
type input "Z"
type input "[PERSON_NAME]"
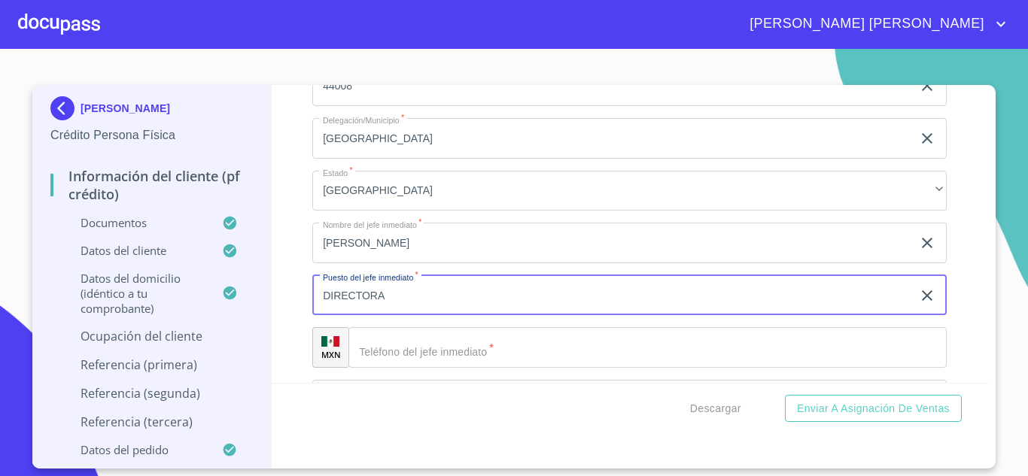
type input "DIRECTORA"
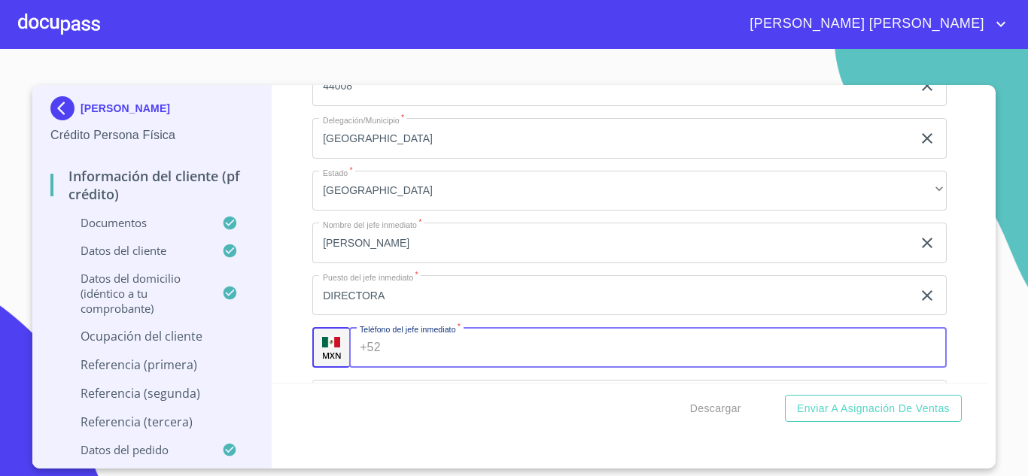
click at [427, 368] on input "Documento de identificación.   *" at bounding box center [667, 347] width 560 height 41
type input "[PHONE_NUMBER]"
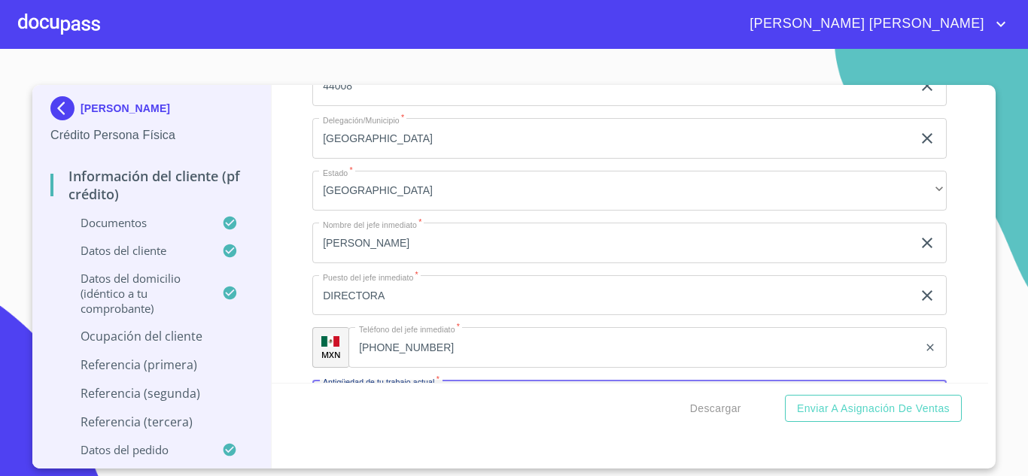
scroll to position [7256, 0]
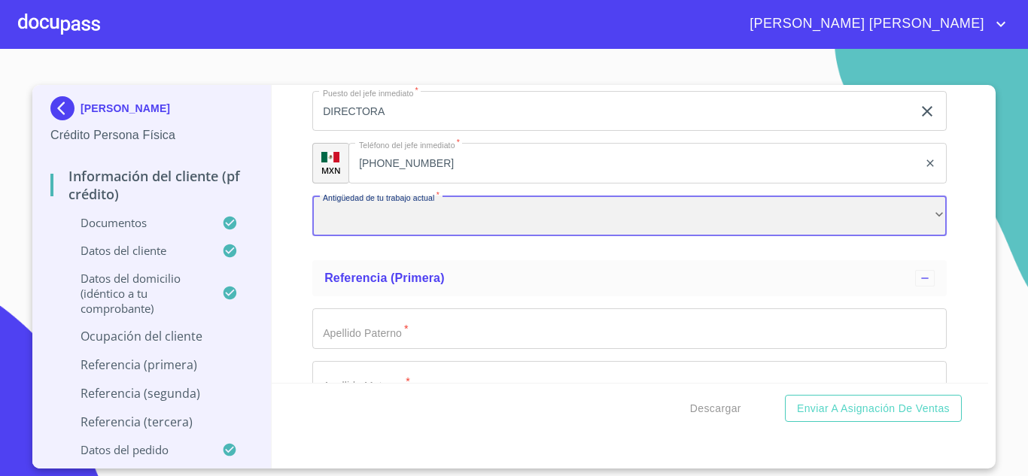
click at [356, 236] on div "​" at bounding box center [629, 216] width 634 height 41
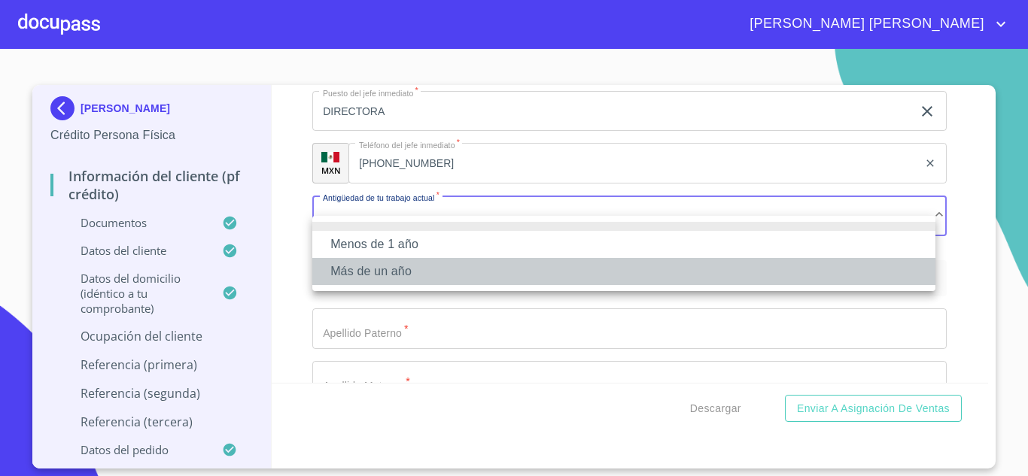
click at [367, 269] on li "Más de un año" at bounding box center [623, 271] width 623 height 27
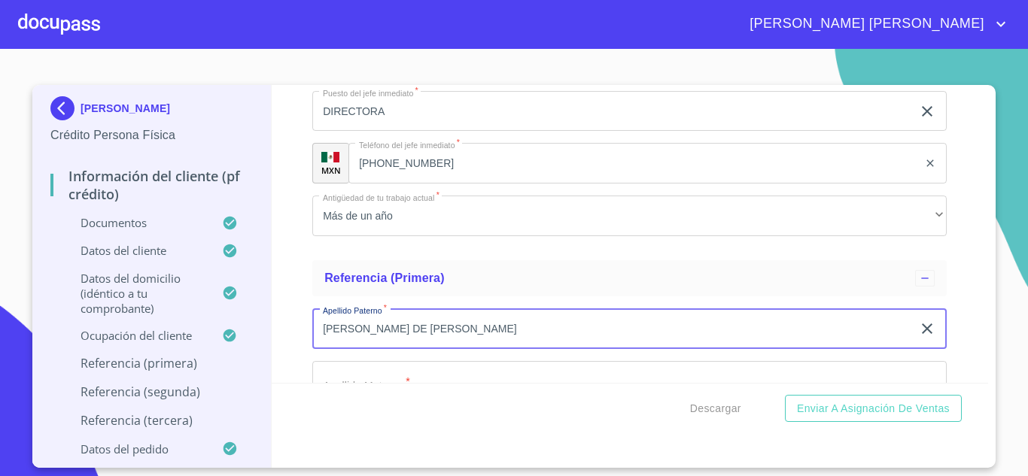
type input "[PERSON_NAME] DE [PERSON_NAME]"
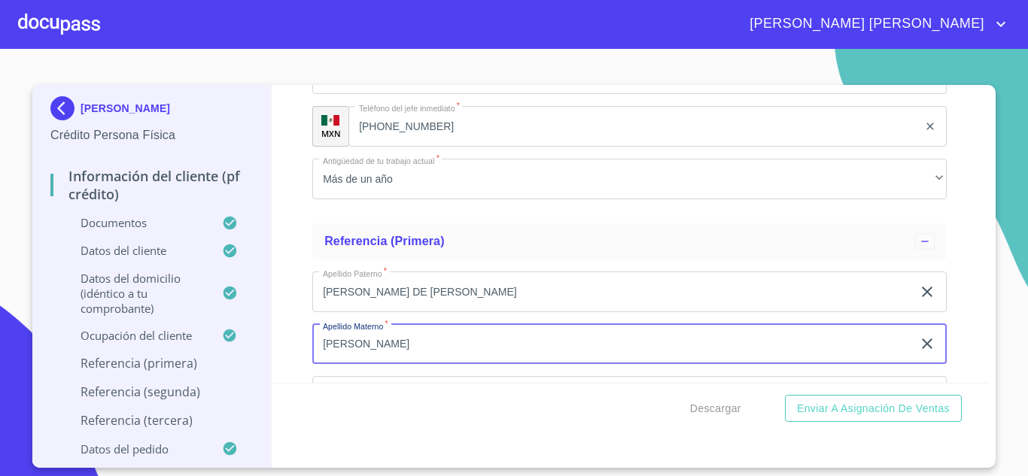
type input "[PERSON_NAME]"
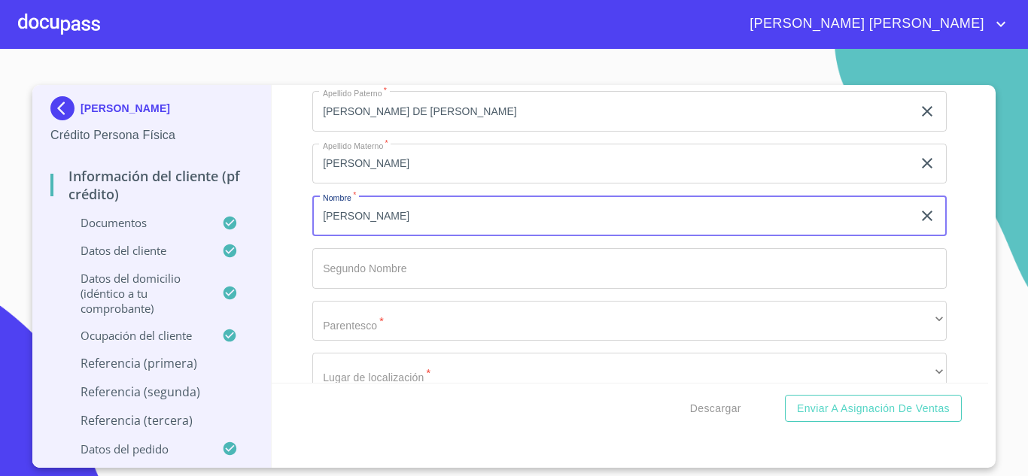
type input "[PERSON_NAME]"
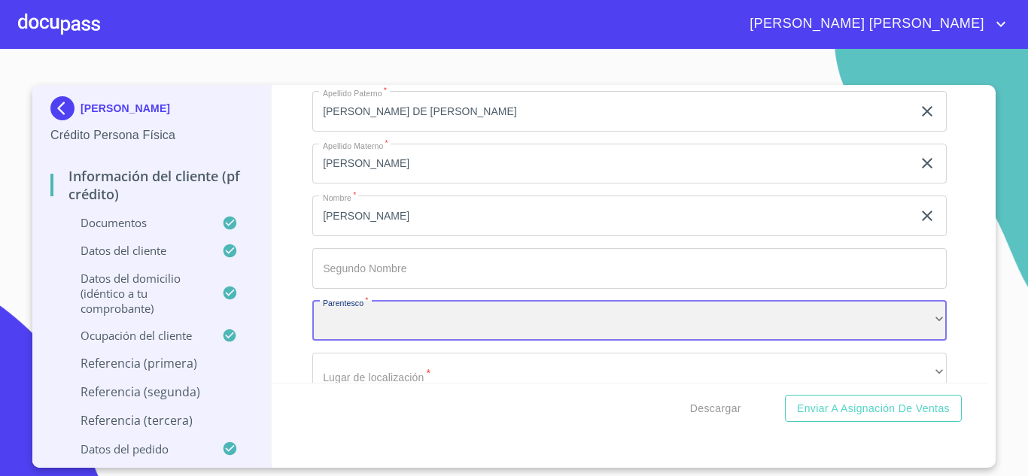
click at [370, 342] on div "​" at bounding box center [629, 321] width 634 height 41
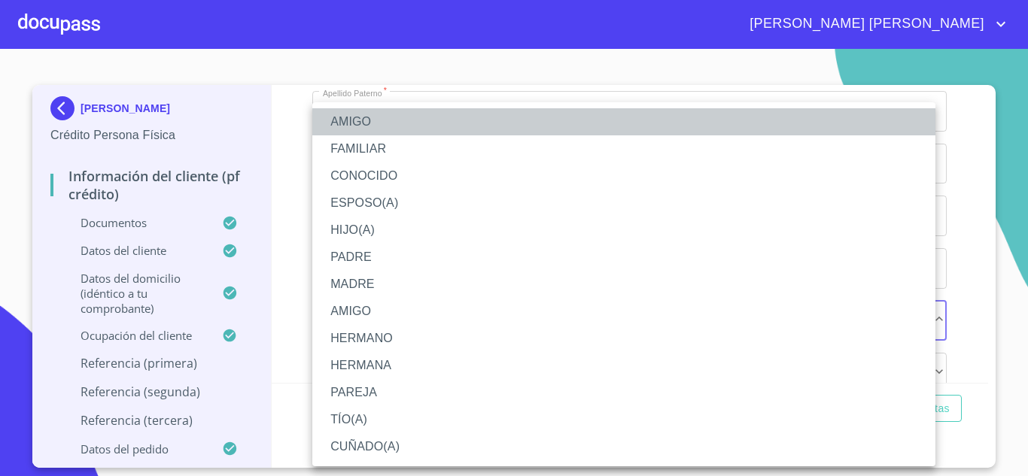
click at [381, 116] on li "AMIGO" at bounding box center [623, 121] width 623 height 27
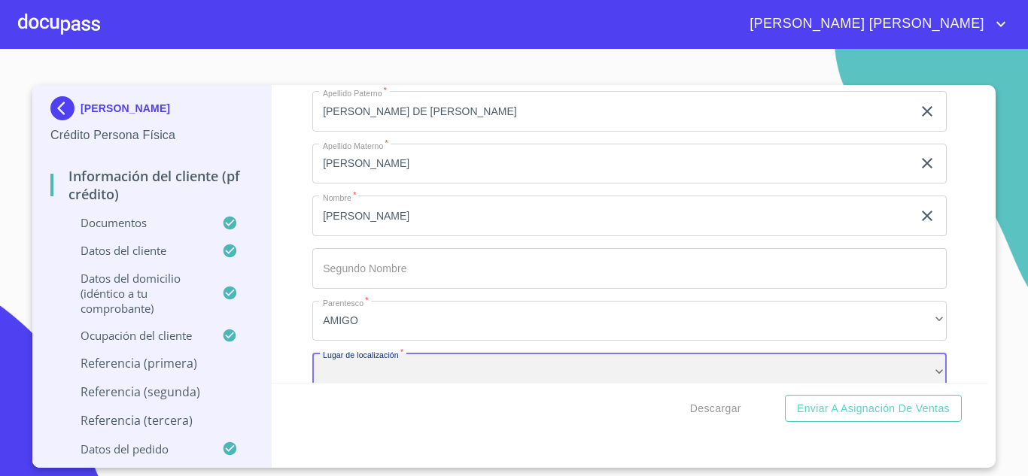
scroll to position [7502, 0]
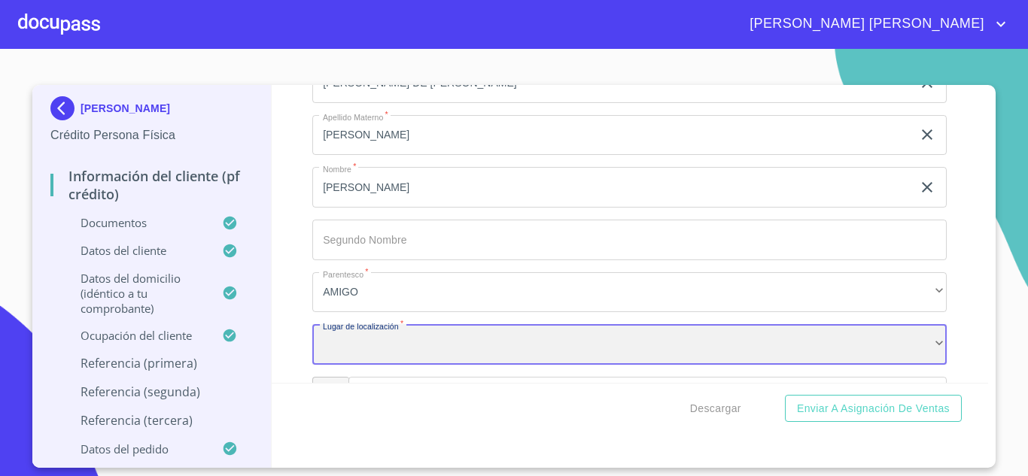
click at [370, 362] on div "​" at bounding box center [629, 344] width 634 height 41
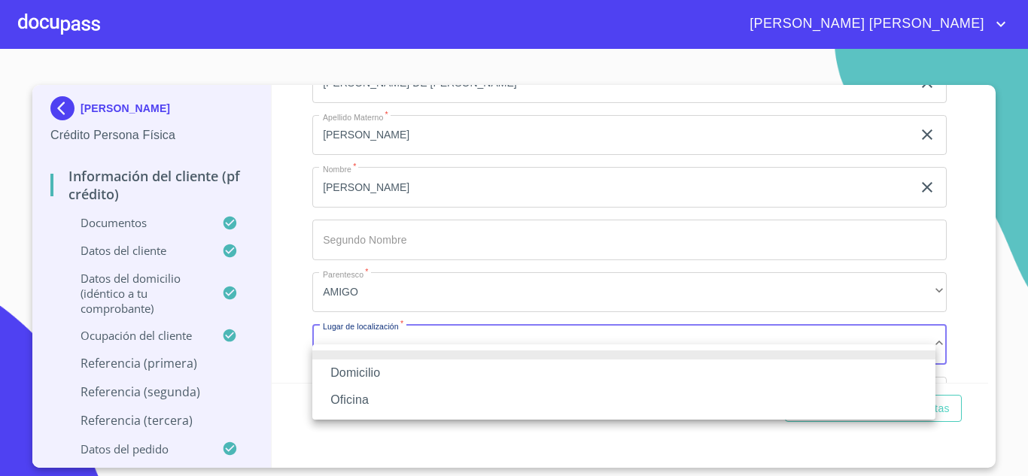
click at [364, 400] on li "Oficina" at bounding box center [623, 400] width 623 height 27
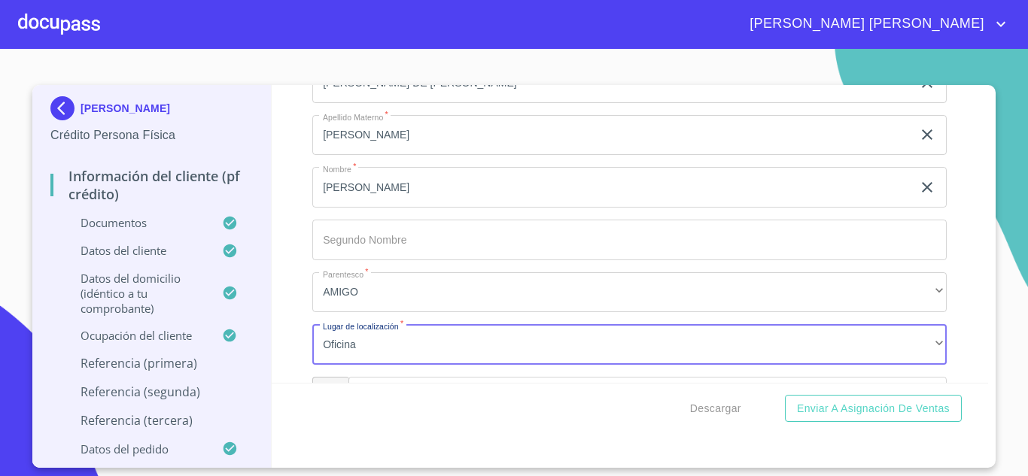
scroll to position [7683, 0]
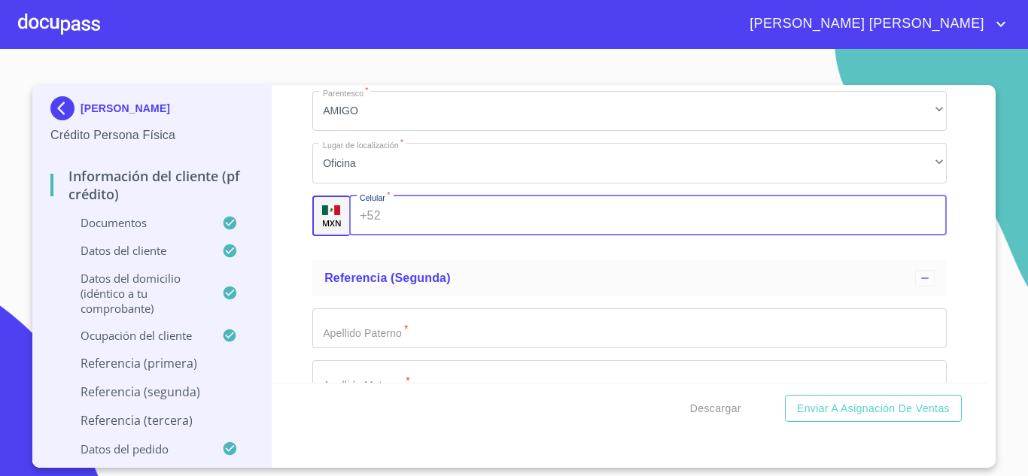
click at [399, 235] on input "Documento de identificación.   *" at bounding box center [667, 216] width 560 height 41
type input "[PHONE_NUMBER]"
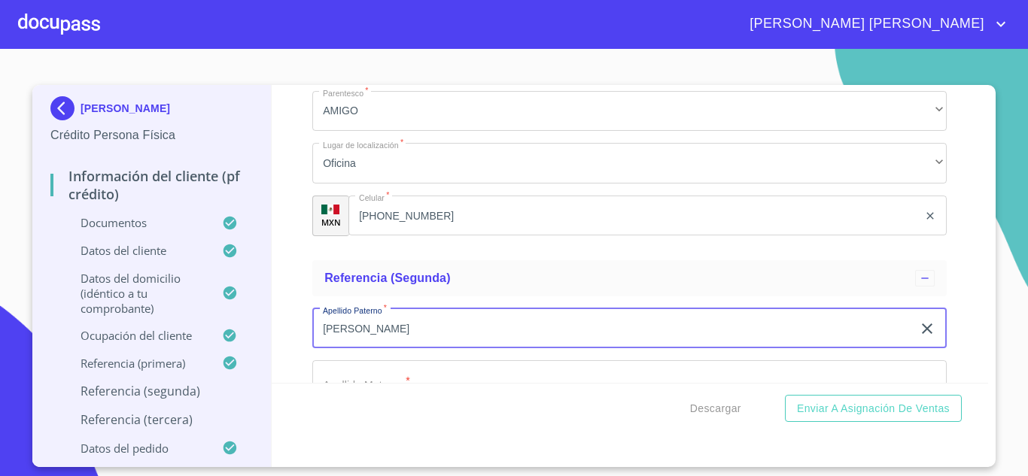
type input "[PERSON_NAME]"
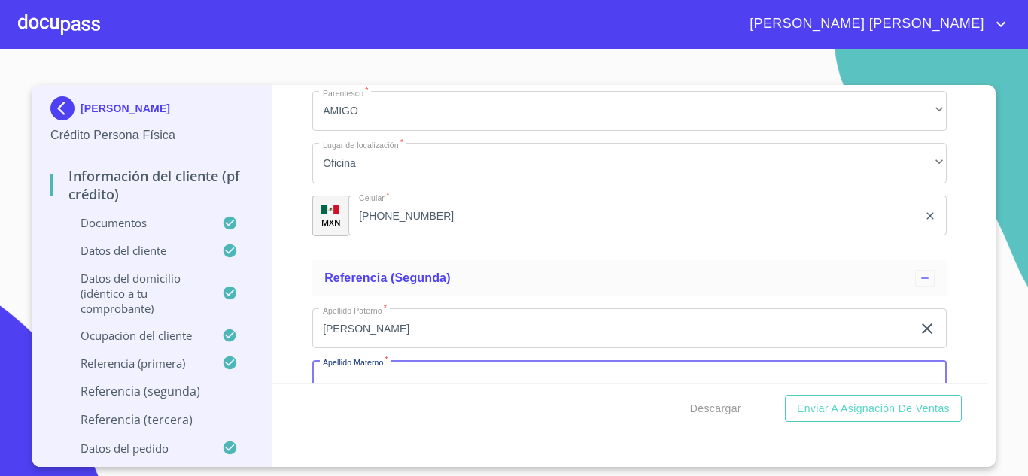
scroll to position [7720, 0]
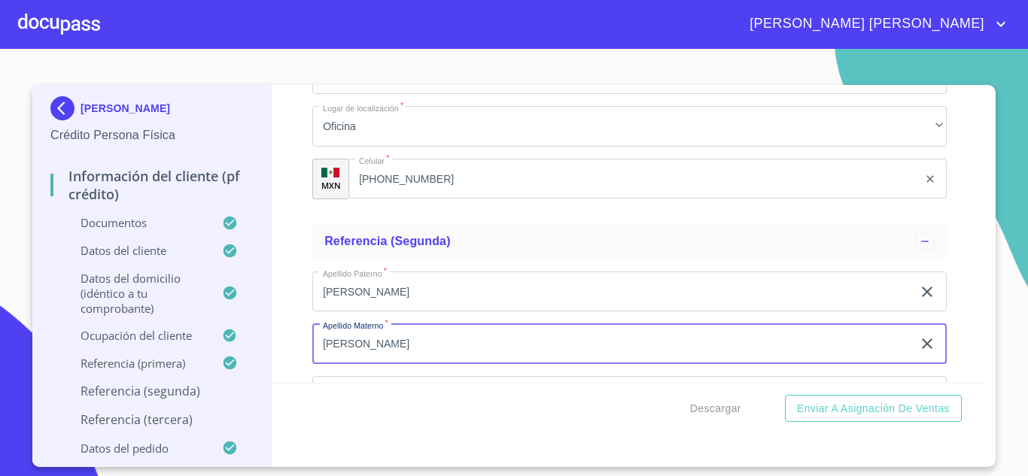
type input "[PERSON_NAME]"
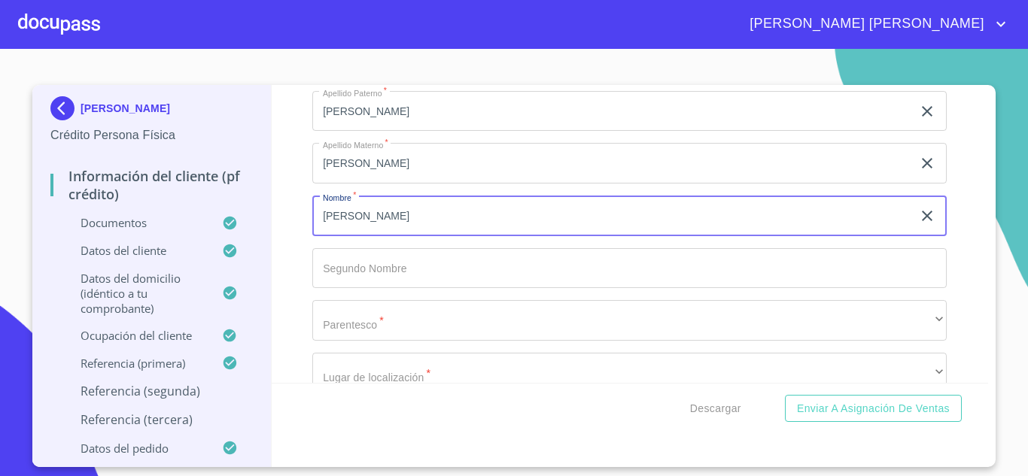
type input "[PERSON_NAME]"
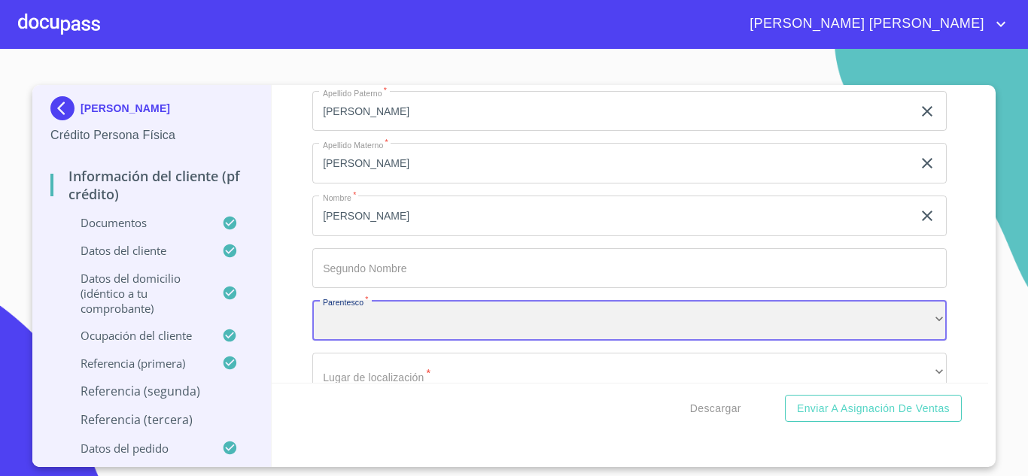
click at [412, 332] on div "​" at bounding box center [629, 320] width 634 height 41
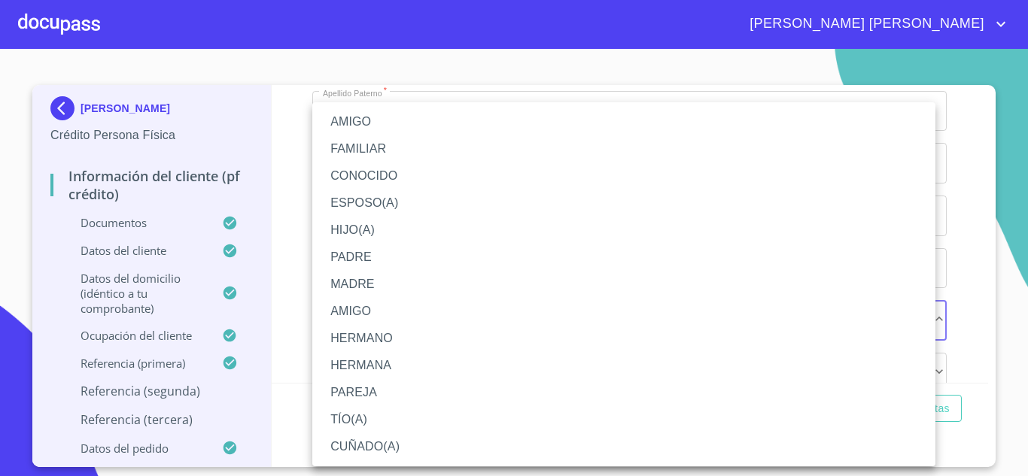
click at [387, 128] on li "AMIGO" at bounding box center [623, 121] width 623 height 27
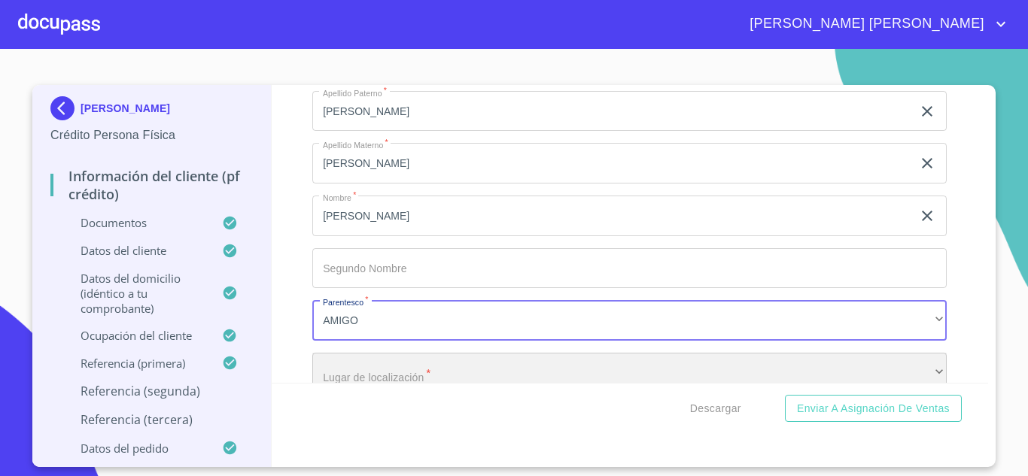
scroll to position [7929, 0]
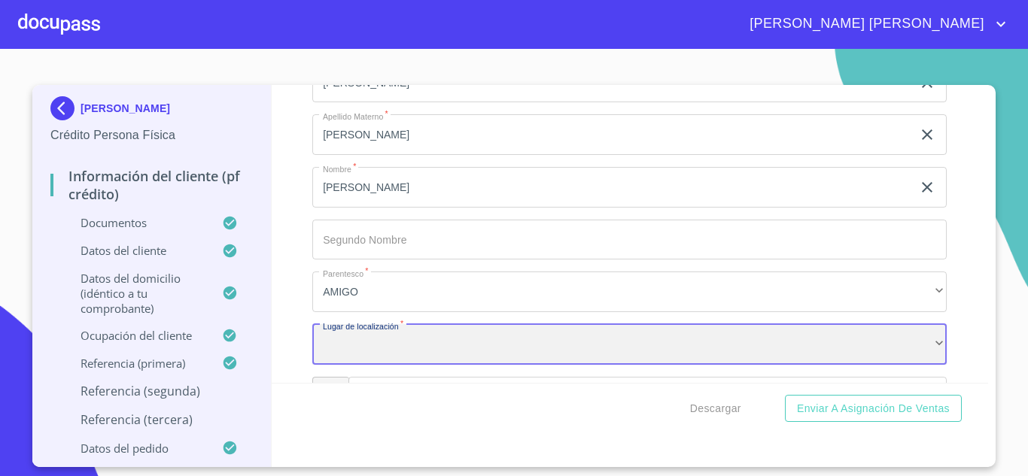
click at [367, 357] on div "​" at bounding box center [629, 344] width 634 height 41
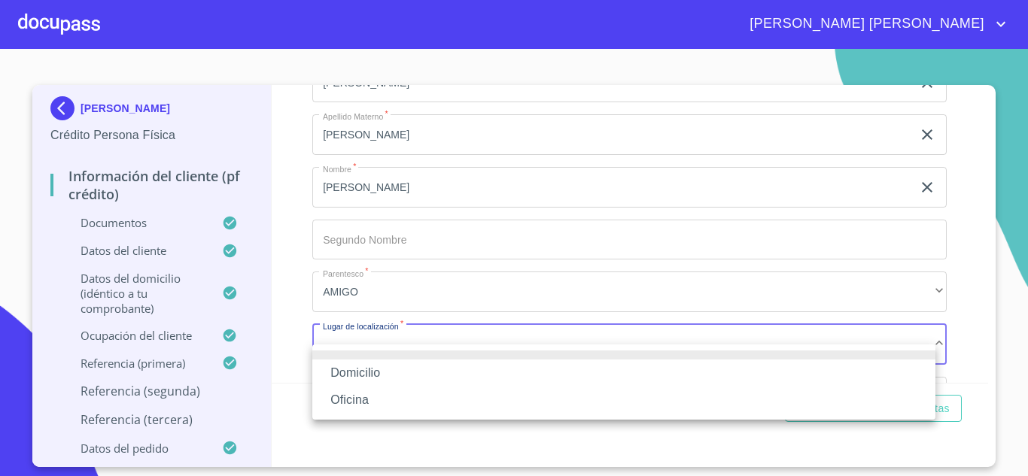
click at [358, 404] on li "Oficina" at bounding box center [623, 400] width 623 height 27
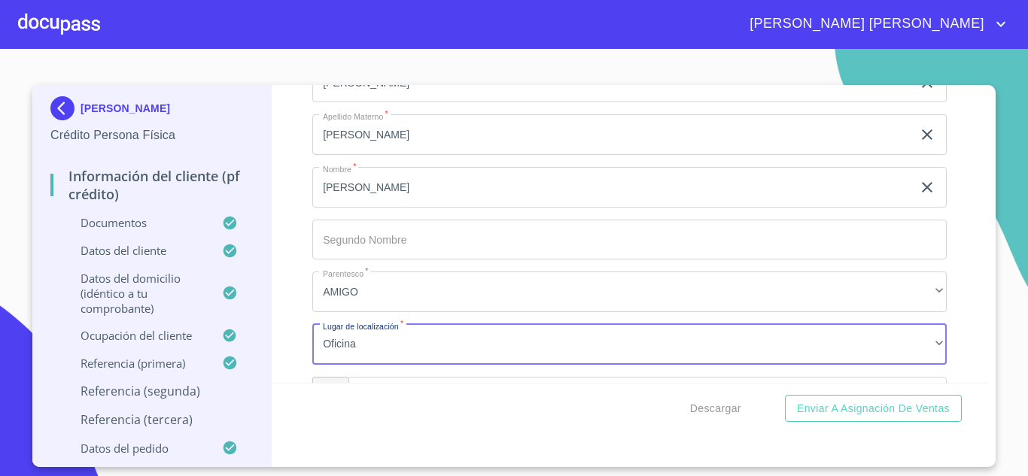
scroll to position [8110, 0]
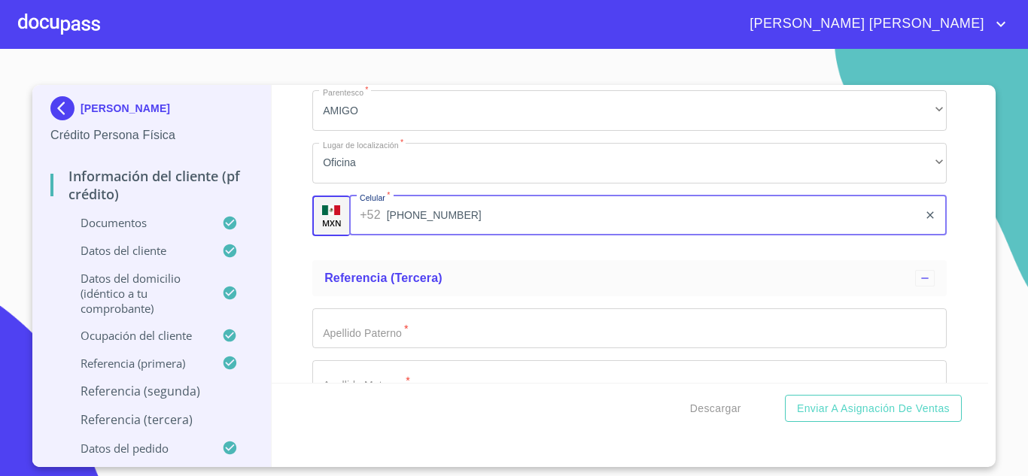
type input "[PHONE_NUMBER]"
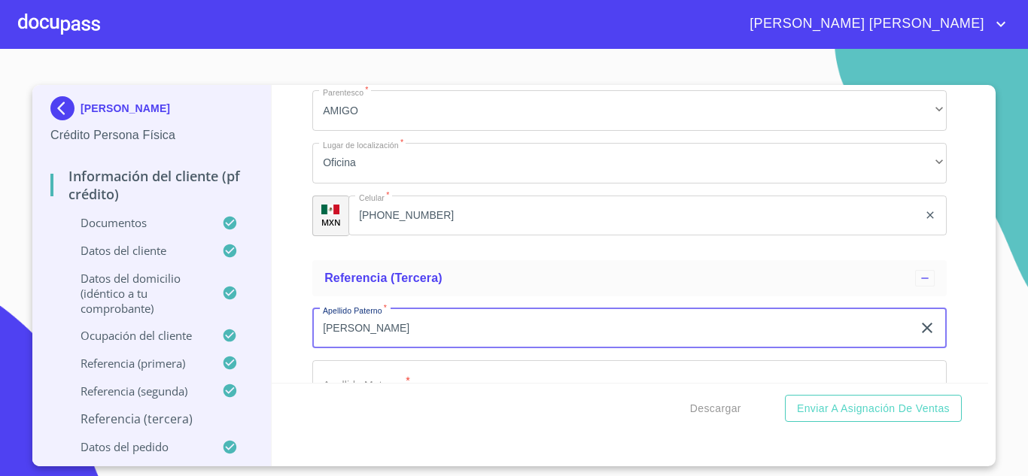
type input "[PERSON_NAME]"
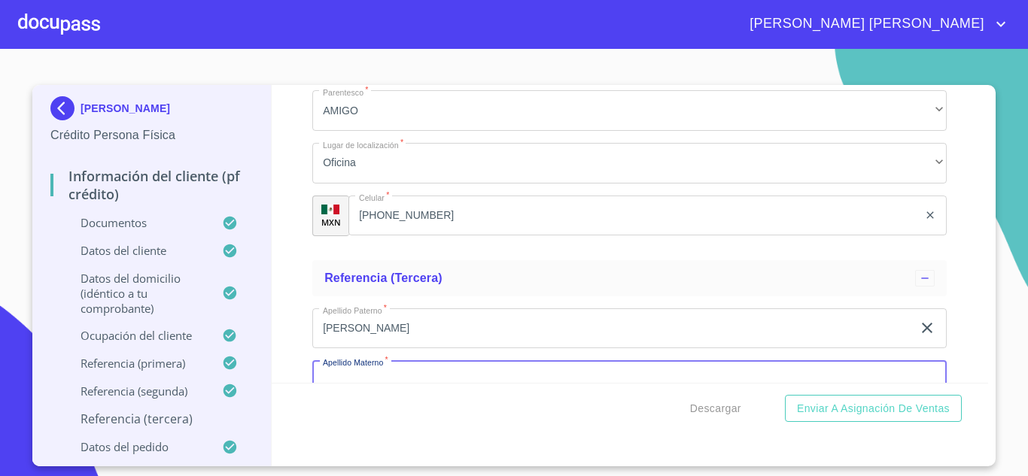
scroll to position [8146, 0]
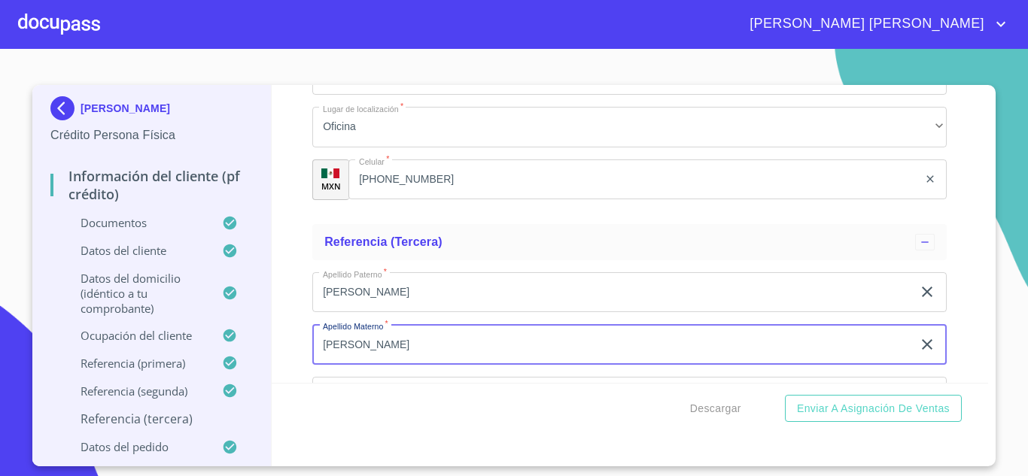
type input "[PERSON_NAME]"
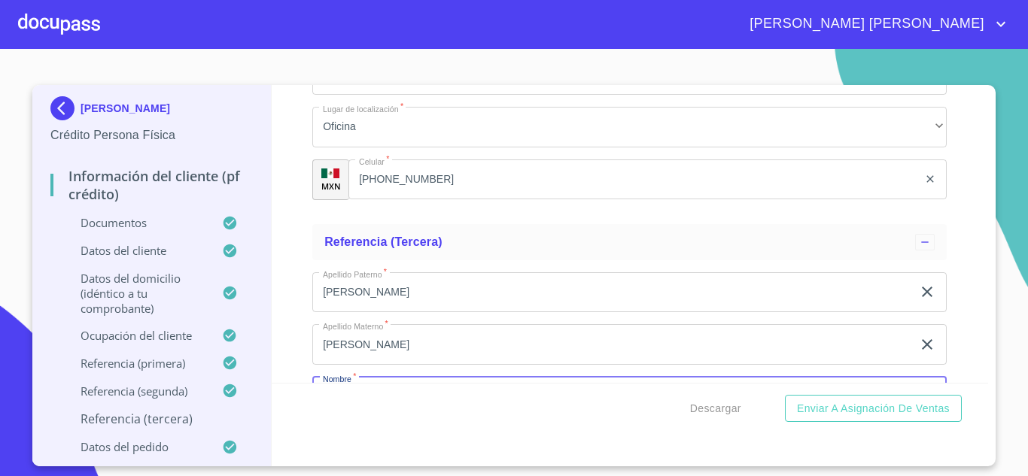
scroll to position [8328, 0]
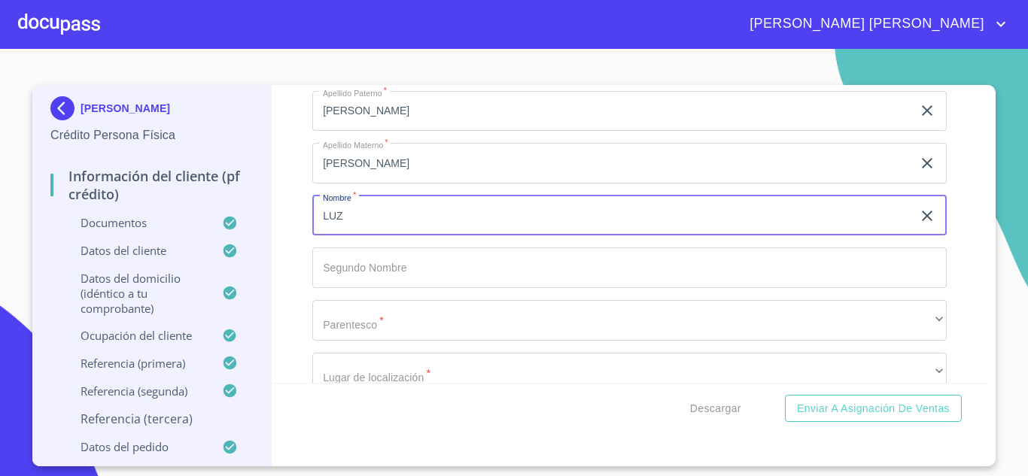
type input "LUZ"
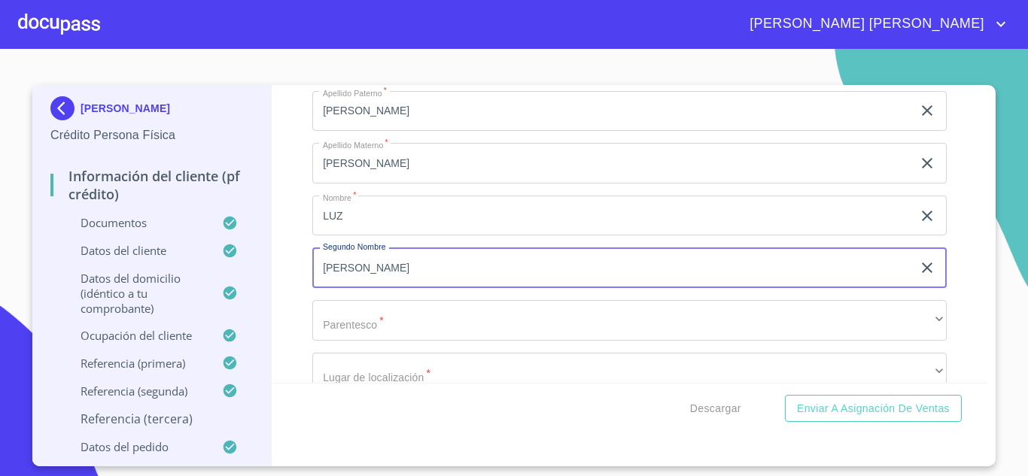
type input "[PERSON_NAME]"
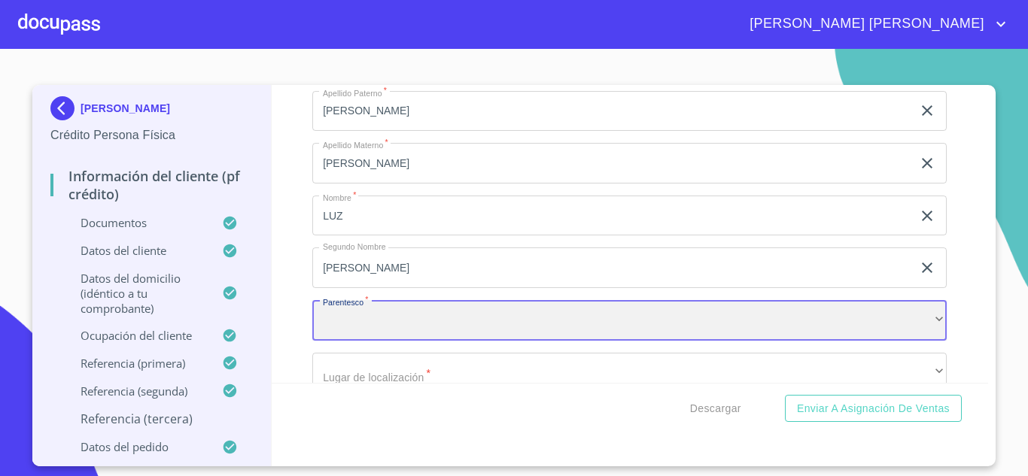
click at [375, 341] on div "​" at bounding box center [629, 320] width 634 height 41
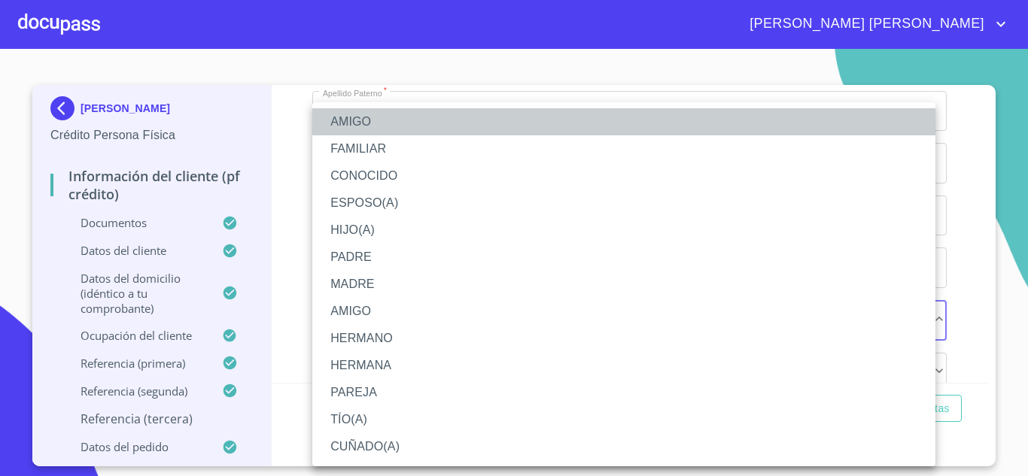
click at [364, 115] on li "AMIGO" at bounding box center [623, 121] width 623 height 27
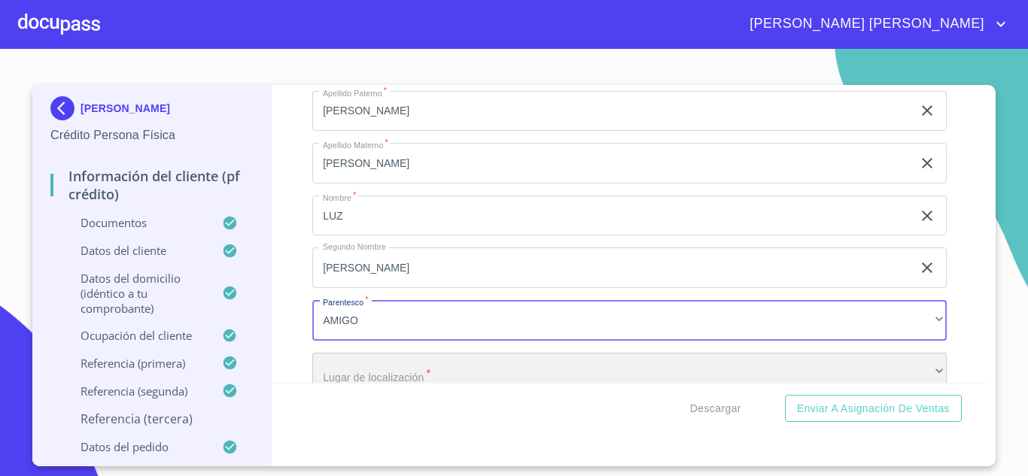
scroll to position [8356, 0]
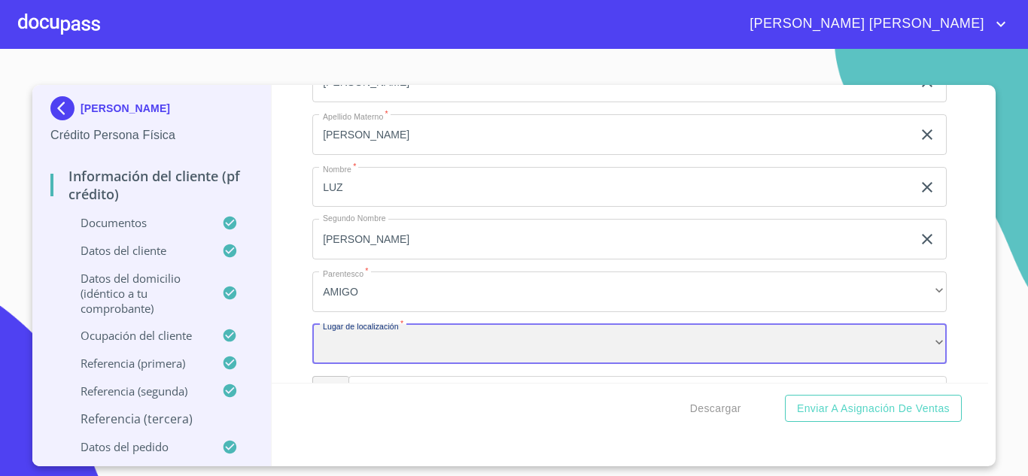
click at [387, 363] on div "​" at bounding box center [629, 344] width 634 height 41
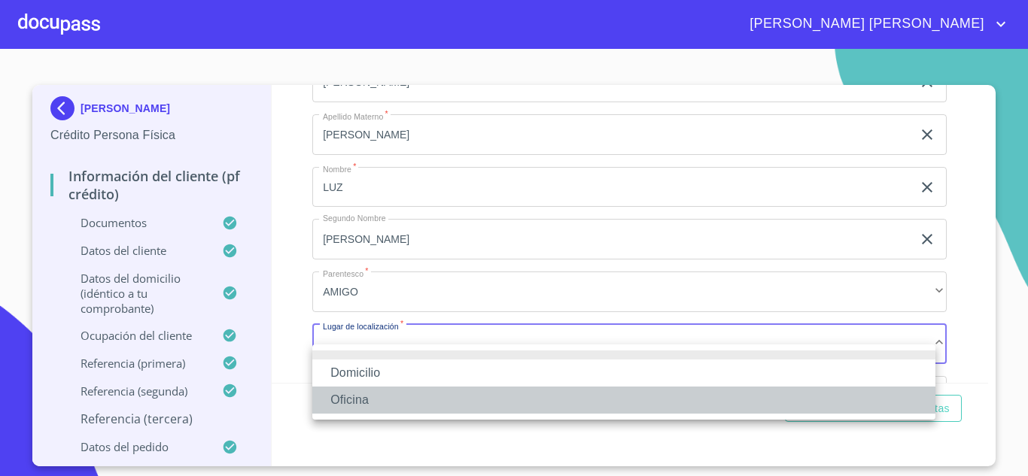
click at [365, 393] on li "Oficina" at bounding box center [623, 400] width 623 height 27
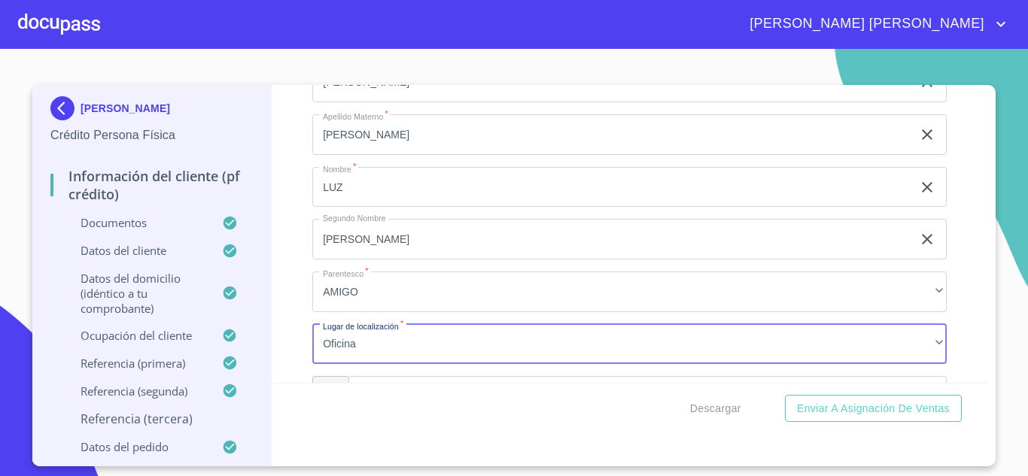
scroll to position [8537, 0]
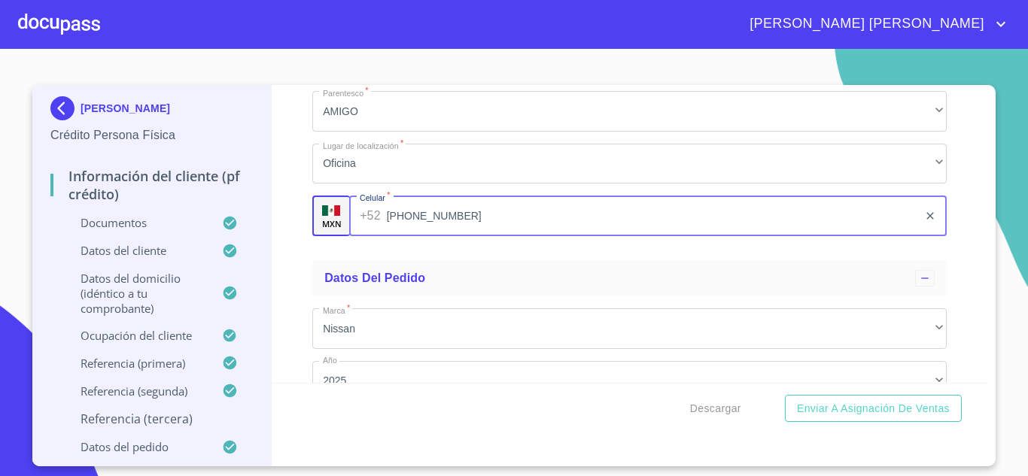
type input "[PHONE_NUMBER]"
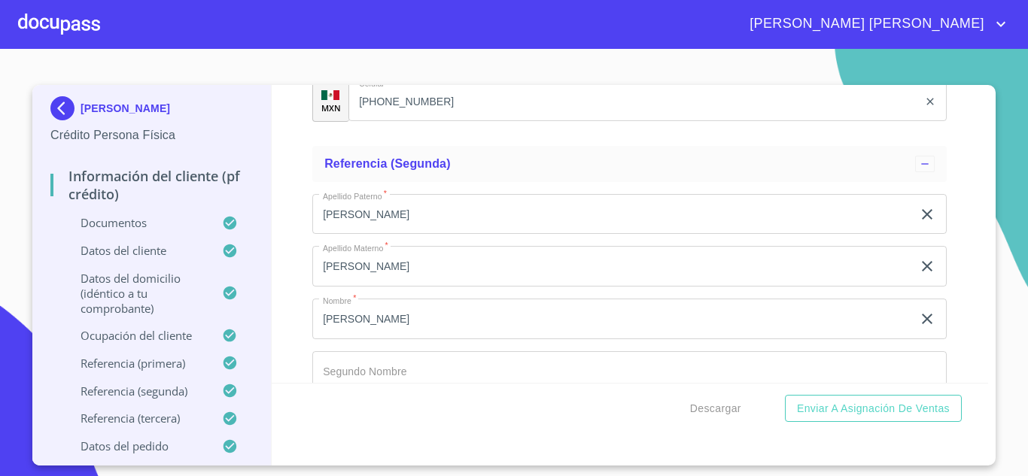
scroll to position [8748, 0]
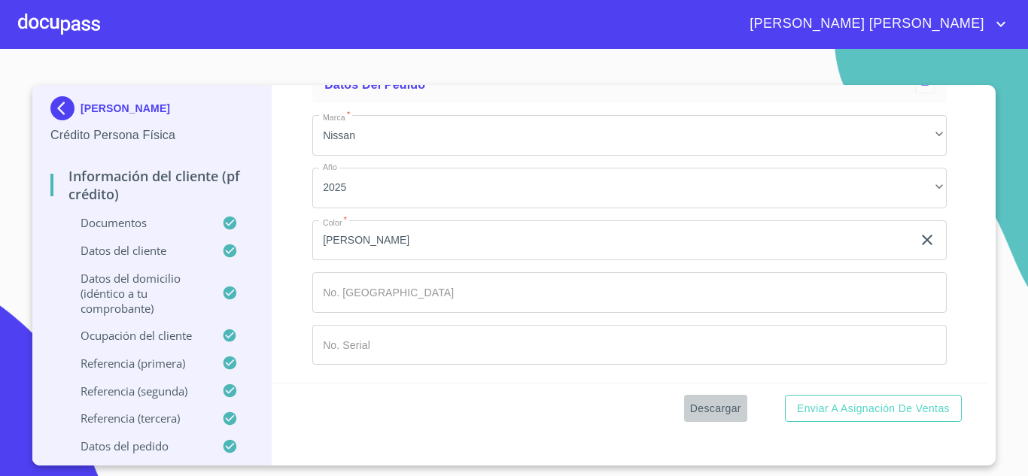
click at [706, 409] on span "Descargar" at bounding box center [715, 408] width 51 height 19
click at [715, 404] on span "Descargar" at bounding box center [715, 408] width 51 height 19
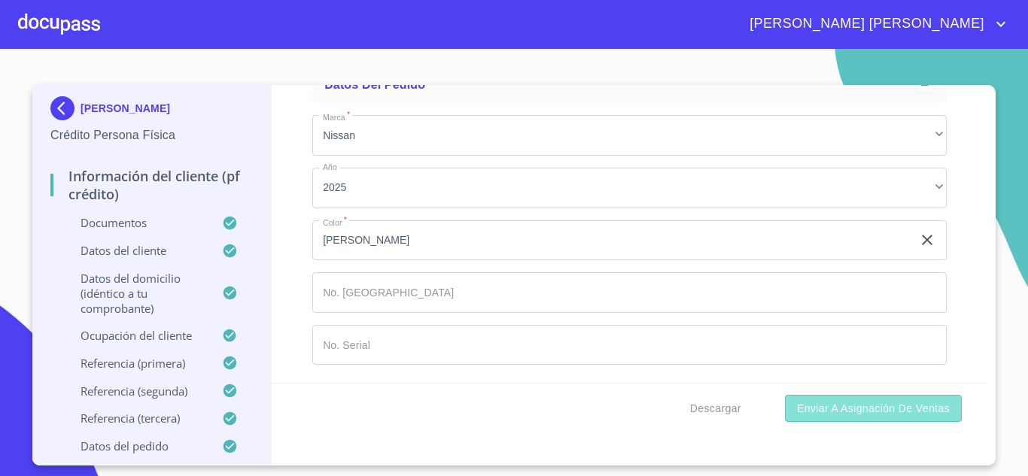
click at [889, 406] on span "Enviar a Asignación de Ventas" at bounding box center [873, 408] width 153 height 19
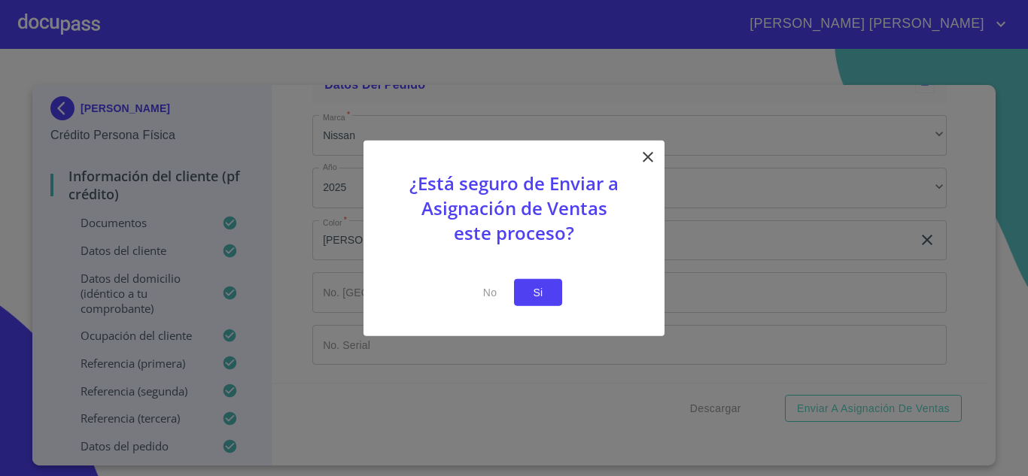
click at [545, 283] on span "Si" at bounding box center [538, 292] width 24 height 19
